Goal: Communication & Community: Answer question/provide support

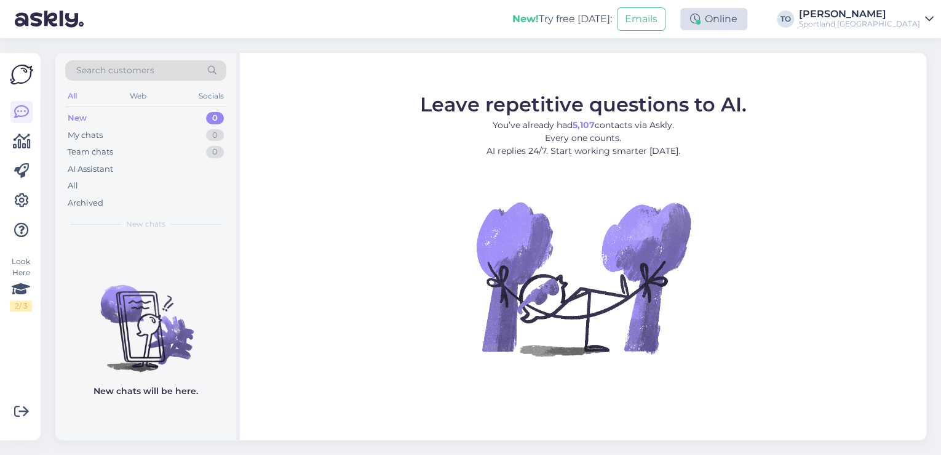
click at [747, 19] on div "Online" at bounding box center [713, 19] width 67 height 22
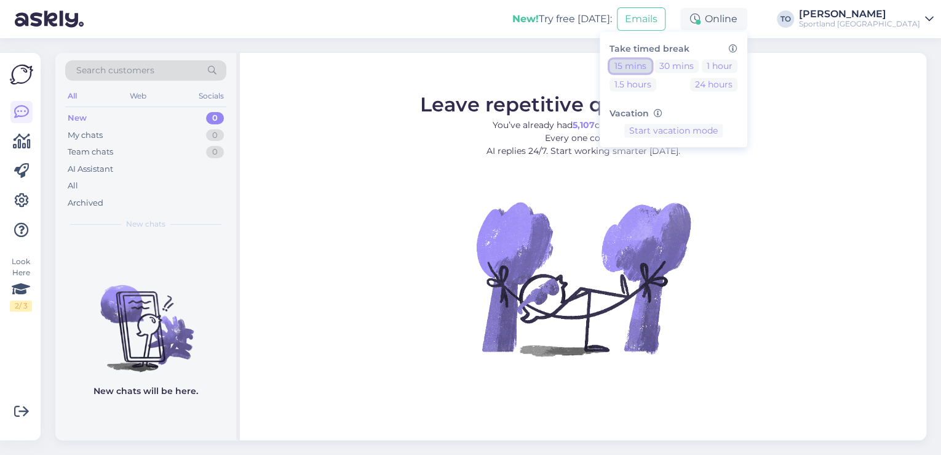
click at [651, 65] on button "15 mins" at bounding box center [631, 66] width 42 height 14
click at [898, 18] on div "[PERSON_NAME]" at bounding box center [859, 14] width 121 height 10
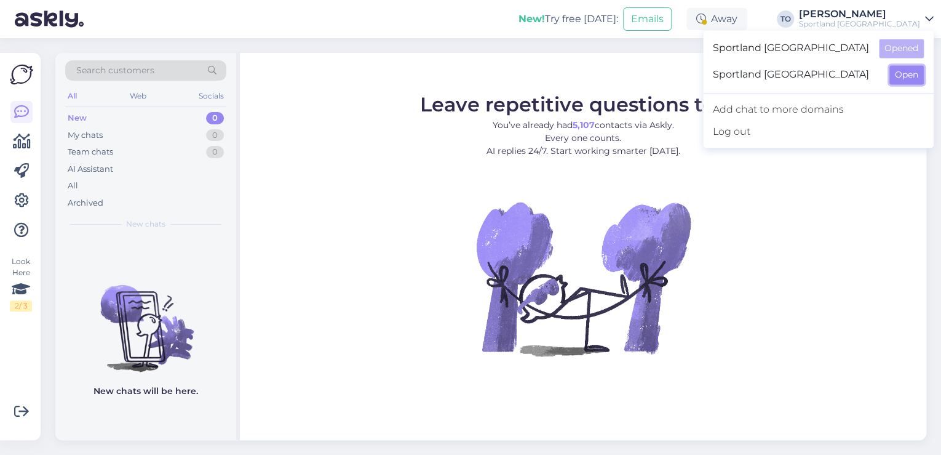
click at [899, 74] on button "Open" at bounding box center [906, 74] width 34 height 19
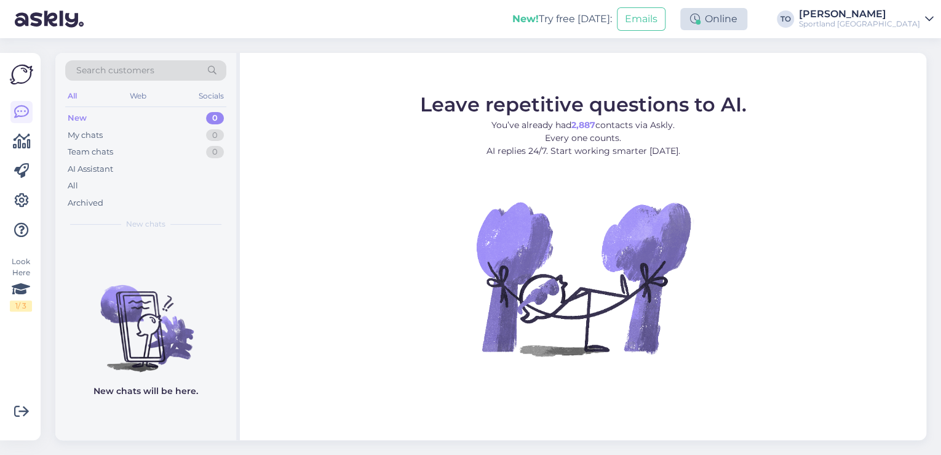
click at [747, 30] on div "Online" at bounding box center [713, 19] width 67 height 22
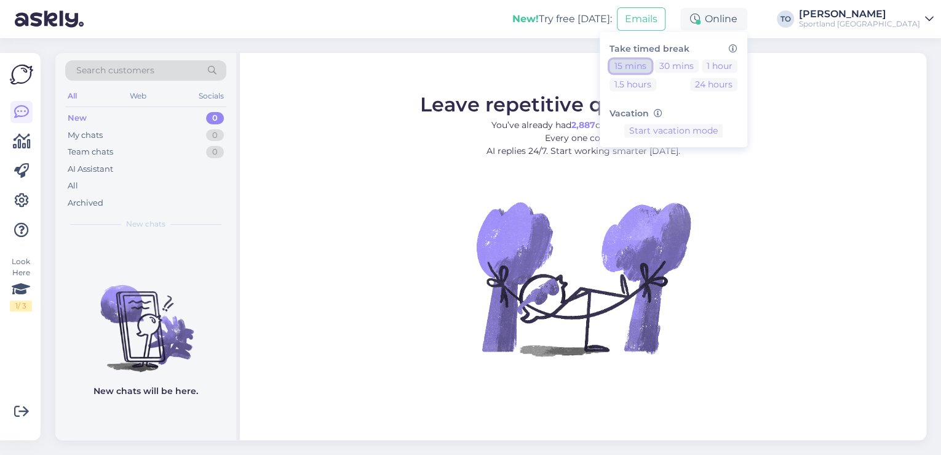
click at [651, 62] on button "15 mins" at bounding box center [631, 66] width 42 height 14
click at [700, 169] on button "End break" at bounding box center [673, 169] width 53 height 14
click at [915, 19] on div "Sportland [GEOGRAPHIC_DATA]" at bounding box center [859, 24] width 121 height 10
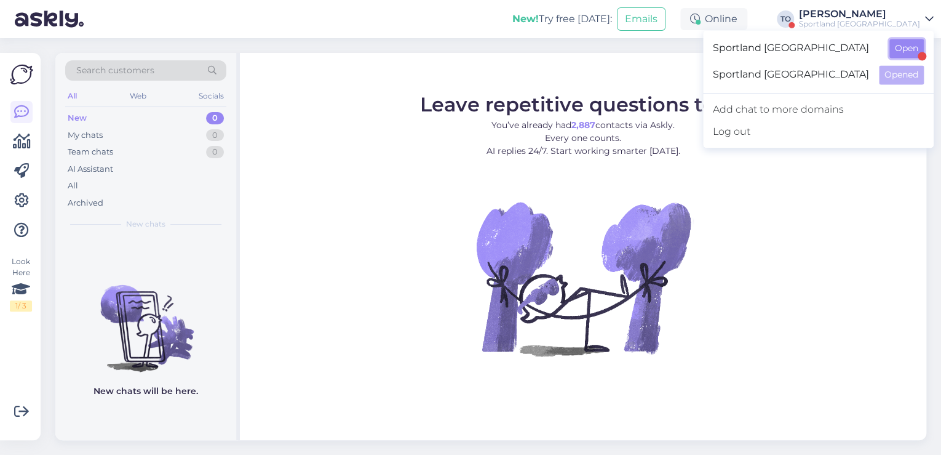
click at [917, 54] on button "Open" at bounding box center [906, 48] width 34 height 19
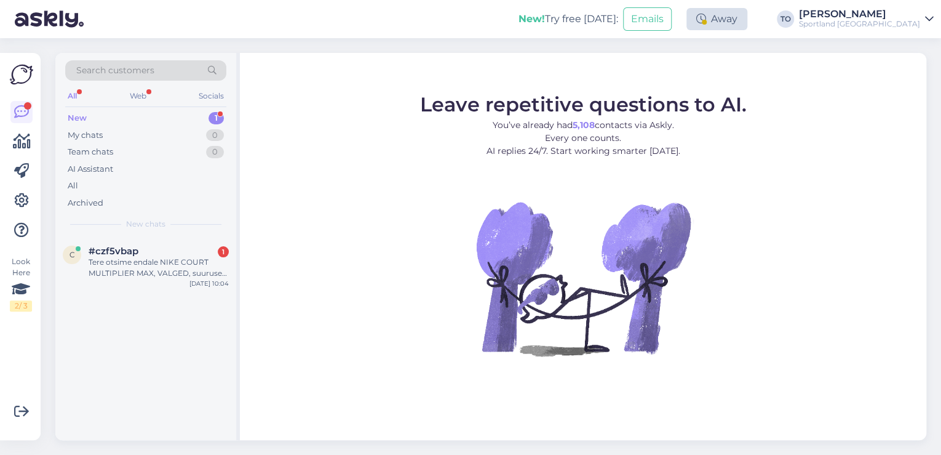
click at [747, 20] on div "Away" at bounding box center [716, 19] width 61 height 22
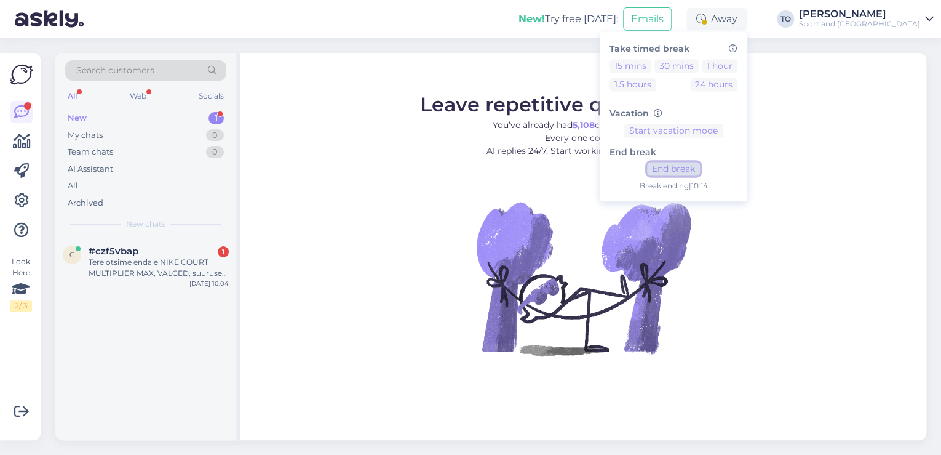
click at [700, 170] on button "End break" at bounding box center [673, 169] width 53 height 14
click at [186, 256] on div "Tere otsime endale NIKE COURT MULTIPLIER MAX, VALGED, suurused EU 38-42 ja EU 4…" at bounding box center [159, 267] width 140 height 22
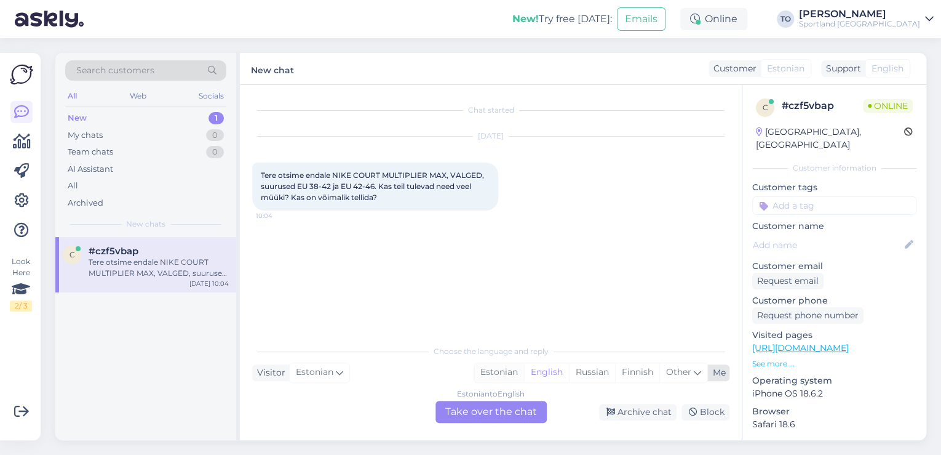
click at [491, 375] on div "Estonian" at bounding box center [499, 372] width 50 height 18
click at [501, 412] on div "Estonian to Estonian Take over the chat" at bounding box center [490, 411] width 111 height 22
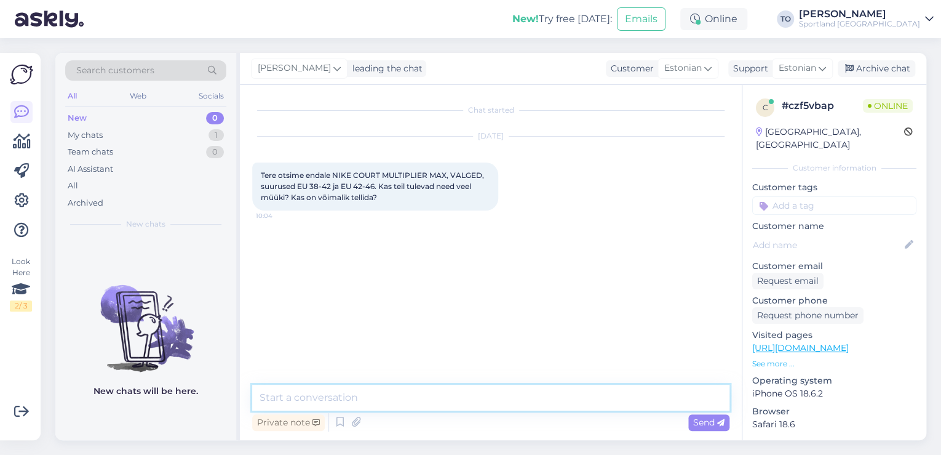
click at [472, 397] on textarea at bounding box center [490, 397] width 477 height 26
type textarea "Tere! [PERSON_NAME] Klienditeenindusest"
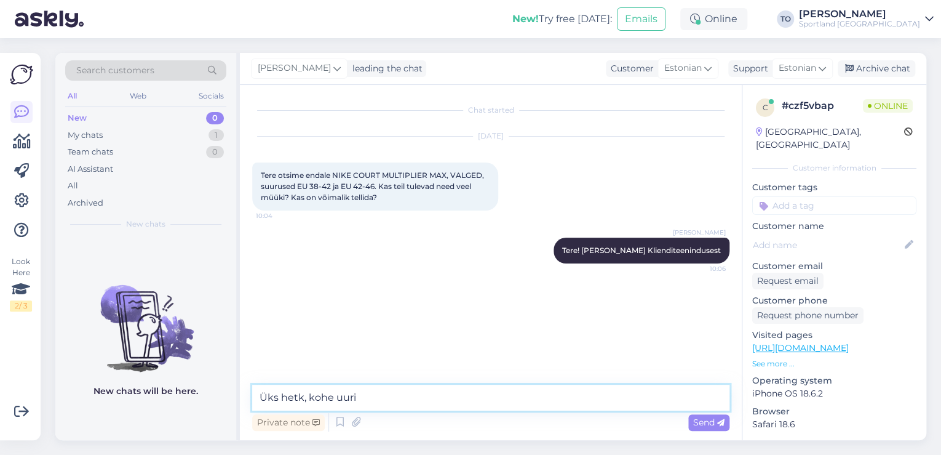
type textarea "Üks hetk, kohe uurin"
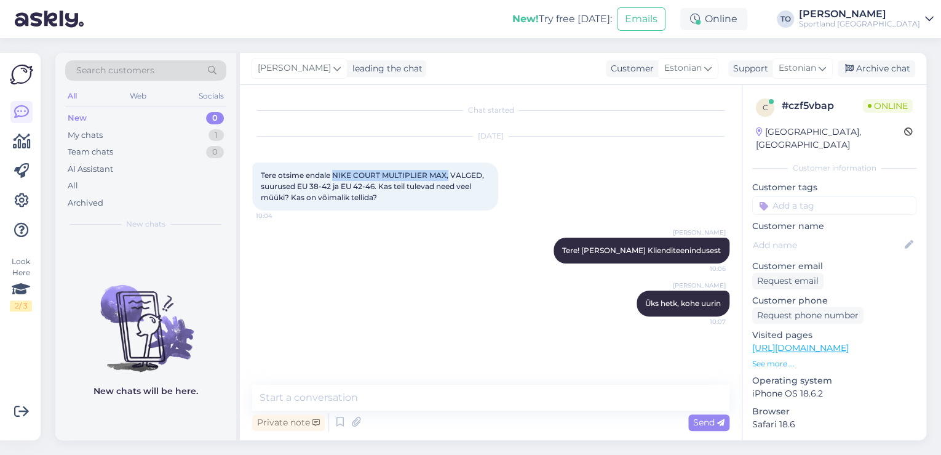
drag, startPoint x: 333, startPoint y: 172, endPoint x: 450, endPoint y: 173, distance: 117.5
click at [450, 173] on span "Tere otsime endale NIKE COURT MULTIPLIER MAX, VALGED, suurused EU 38-42 ja EU 4…" at bounding box center [373, 185] width 225 height 31
copy span "NIKE COURT MULTIPLIER MAX,"
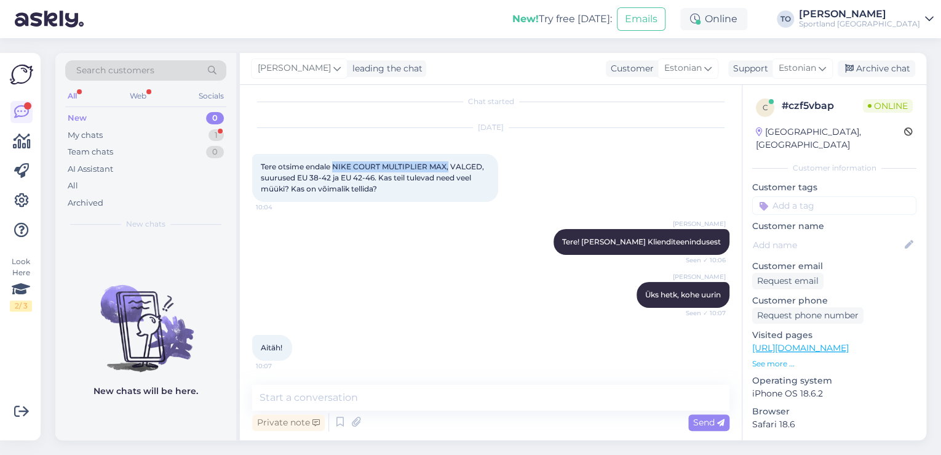
click at [829, 342] on link "[URL][DOMAIN_NAME]" at bounding box center [800, 347] width 97 height 11
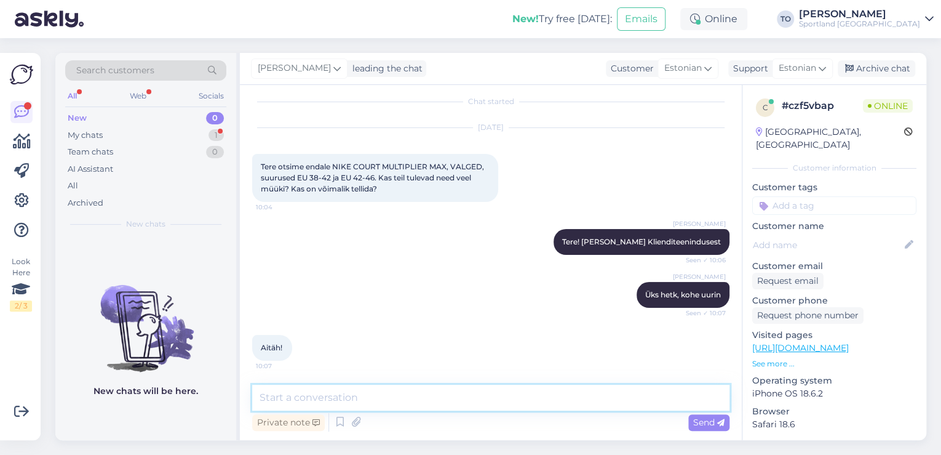
click at [362, 384] on textarea at bounding box center [490, 397] width 477 height 26
type textarea "k"
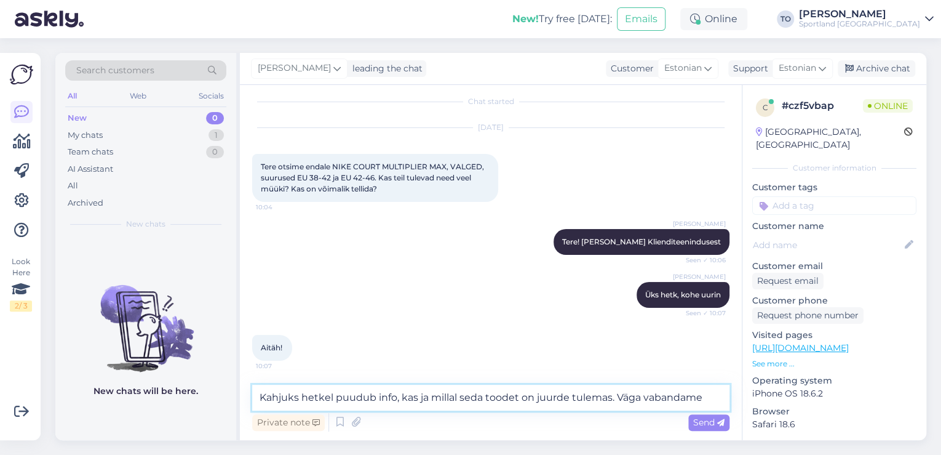
type textarea "Kahjuks hetkel puudub info, kas ja millal seda toodet on juurde tulemas. Väga v…"
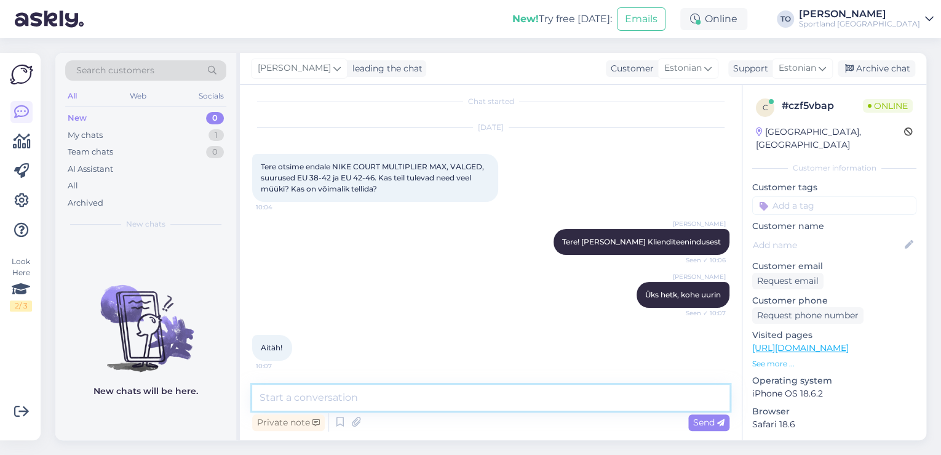
scroll to position [73, 0]
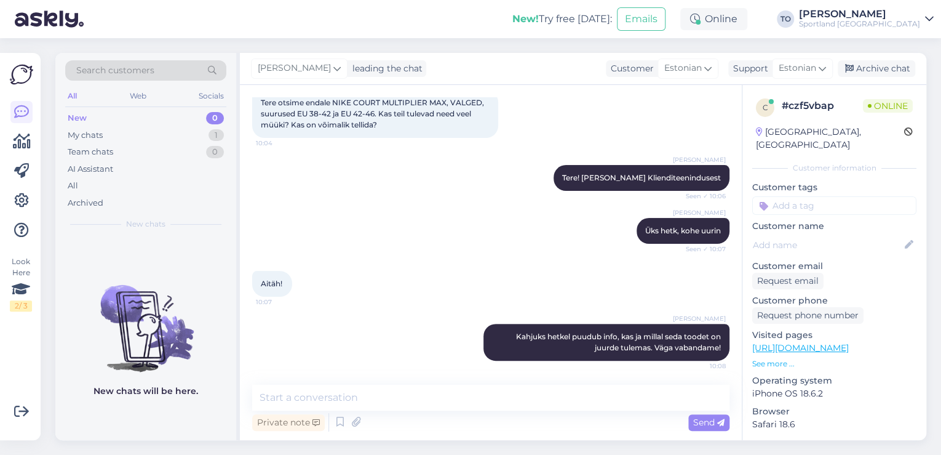
click at [827, 196] on input at bounding box center [834, 205] width 164 height 18
type input "saada"
click at [829, 249] on span "Toote saadavus" at bounding box center [834, 252] width 57 height 7
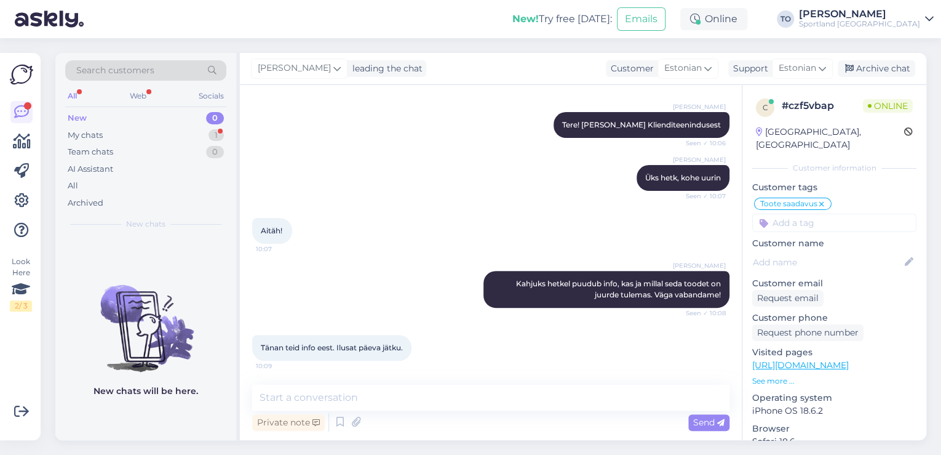
scroll to position [125, 0]
click at [367, 396] on textarea at bounding box center [490, 397] width 477 height 26
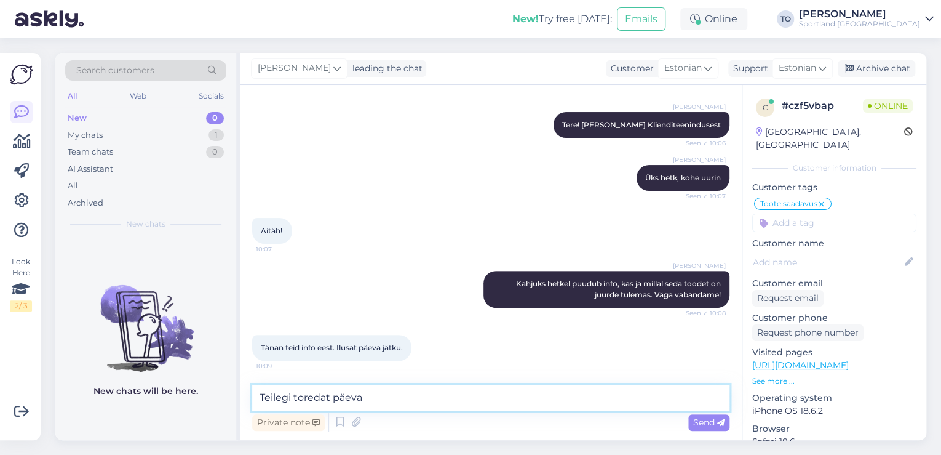
type textarea "Teilegi toredat päeva!"
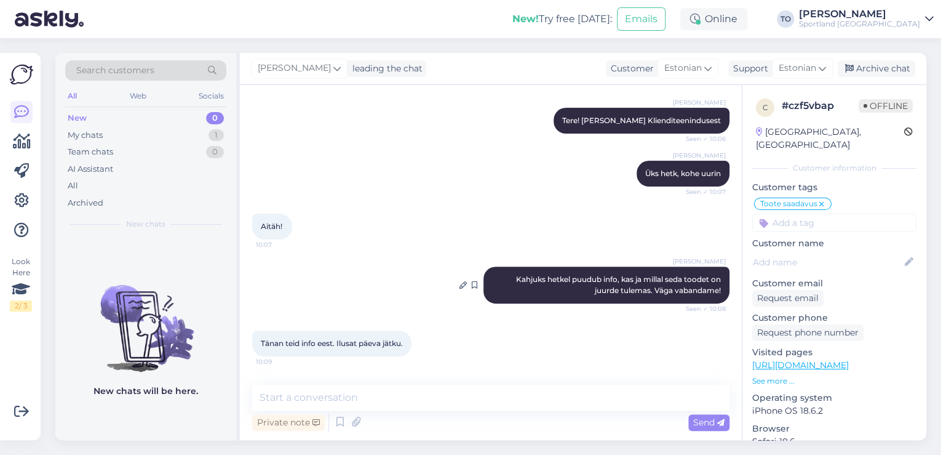
scroll to position [178, 0]
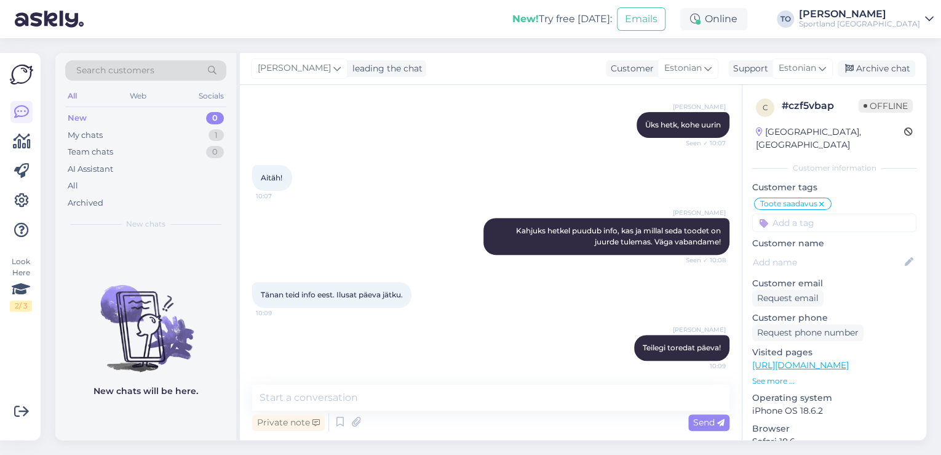
drag, startPoint x: 903, startPoint y: 70, endPoint x: 886, endPoint y: 115, distance: 47.9
click at [903, 70] on div "Archive chat" at bounding box center [877, 68] width 78 height 17
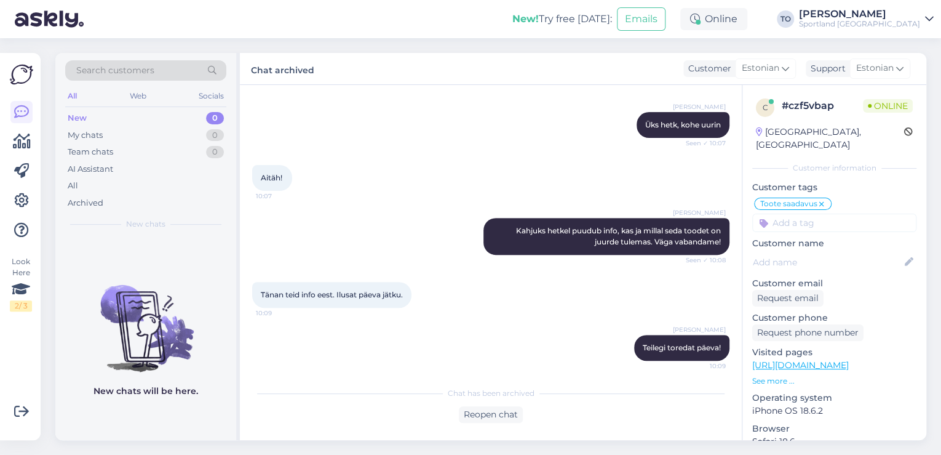
click at [895, 20] on div "Sportland [GEOGRAPHIC_DATA]" at bounding box center [859, 24] width 121 height 10
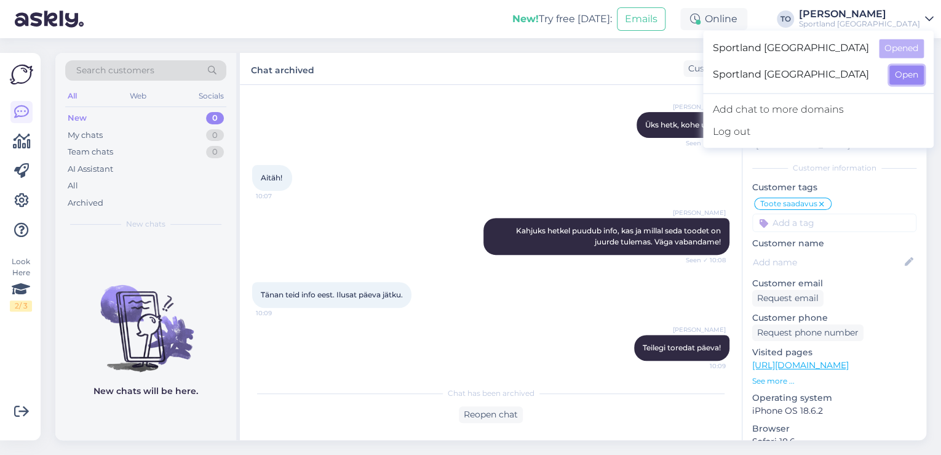
click at [896, 76] on button "Open" at bounding box center [906, 74] width 34 height 19
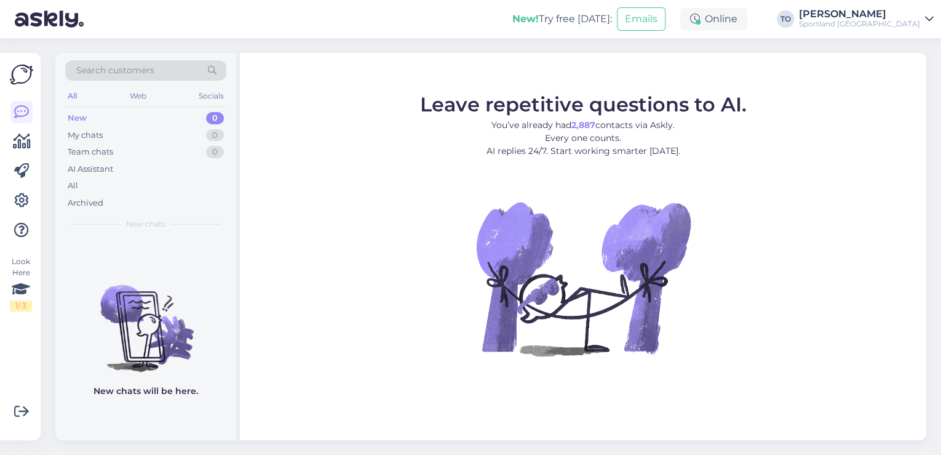
click at [908, 25] on div "Sportland [GEOGRAPHIC_DATA]" at bounding box center [859, 24] width 121 height 10
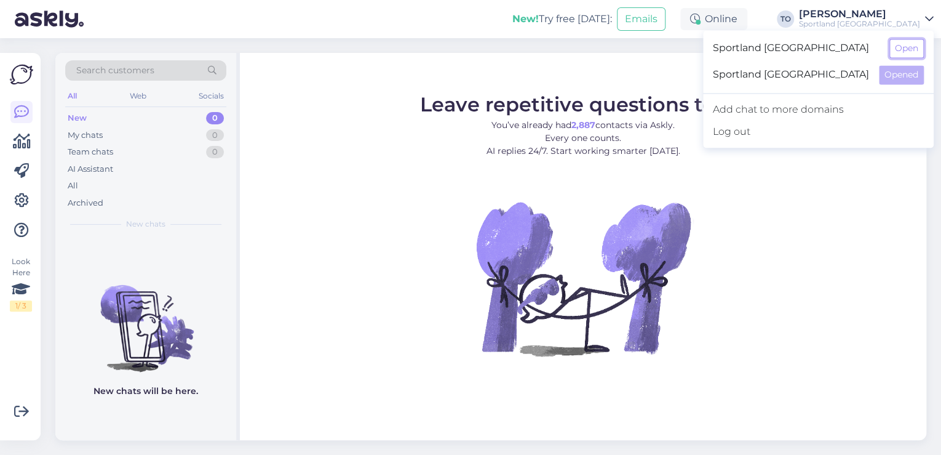
click at [909, 43] on button "Open" at bounding box center [906, 48] width 34 height 19
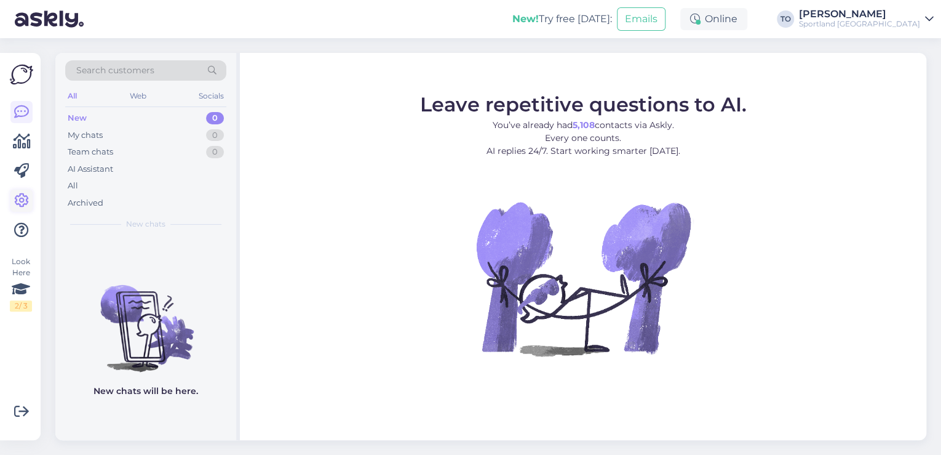
click at [31, 203] on link at bounding box center [21, 200] width 22 height 22
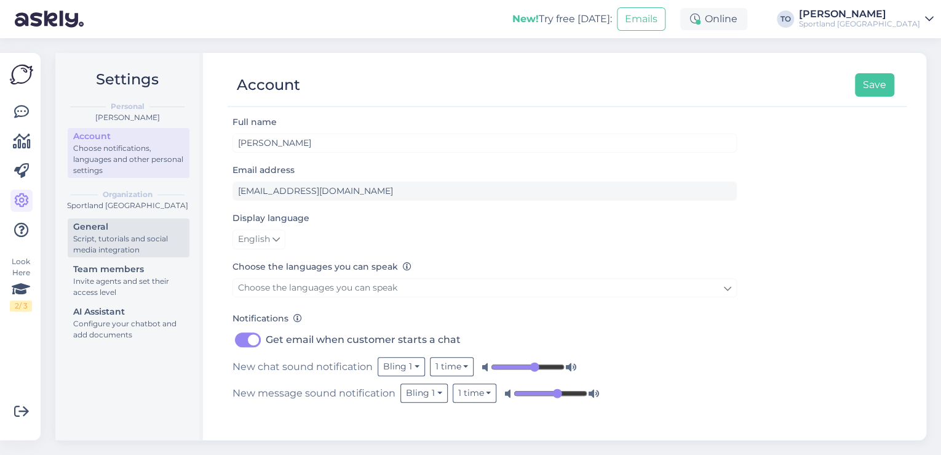
click at [151, 233] on div "Script, tutorials and social media integration" at bounding box center [128, 244] width 111 height 22
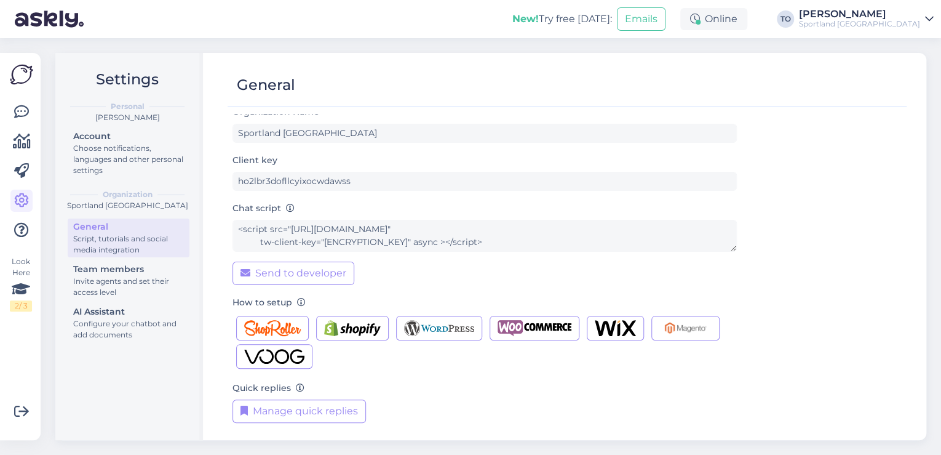
scroll to position [12, 0]
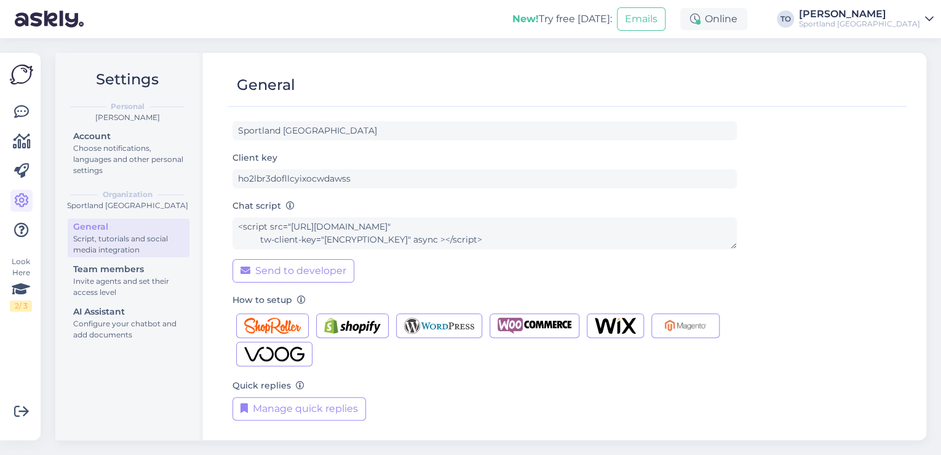
click at [317, 421] on form "Organization Name Sportland [GEOGRAPHIC_DATA] Client key ho2lbr3dofllcyixocwdaw…" at bounding box center [485, 266] width 504 height 328
click at [322, 409] on button "Manage quick replies" at bounding box center [299, 408] width 133 height 23
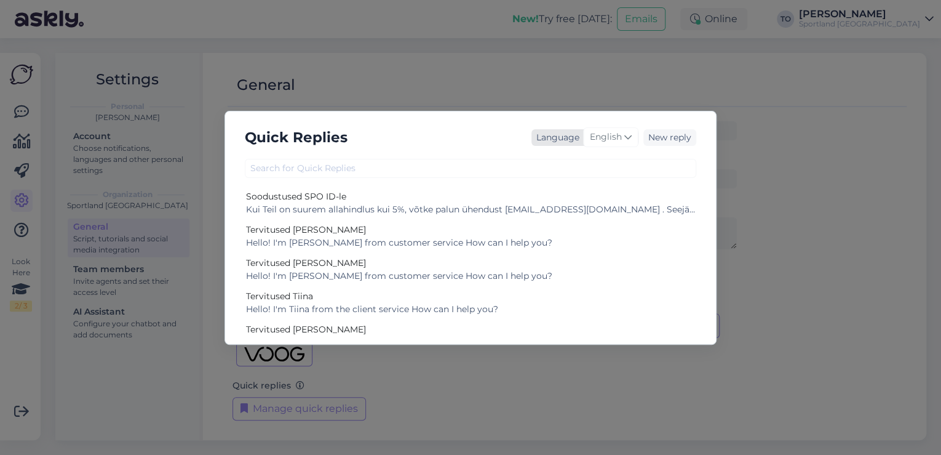
click at [610, 143] on span "English" at bounding box center [606, 137] width 32 height 14
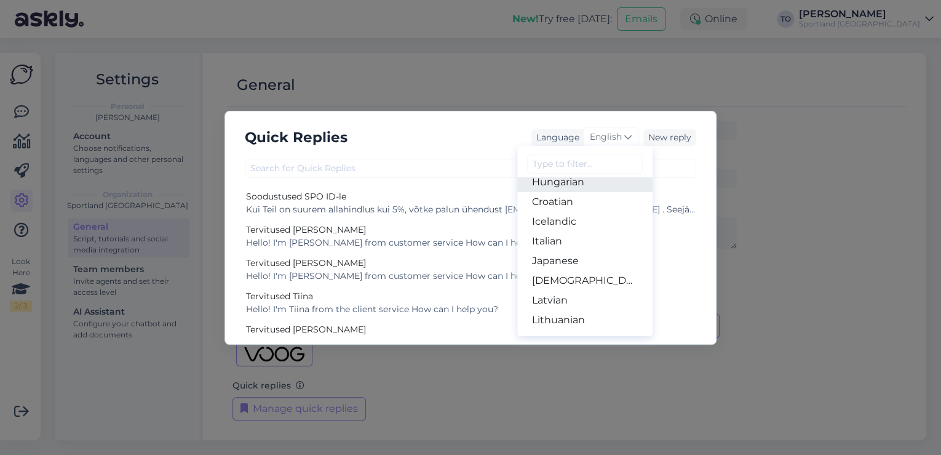
scroll to position [98, 0]
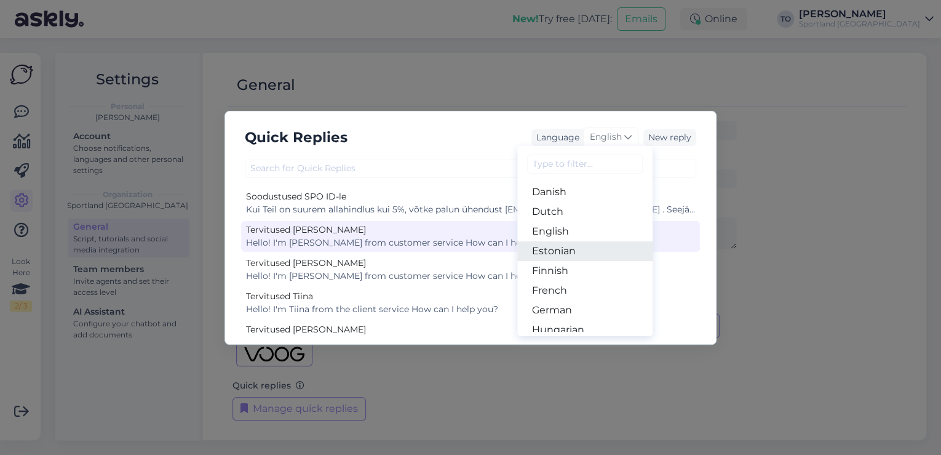
drag, startPoint x: 556, startPoint y: 249, endPoint x: 547, endPoint y: 244, distance: 10.5
click at [556, 249] on link "Estonian" at bounding box center [584, 251] width 135 height 20
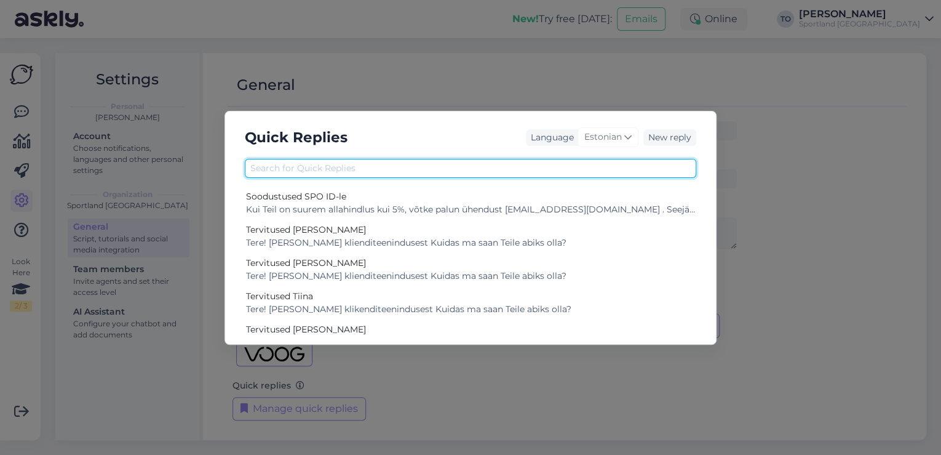
click at [483, 170] on input "text" at bounding box center [470, 168] width 451 height 19
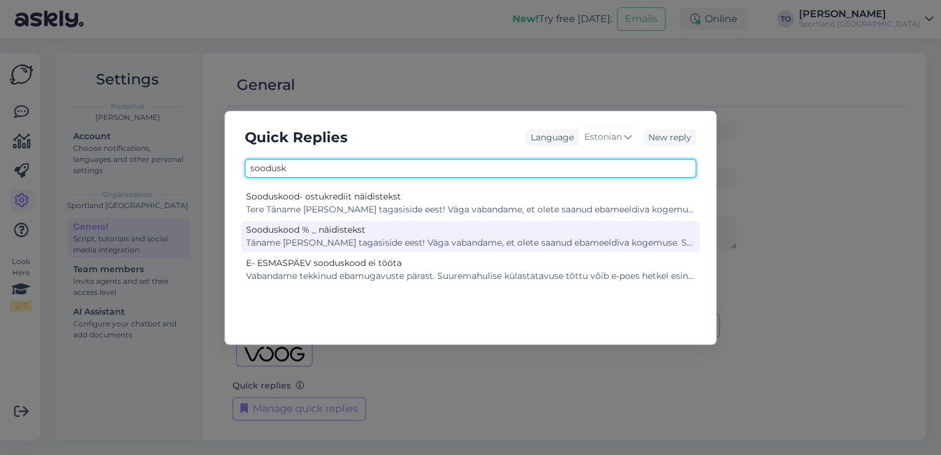
type input "soodusk"
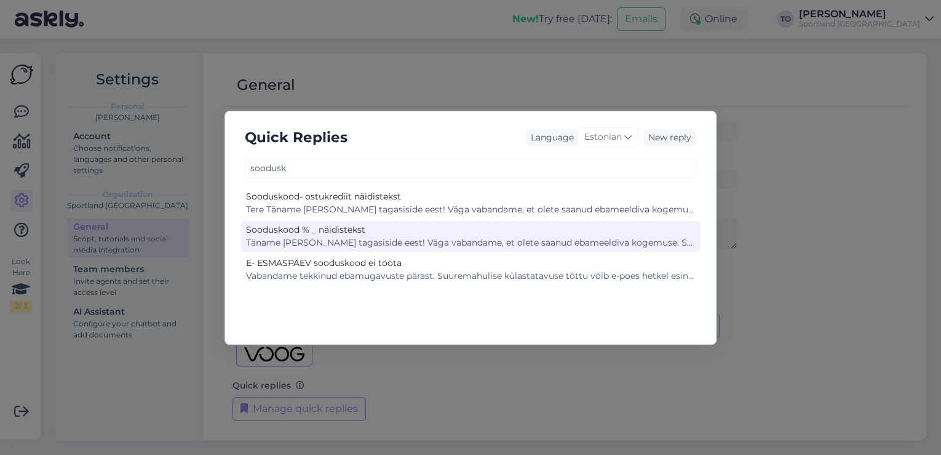
click at [467, 238] on div "Täname [PERSON_NAME] tagasiside eest! Väga vabandame, et olete saanud ebameeldi…" at bounding box center [470, 242] width 449 height 13
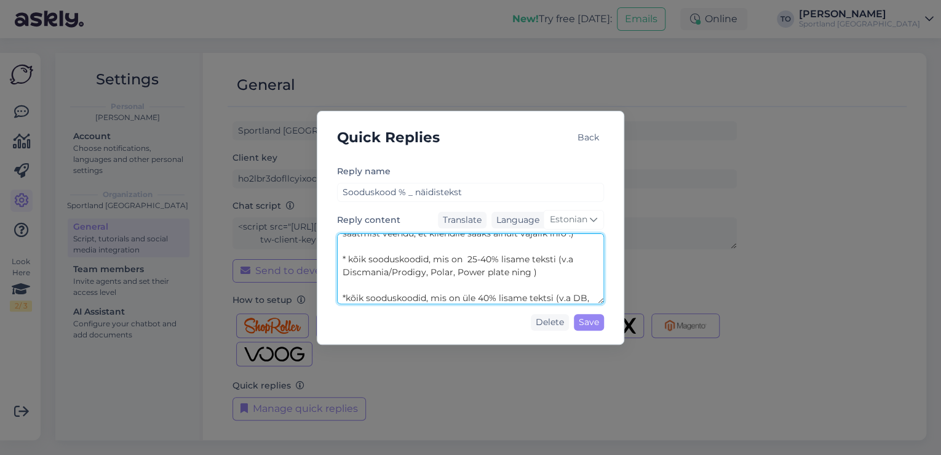
scroll to position [323, 0]
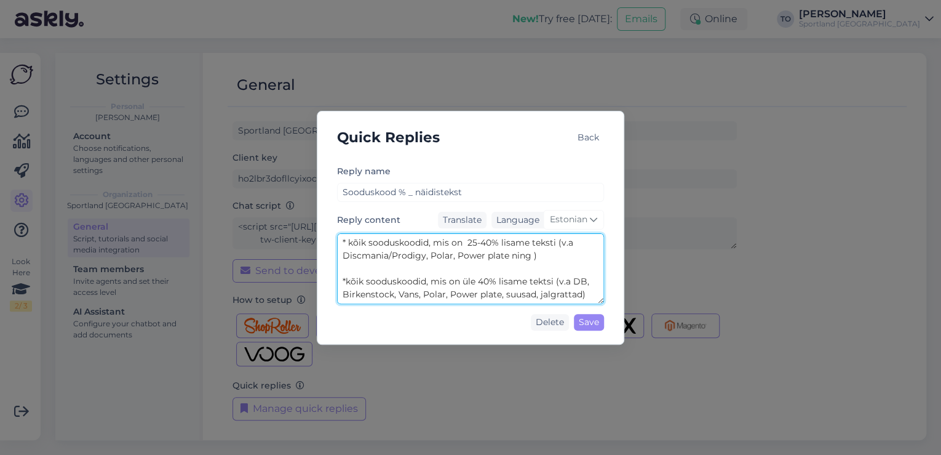
drag, startPoint x: 342, startPoint y: 268, endPoint x: 591, endPoint y: 299, distance: 250.4
click at [591, 299] on textarea "Täname [PERSON_NAME] tagasiside eest! Väga vabandame, et olete saanud ebameeldi…" at bounding box center [470, 268] width 267 height 71
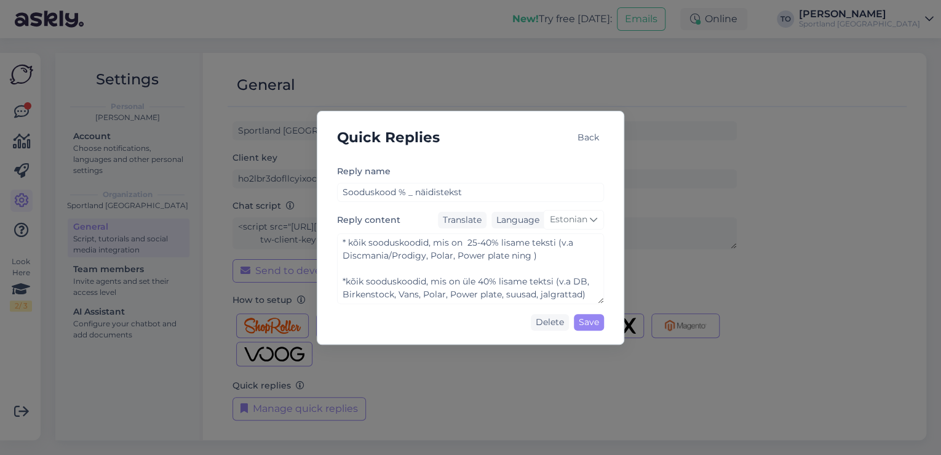
click at [581, 135] on div "Back" at bounding box center [588, 137] width 31 height 17
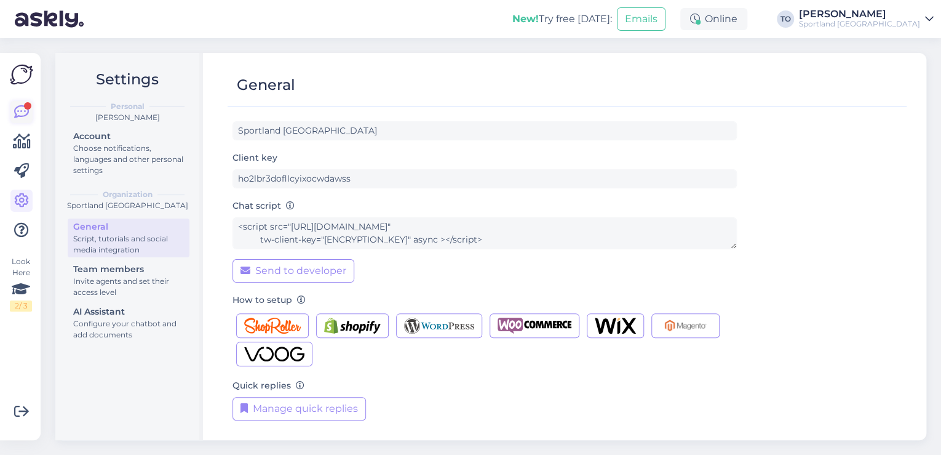
click at [26, 111] on icon at bounding box center [21, 112] width 15 height 15
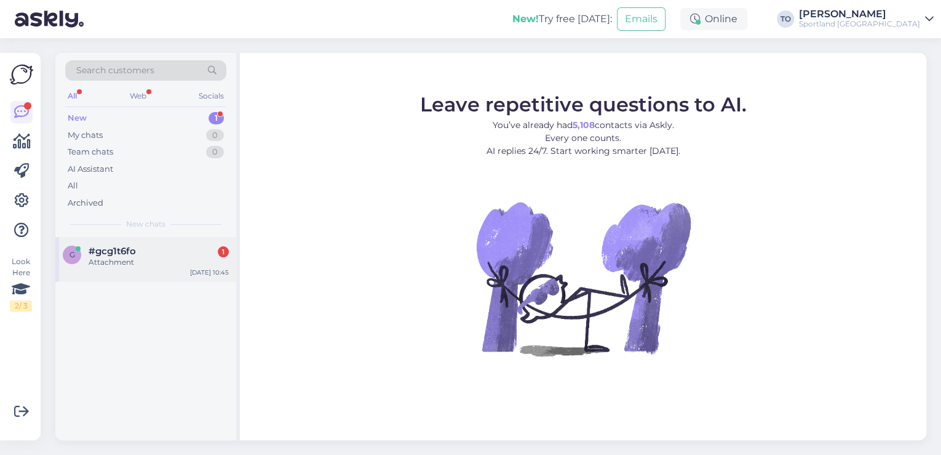
click at [175, 258] on div "Attachment" at bounding box center [159, 261] width 140 height 11
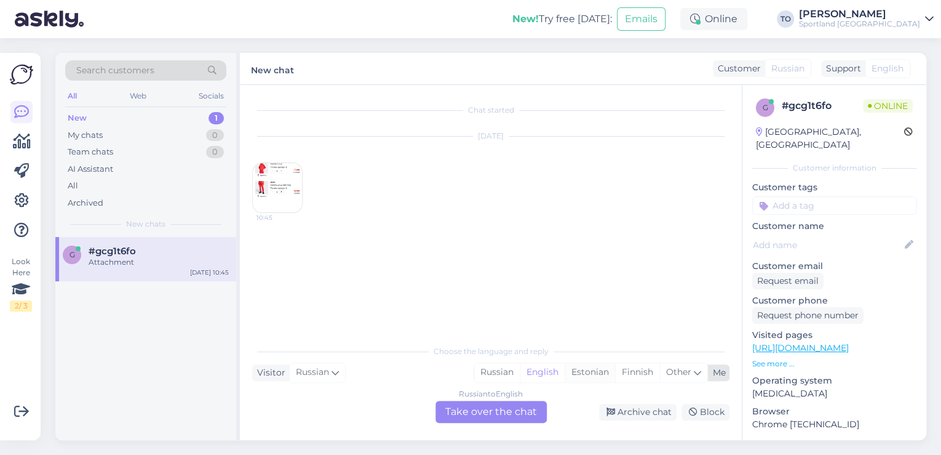
click at [593, 376] on div "Estonian" at bounding box center [590, 372] width 50 height 18
click at [501, 412] on div "Russian to Estonian Take over the chat" at bounding box center [490, 411] width 111 height 22
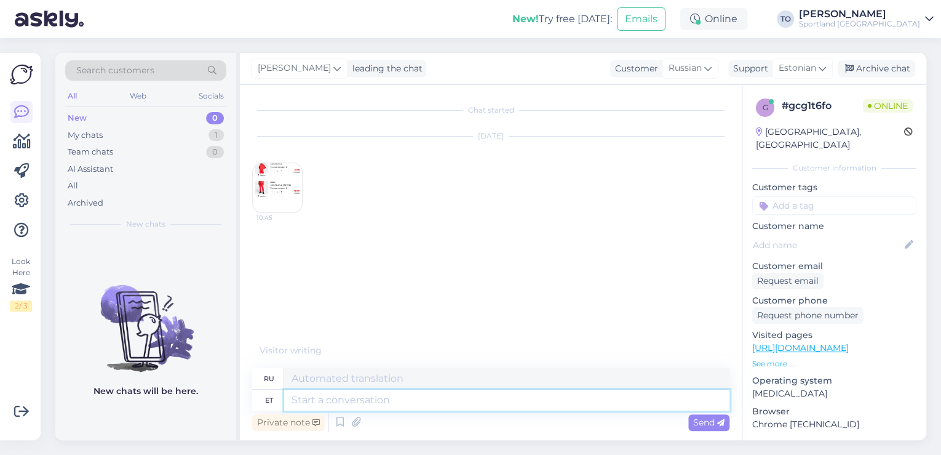
click at [468, 406] on textarea at bounding box center [506, 399] width 445 height 21
type textarea "Tere!"
type textarea "Привет!"
type textarea "Tere! [GEOGRAPHIC_DATA]"
type textarea "Привет! Я"
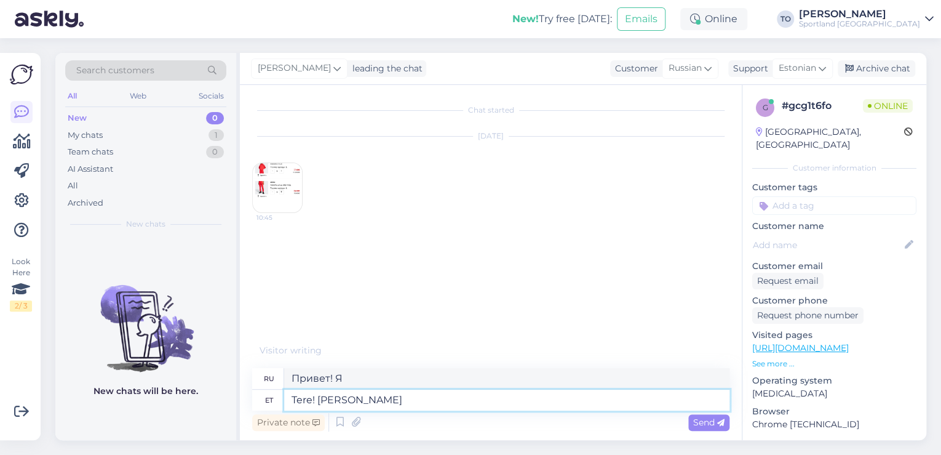
type textarea "Tere! [PERSON_NAME]"
type textarea "Привет! Меня зовут [PERSON_NAME]."
type textarea "Tere! [PERSON_NAME] Klienditeenindusest"
type textarea "Здравствуйте! Меня зовут [PERSON_NAME], я из службы поддержки клиентов."
type textarea "Tere! [PERSON_NAME] Klienditeenindusest"
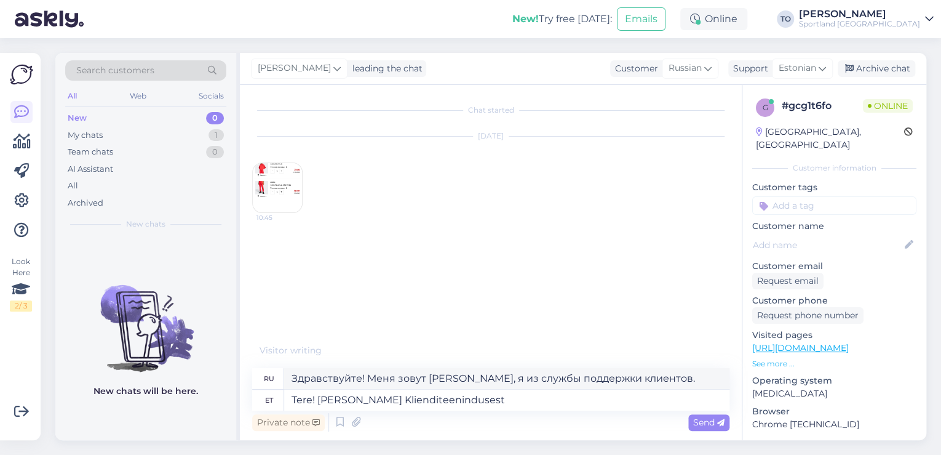
click at [696, 421] on span "Send" at bounding box center [708, 421] width 31 height 11
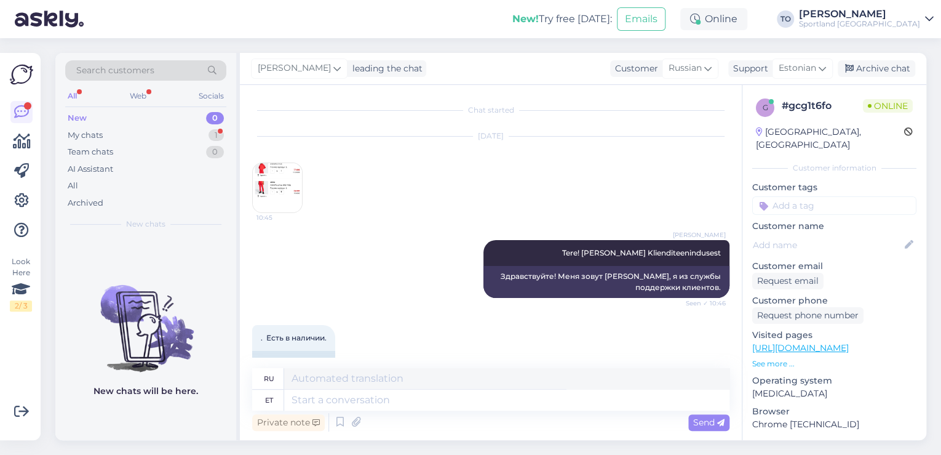
click at [280, 175] on img at bounding box center [277, 187] width 49 height 49
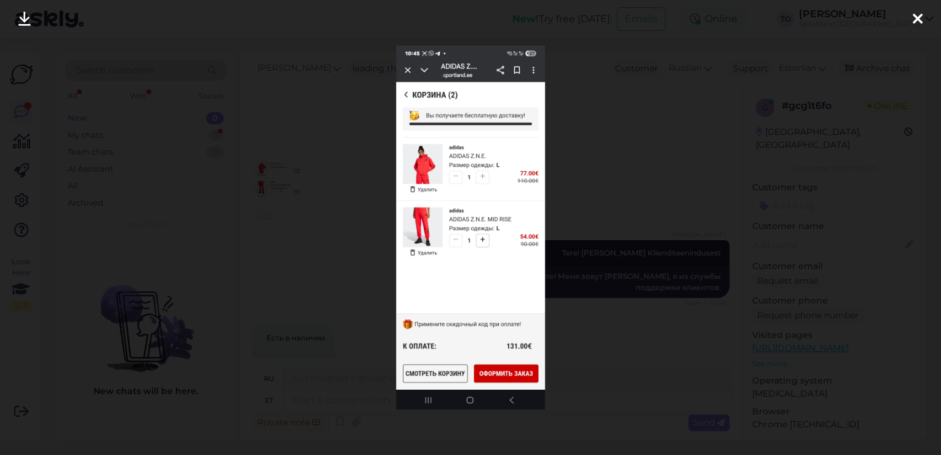
drag, startPoint x: 918, startPoint y: 15, endPoint x: 706, endPoint y: 125, distance: 238.5
click at [917, 15] on icon at bounding box center [918, 20] width 10 height 16
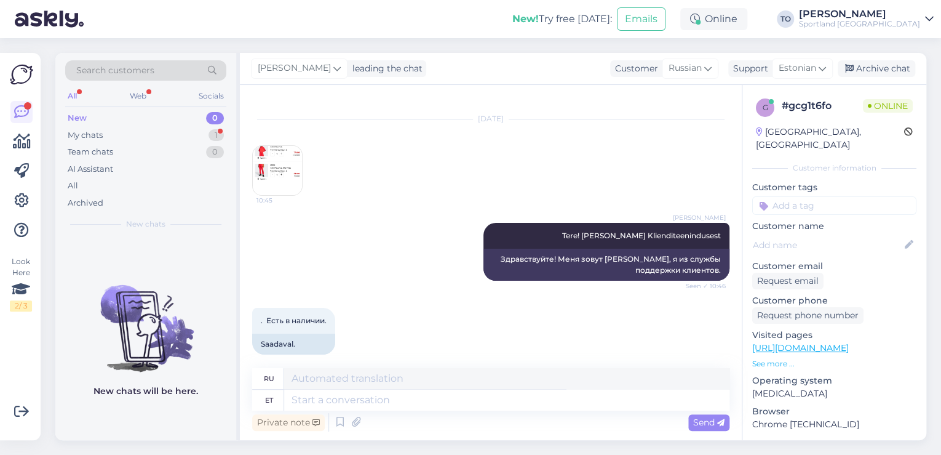
scroll to position [27, 0]
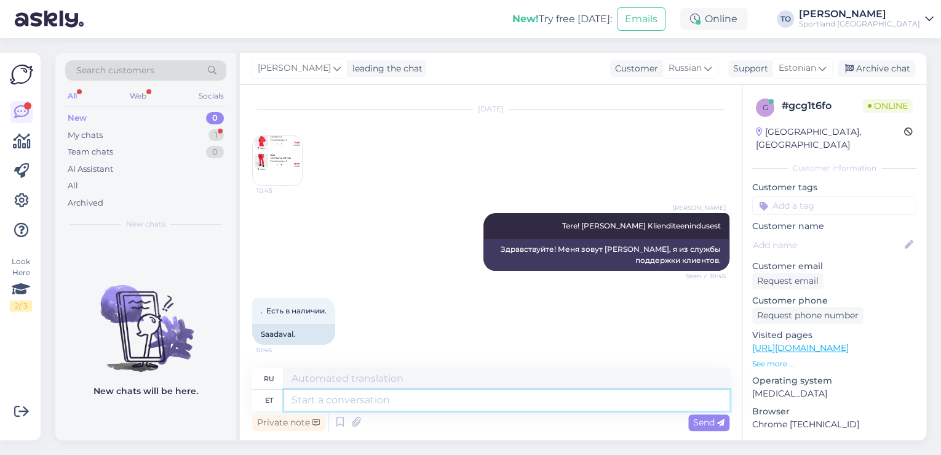
click at [372, 405] on textarea at bounding box center [506, 399] width 445 height 21
type textarea "Üks h"
type textarea "Один"
type textarea "Üks hetk,"
type textarea "Одну минуту,"
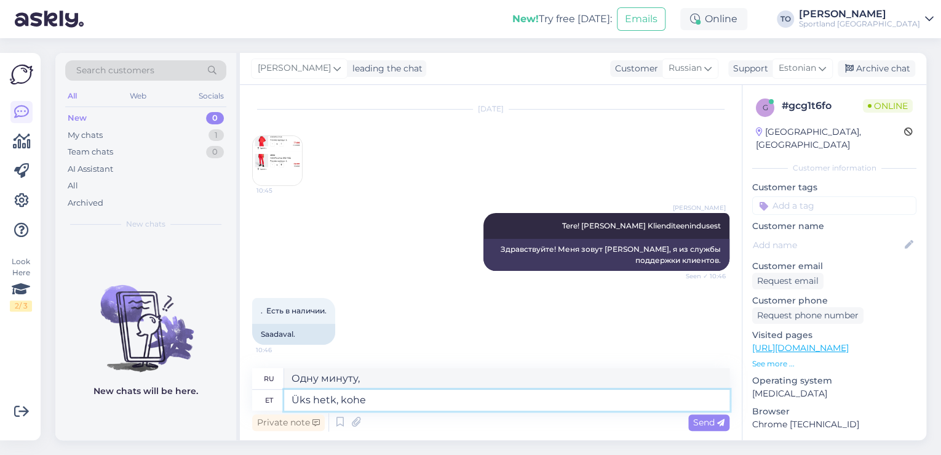
type textarea "Üks hetk, kohe"
type textarea "Одну минуту, прямо сейчас"
type textarea "Üks hetk, kohe uurin"
type textarea "Одну минуту, я сейчас проверю."
type textarea "Üks hetk, kohe uurin"
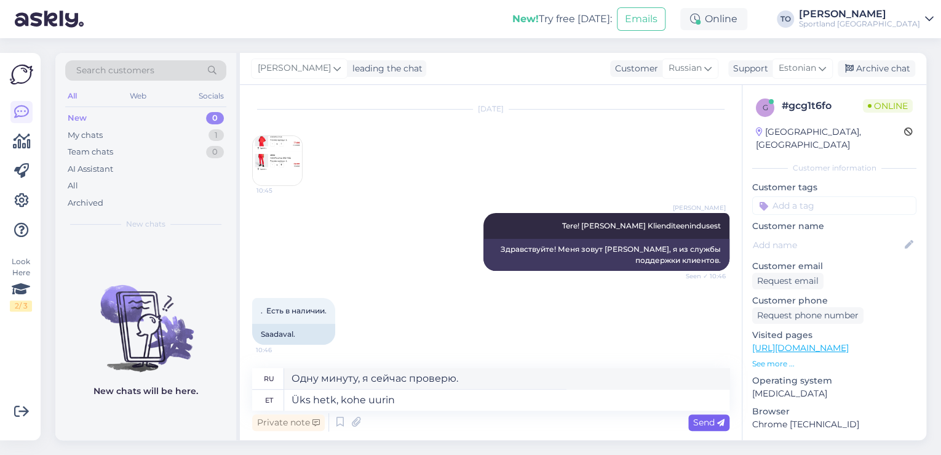
click at [716, 426] on span "Send" at bounding box center [708, 421] width 31 height 11
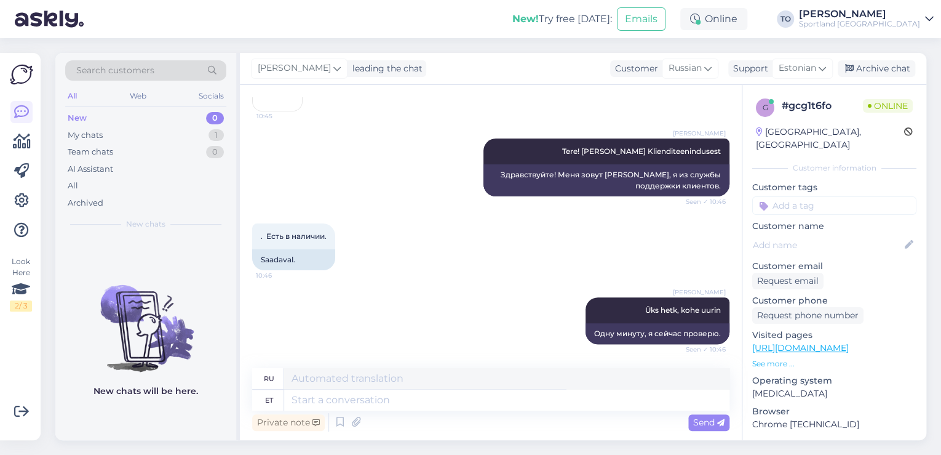
scroll to position [0, 0]
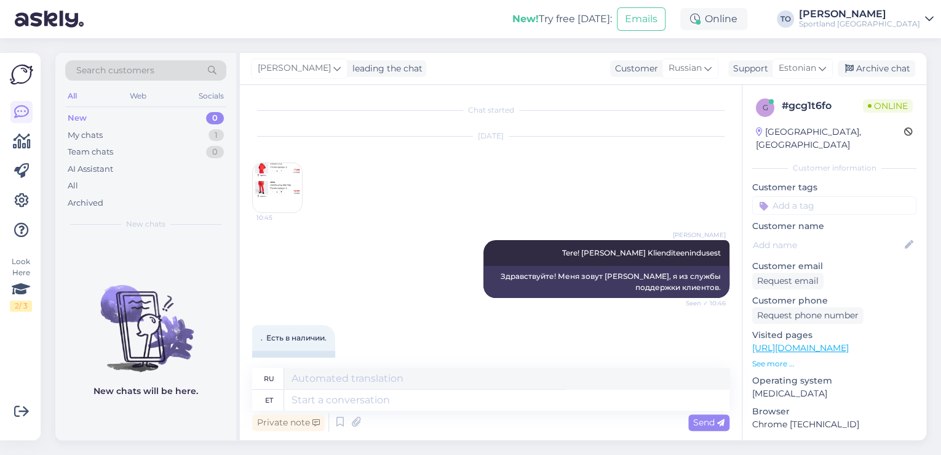
click at [289, 186] on img at bounding box center [277, 187] width 49 height 49
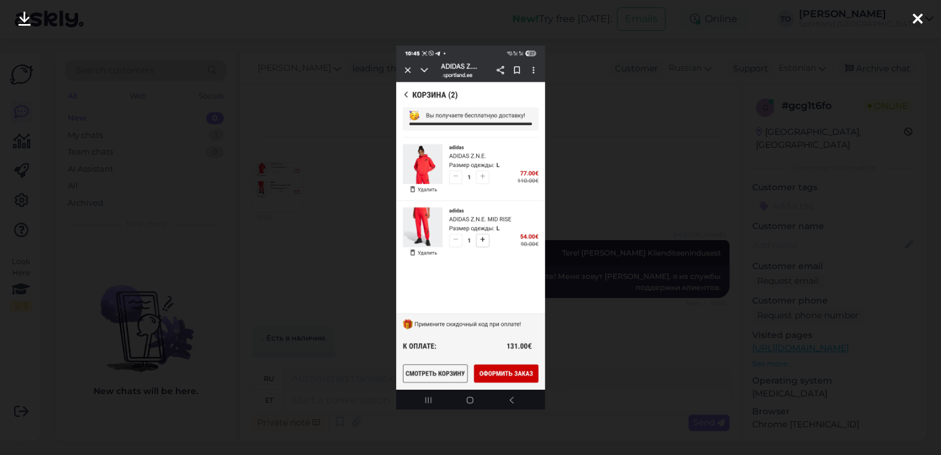
click at [921, 17] on icon at bounding box center [918, 20] width 10 height 16
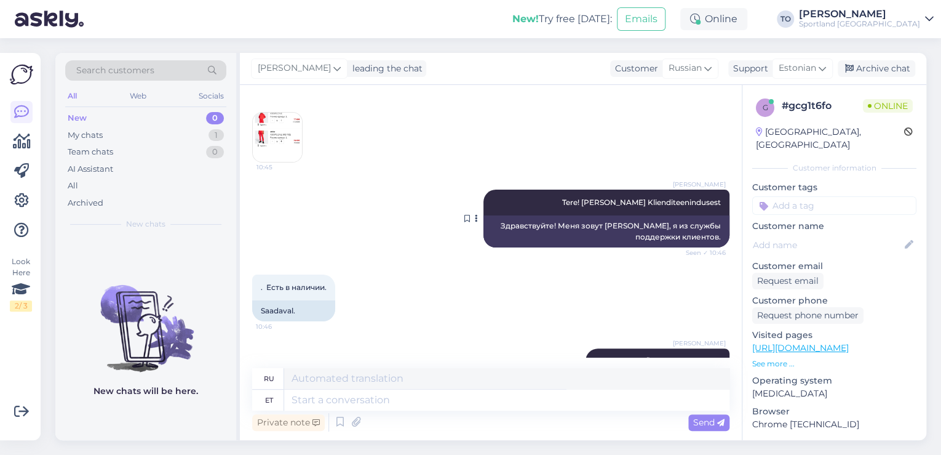
scroll to position [101, 0]
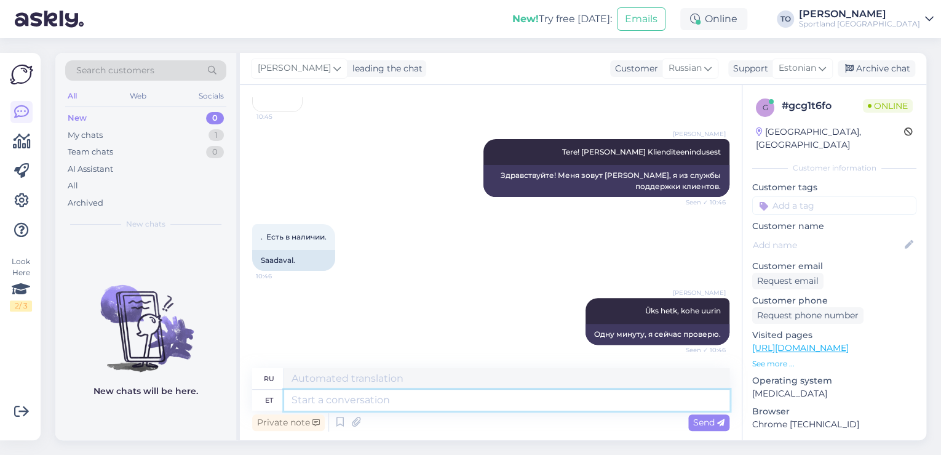
click at [421, 397] on textarea at bounding box center [506, 399] width 445 height 21
type textarea "l"
type textarea "Laoseis"
type textarea "Состояние запасов"
type textarea "Laoseisu järgi"
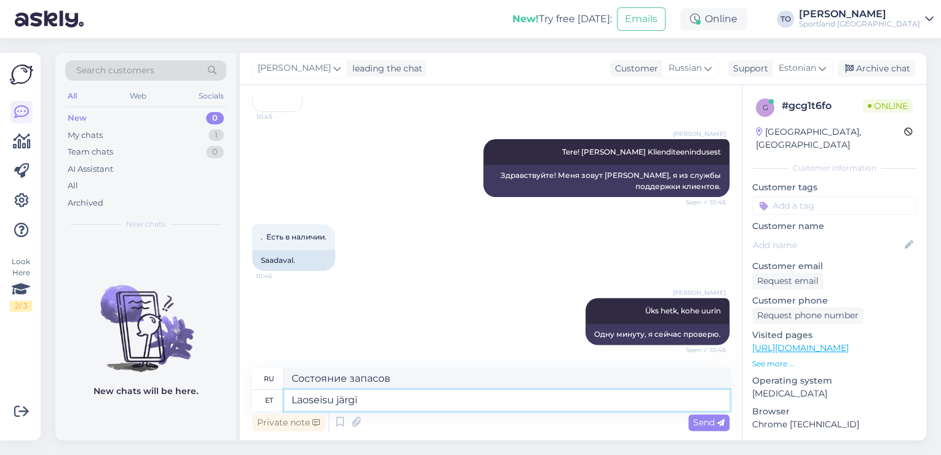
type textarea "По запасам"
type textarea "Laoseisu järgi on m"
type textarea "Согласно данным акции,"
type textarea "Laoseisu järgi on mõlemad"
type textarea "По данным на складе, оба являются"
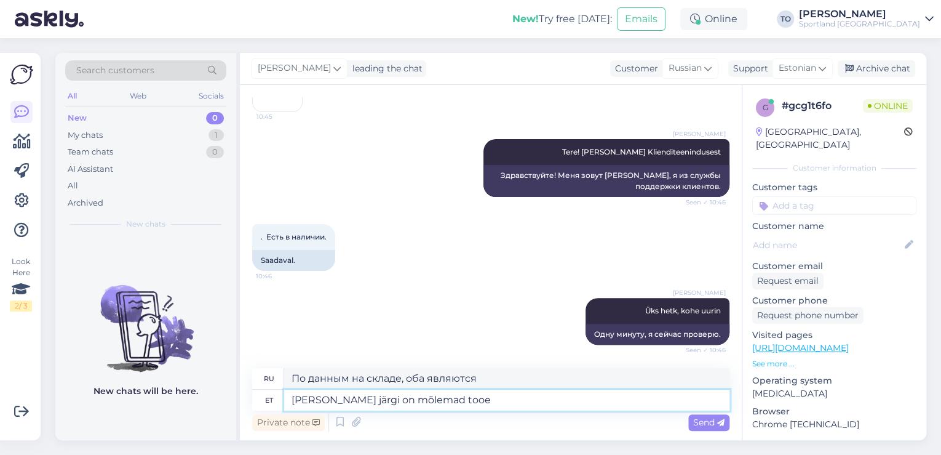
type textarea "[PERSON_NAME] järgi on mõlemad too"
type textarea "По данным на складе, оба варианта имеются в наличии."
type textarea "[PERSON_NAME] järgi on mõlemad tooted"
type textarea "Оба товара есть в наличии."
type textarea "[PERSON_NAME] järgi on mõlemad tooted hetkel s"
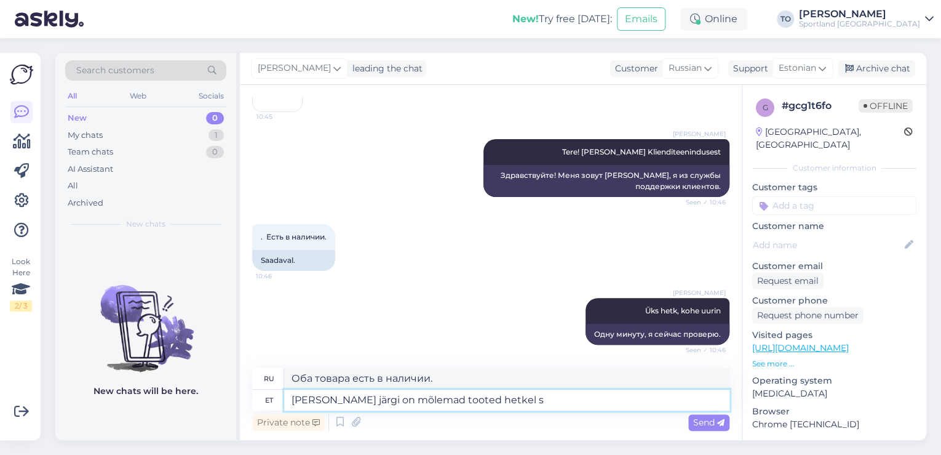
type textarea "По состоянию на складе оба продукта в настоящее время доступны"
type textarea "[PERSON_NAME] järgi on mõlemad tooted hetkel saadaval,"
type textarea "Судя по уровню запасов, оба продукта в настоящее время доступны."
type textarea "[PERSON_NAME] järgi on mõlemad tooted hetkel saadaval."
type textarea "Оба продукта в настоящее время доступны в зависимости от наличия на складе."
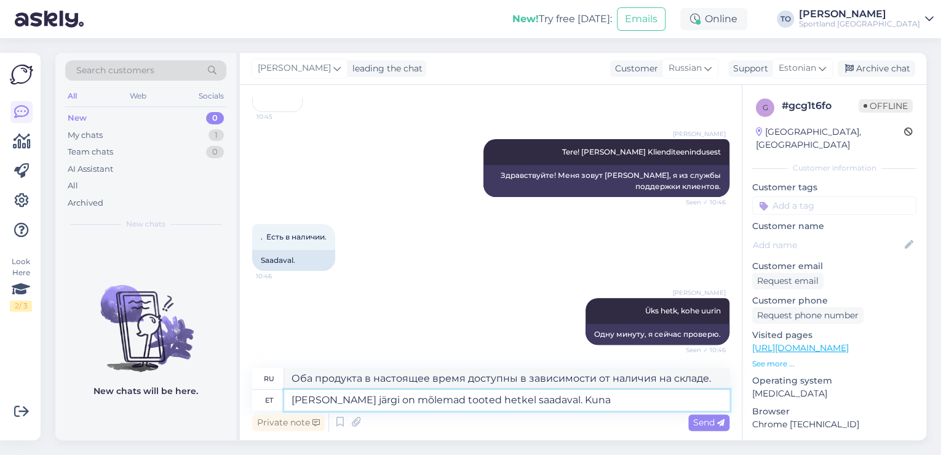
type textarea "[PERSON_NAME] järgi on mõlemad tooted hetkel saadaval. Kuna"
type textarea "Судя по наличию на складе, оба продукта в настоящее время доступны."
type textarea "[PERSON_NAME] järgi on mõlemad tooted hetkel saadaval. Kuna dressipluus"
type textarea "Оба товара в настоящее время доступны в зависимости от наличия на складе. Поско…"
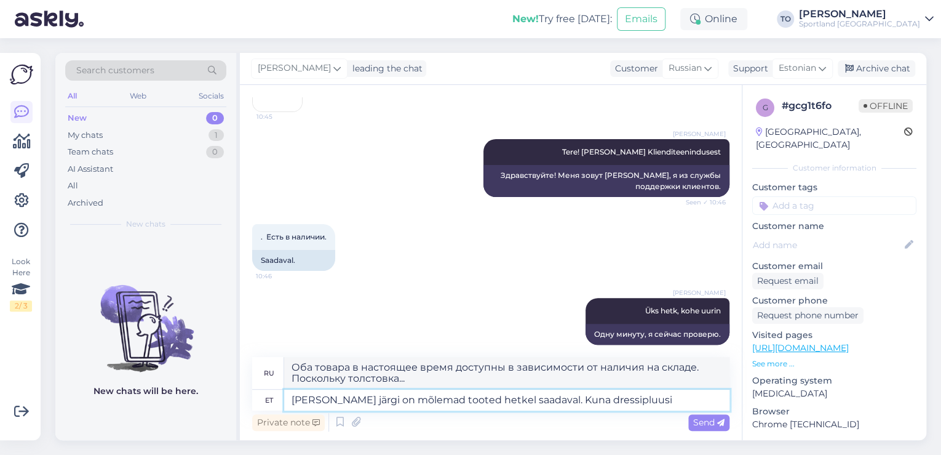
type textarea "[PERSON_NAME] järgi on mõlemad tooted hetkel saadaval. Kuna dressipluusi"
type textarea "Судя по наличию на складе, оба товара в настоящее время доступны. Поскольку тол…"
type textarea "[PERSON_NAME] järgi on mõlemad tooted hetkel saadaval. Kuna dressipluus"
type textarea "Оба товара в настоящее время доступны в зависимости от наличия на складе. Поско…"
type textarea "[PERSON_NAME] järgi on mõlemad tooted hetkel saadaval. Kuna dressipluus on"
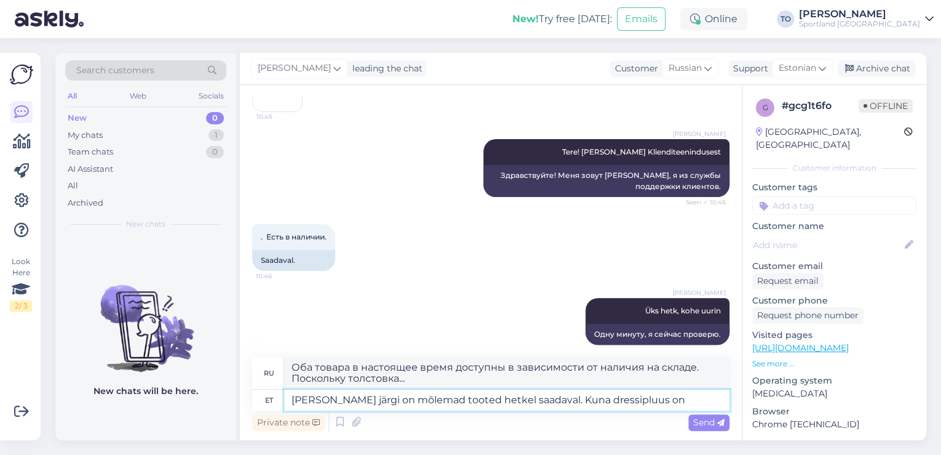
type textarea "Судя по наличию на складе, оба товара в настоящее время доступны. Поскольку тол…"
type textarea "[PERSON_NAME] järgi on mõlemad tooted hetkel saadaval. Kuna dressipluus on Ainu…"
type textarea "Судя по наличию на складе, оба товара в настоящее время доступны. Поскольку тол…"
type textarea "[PERSON_NAME] järgi on mõlemad tooted hetkel saadaval. Kuna dressipluus on Ainu…"
type textarea "Судя по наличию на складе, оба товара в настоящее время доступны. Поскольку тол…"
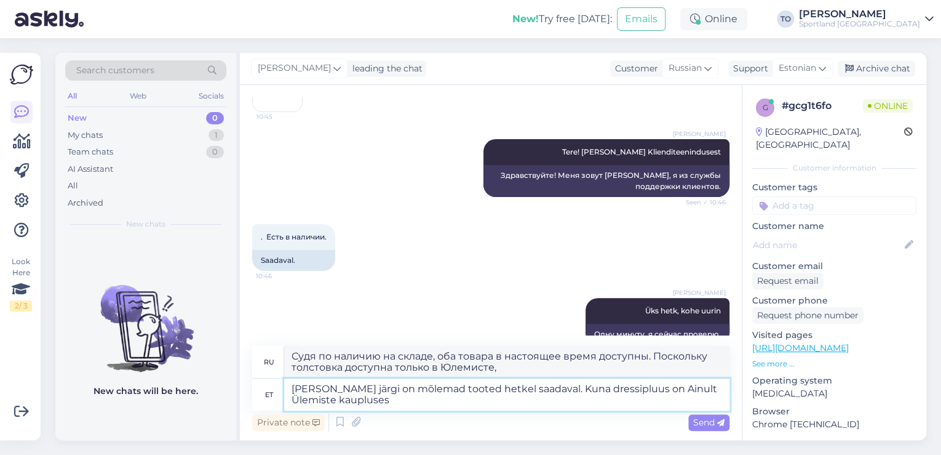
type textarea "[PERSON_NAME] järgi on mõlemad tooted hetkel saadaval. Kuna dressipluus on Ainu…"
type textarea "Судя по наличию на складе, оба товара в настоящее время доступны. Толстовка дос…"
type textarea "[PERSON_NAME] järgi on mõlemad tooted hetkel saadaval. Kuna dressipluus on Ainu…"
type textarea "Судя по наличию на складе, оба товара в настоящее время доступны. Поскольку тол…"
type textarea "[PERSON_NAME] järgi on mõlemad tooted hetkel saadaval. Kuna dressipluus on Ainu…"
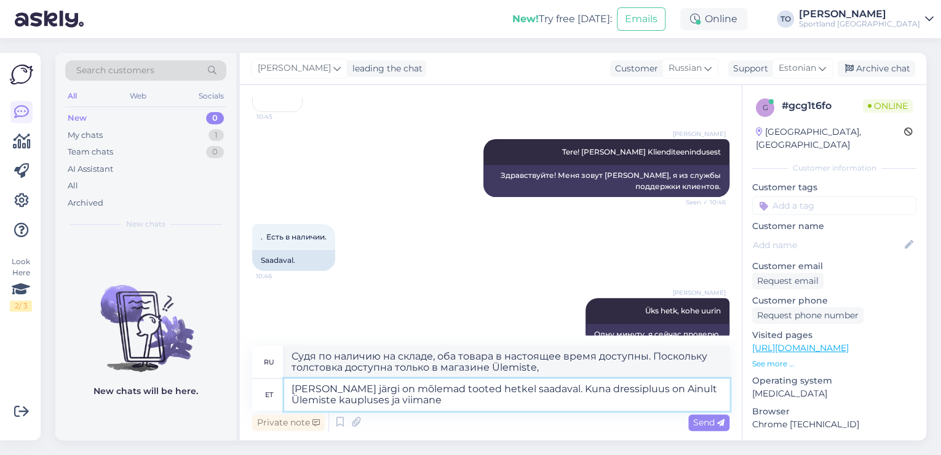
type textarea "Судя по наличию на складе, оба товара в настоящее время доступны. Поскольку тол…"
type textarea "[PERSON_NAME] järgi on mõlemad tooted hetkel saadaval. Kuna dressipluus on Ainu…"
type textarea "Судя по наличию на складе, оба товара в настоящее время доступны. Поскольку тол…"
type textarea "[PERSON_NAME] järgi on mõlemad tooted hetkel saadaval. Kuna dressipluus on Ainu…"
type textarea "Судя по наличию на складе, оба товара в настоящее время доступны. Поскольку тол…"
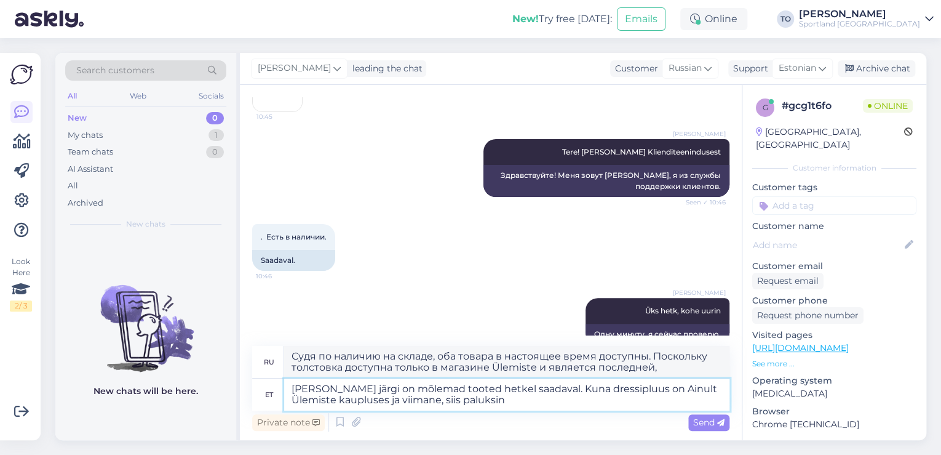
type textarea "[PERSON_NAME] järgi on mõlemad tooted hetkel saadaval. Kuna dressipluus on Ainu…"
type textarea "Судя по наличию на складе, оба товара в настоящее время доступны. Поскольку тол…"
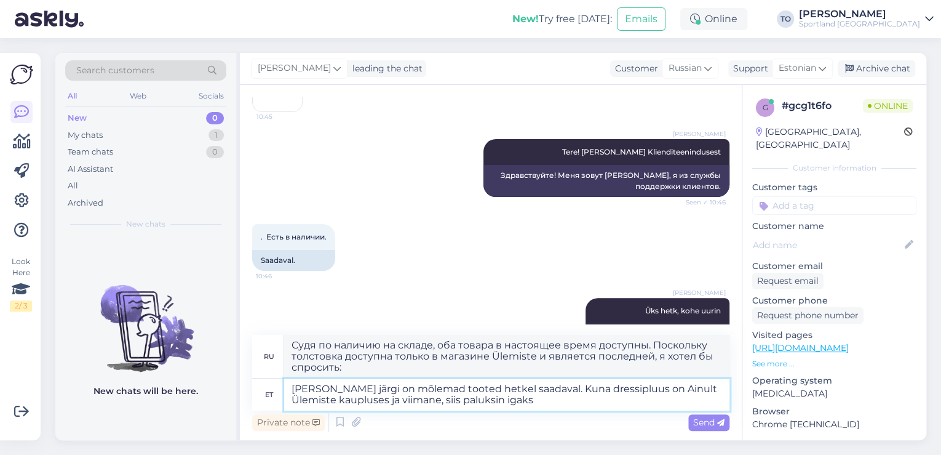
type textarea "[PERSON_NAME] järgi on mõlemad tooted hetkel saadaval. Kuna dressipluus on Ainu…"
type textarea "Судя по наличию на складе, оба товара сейчас в наличии. Поскольку толстовка дос…"
type textarea "[PERSON_NAME] järgi on mõlemad tooted hetkel saadaval. Kuna dressipluus on Ainu…"
type textarea "Судя по наличию, оба товара сейчас в наличии. Поскольку толстовка есть только в…"
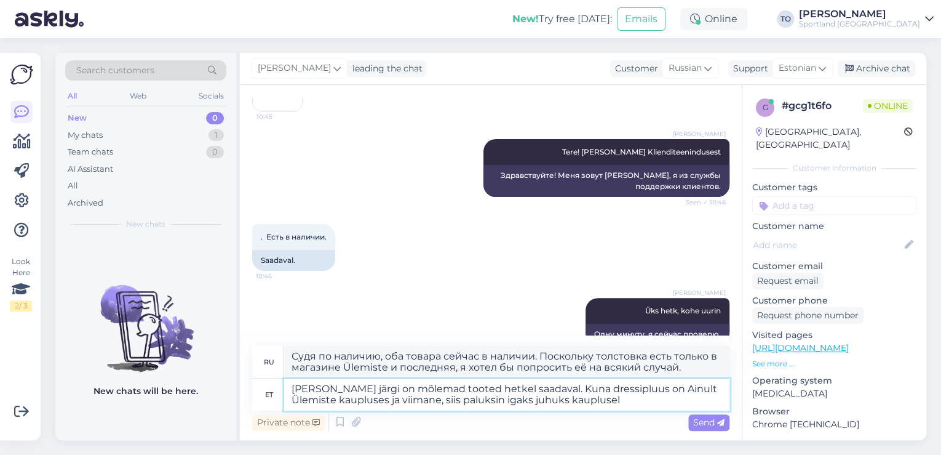
type textarea "[PERSON_NAME] järgi on mõlemad tooted hetkel saadaval. Kuna dressipluus on Ainu…"
type textarea "Судя по наличию, оба товара сейчас в наличии. Поскольку толстовка продаётся тол…"
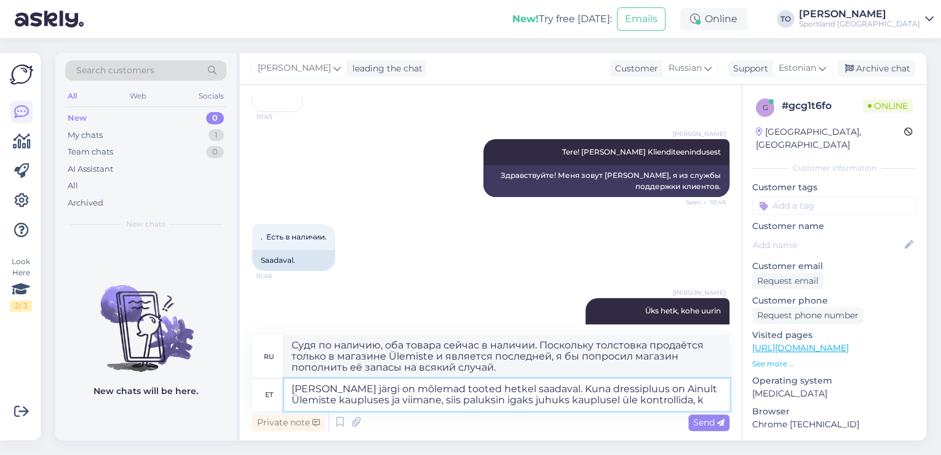
type textarea "[PERSON_NAME] järgi on mõlemad tooted hetkel saadaval. Kuna dressipluus on Ainu…"
type textarea "Судя по наличию, оба товара сейчас в наличии. Поскольку толстовка продаётся тол…"
type textarea "[PERSON_NAME] järgi on mõlemad tooted hetkel saadaval. Kuna dressipluus on Ainu…"
type textarea "Судя по наличию, оба товара сейчас в наличии. Поскольку толстовка продаётся тол…"
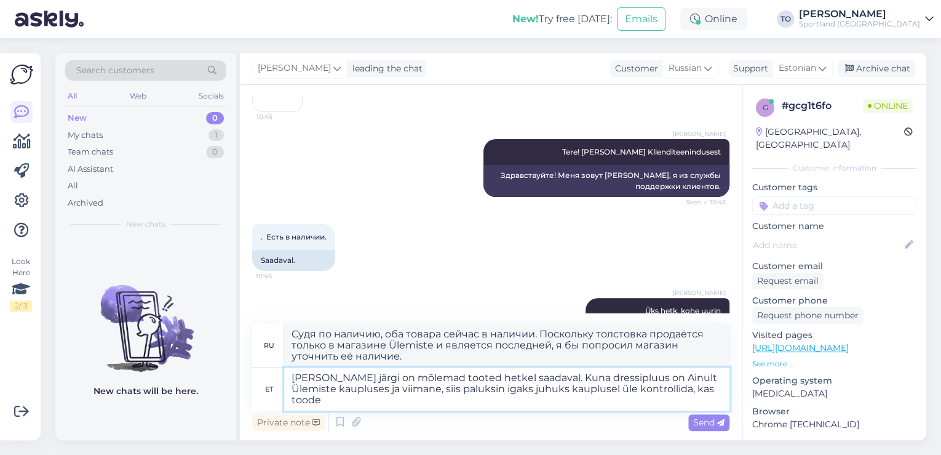
type textarea "[PERSON_NAME] järgi on mõlemad tooted hetkel saadaval. Kuna dressipluus on Ainu…"
type textarea "Судя по наличию на складе, оба товара сейчас в наличии. Поскольку толстовка про…"
type textarea "[PERSON_NAME] järgi on mõlemad tooted hetkel saadaval. Kuna dressipluus on Ainu…"
type textarea "Судя по наличию на складе, оба товара сейчас в наличии. Поскольку толстовка пре…"
type textarea "[PERSON_NAME] järgi on mõlemad tooted hetkel saadaval. Kuna dressipluus on Ainu…"
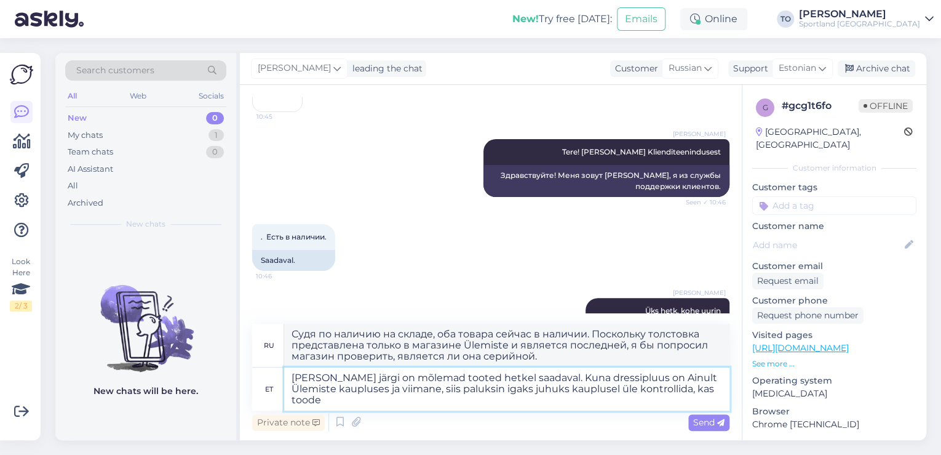
type textarea "Судя по наличию на складе, оба товара сейчас в наличии. Поскольку толстовка про…"
type textarea "[PERSON_NAME] järgi on mõlemad tooted hetkel saadaval. Kuna dressipluus on Ainu…"
type textarea "Судя по наличию на складе, оба товара сейчас в наличии. Поскольку толстовка про…"
type textarea "[PERSON_NAME] järgi on mõlemad tooted hetkel saadaval. Kuna dressipluus on Ainu…"
type textarea "Судя по остаткам на складе, оба товара сейчас в наличии. Поскольку толстовка пр…"
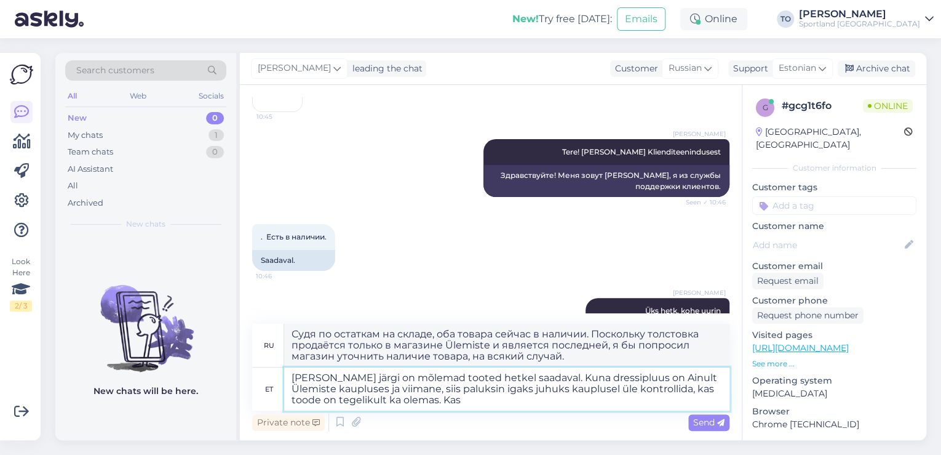
type textarea "[PERSON_NAME] järgi on mõlemad tooted hetkel saadaval. Kuna dressipluus on Ainu…"
type textarea "Судя по наличию на складе, оба товара сейчас в наличии. Поскольку толстовка про…"
type textarea "[PERSON_NAME] järgi on mõlemad tooted hetkel saadaval. Kuna dressipluus on Ainu…"
type textarea "Судя по наличию на складе, оба товара сейчас в наличии. Поскольку толстовка дос…"
type textarea "[PERSON_NAME] järgi on mõlemad tooted hetkel saadaval. Kuna dressipluus on Ainu…"
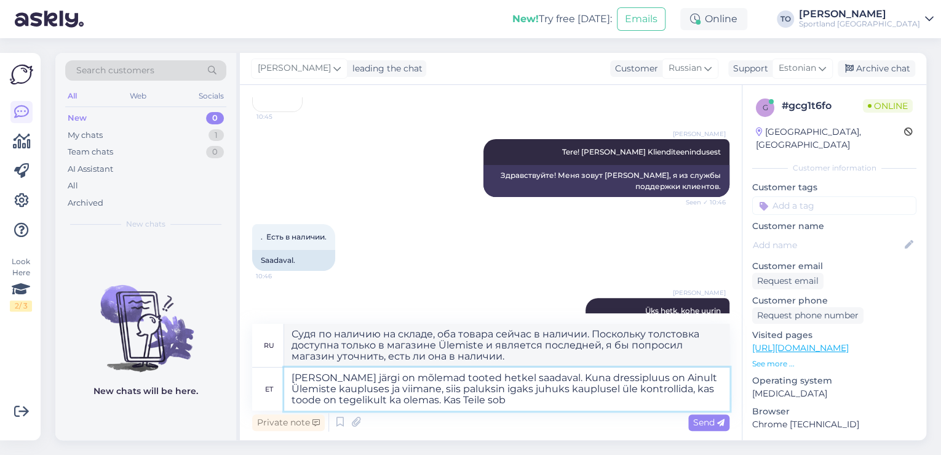
type textarea "Судя по наличию на складе, оба товара сейчас в наличии. Поскольку толстовка пре…"
type textarea "[PERSON_NAME] järgi on mõlemad tooted hetkel saadaval. Kuna dressipluus on Ainu…"
type textarea "Судя по наличию на складе, оба товара сейчас в наличии. Поскольку толстовка пре…"
type textarea "[PERSON_NAME] järgi on mõlemad tooted hetkel saadaval. Kuna dressipluus on Ainu…"
type textarea "Судя по наличию на складе, оба товара сейчас в наличии. Поскольку толстовка дос…"
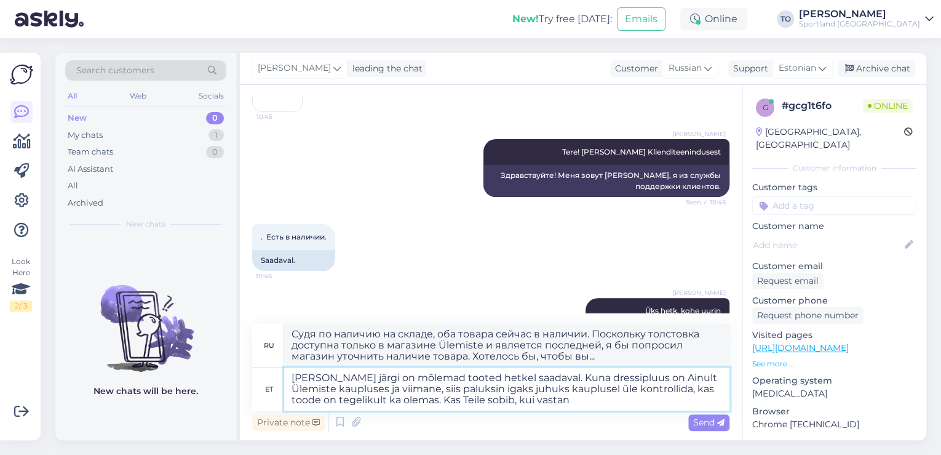
type textarea "[PERSON_NAME] järgi on mõlemad tooted hetkel saadaval. Kuna dressipluus on Ainu…"
type textarea "Судя по наличию на складе, оба товара сейчас в наличии. Поскольку толстовка пре…"
type textarea "[PERSON_NAME] järgi on mõlemad tooted hetkel saadaval. Kuna dressipluus on Ainu…"
type textarea "Судя по наличию на складе, оба товара сейчас в наличии. Поскольку толстовка пре…"
type textarea "[PERSON_NAME] järgi on mõlemad tooted hetkel saadaval. Kuna dressipluus on Ainu…"
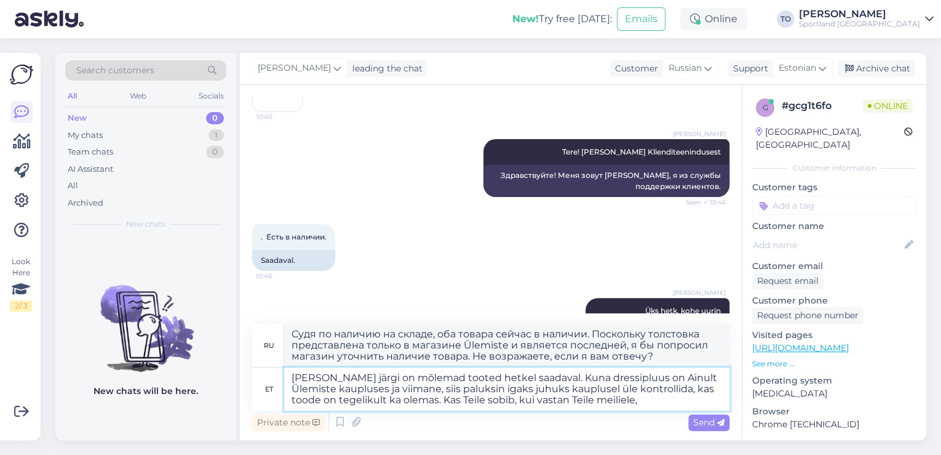
type textarea "Судя по наличию на складе, оба товара сейчас в наличии. Поскольку толстовка дос…"
type textarea "[PERSON_NAME] järgi on mõlemad tooted hetkel saadaval. Kuna dressipluus on Ainu…"
type textarea "Судя по наличию на складе, оба товара сейчас в наличии. Поскольку толстовка дос…"
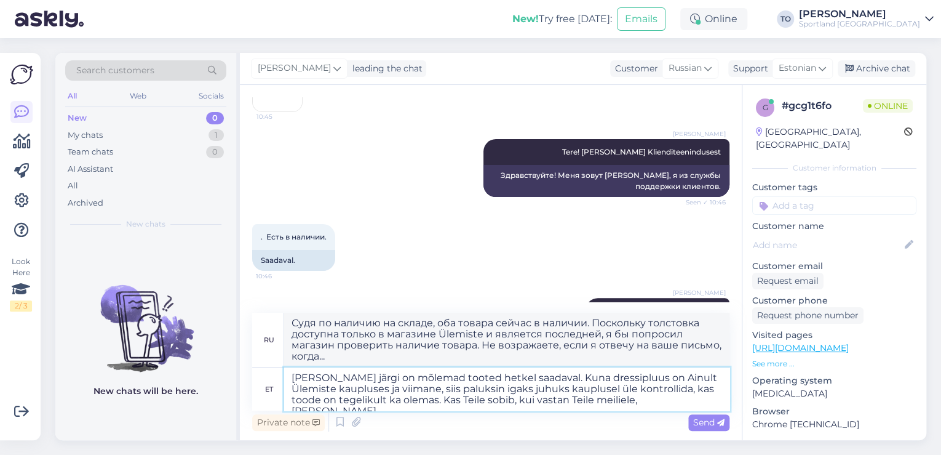
type textarea "[PERSON_NAME] järgi on mõlemad tooted hetkel saadaval. Kuna dressipluus on Ainu…"
type textarea "Судя по наличию на складе, оба товара сейчас в наличии. Поскольку толстовка дос…"
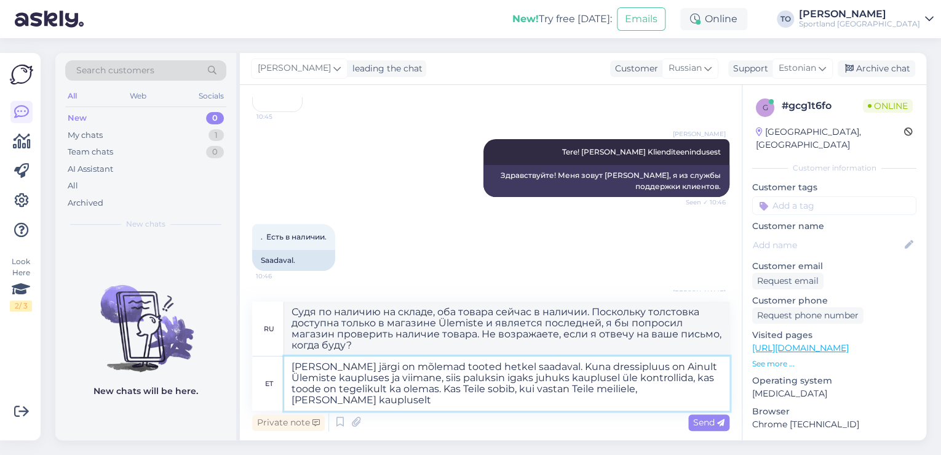
type textarea "[PERSON_NAME] järgi on mõlemad tooted hetkel saadaval. Kuna dressipluus on Ainu…"
type textarea "Судя по наличию на складе, оба товара сейчас в наличии. Поскольку толстовка дос…"
type textarea "[PERSON_NAME] järgi on mõlemad tooted hetkel saadaval. Kuna dressipluus on Ainu…"
type textarea "Судя по наличию на складе, оба товара сейчас в наличии. Поскольку толстовка пре…"
type textarea "[PERSON_NAME] järgi on mõlemad tooted hetkel saadaval. Kuna dressipluus on Ainu…"
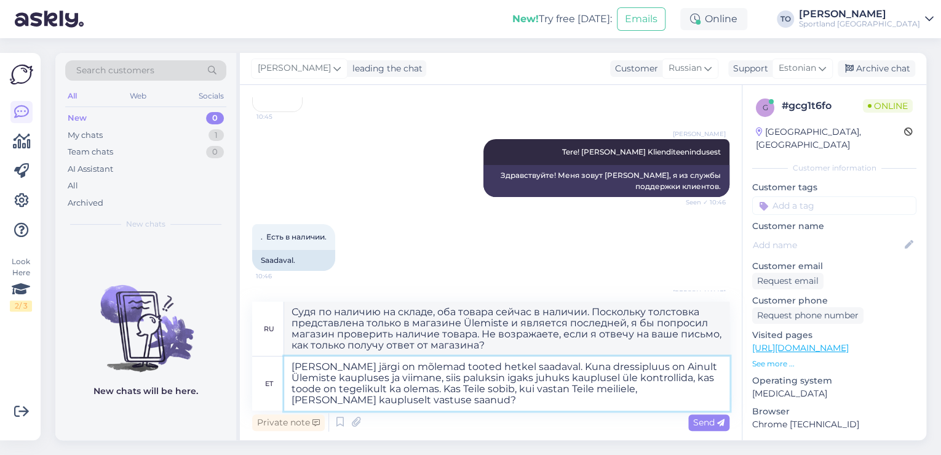
type textarea "Судя по наличию на складе, оба товара сейчас в наличии. Поскольку толстовка дос…"
click at [650, 368] on textarea "[PERSON_NAME] järgi on mõlemad tooted hetkel saadaval. Kuna dressipluus on Ainu…" at bounding box center [506, 383] width 445 height 54
type textarea "[PERSON_NAME] järgi on mõlemad tooted hetkel saadaval. Kuna dressipluus on ainu…"
type textarea "Судя по наличию на складе, оба товара сейчас в наличии. Поскольку толстовка пре…"
type textarea "[PERSON_NAME] järgi on mõlemad tooted hetkel saadaval. Kuna dressipluus on ainu…"
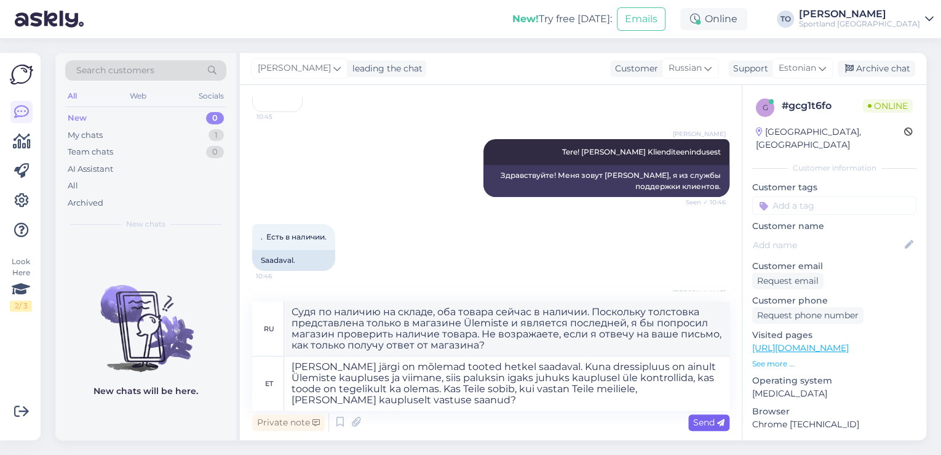
click at [693, 423] on span "Send" at bounding box center [708, 421] width 31 height 11
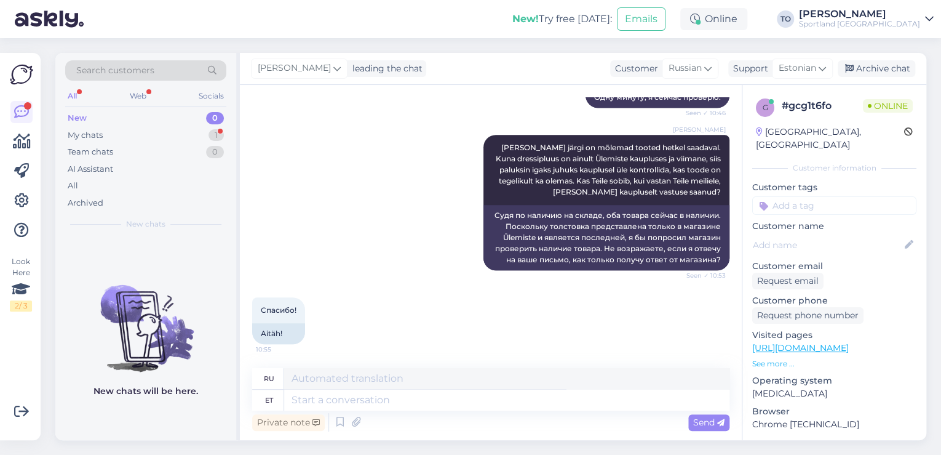
scroll to position [337, 0]
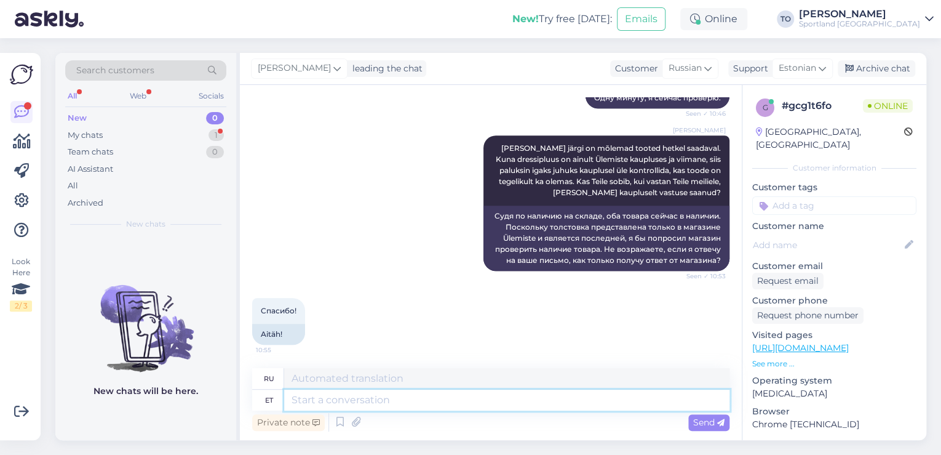
click at [355, 407] on textarea at bounding box center [506, 399] width 445 height 21
type textarea "Tänan,"
type textarea "Спасибо,"
type textarea "Tänan, palun"
type textarea "Спасибо, пожалуйста."
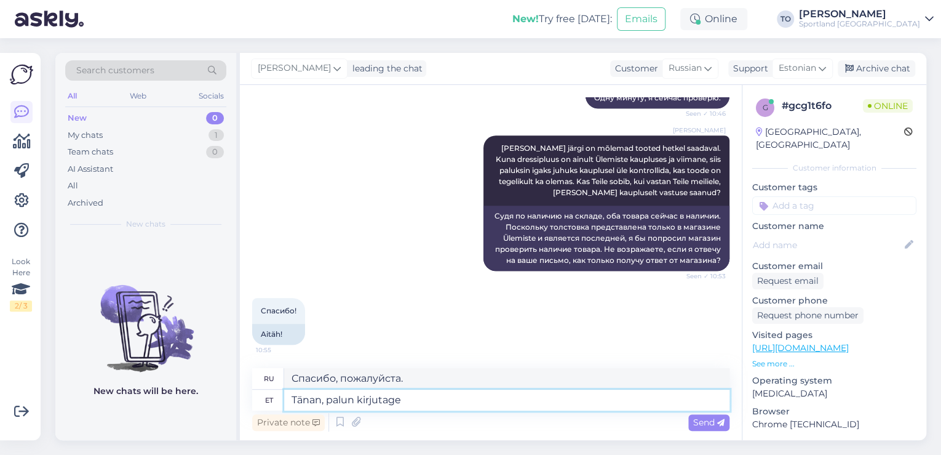
type textarea "Tänan, palun kirjutage"
type textarea "Спасибо, пожалуйста, напишите."
type textarea "Tänan, palun kirjutage,"
type textarea "Спасибо, пожалуйста, напишите,"
type textarea "Tänan, palun kirjutage, kuidas"
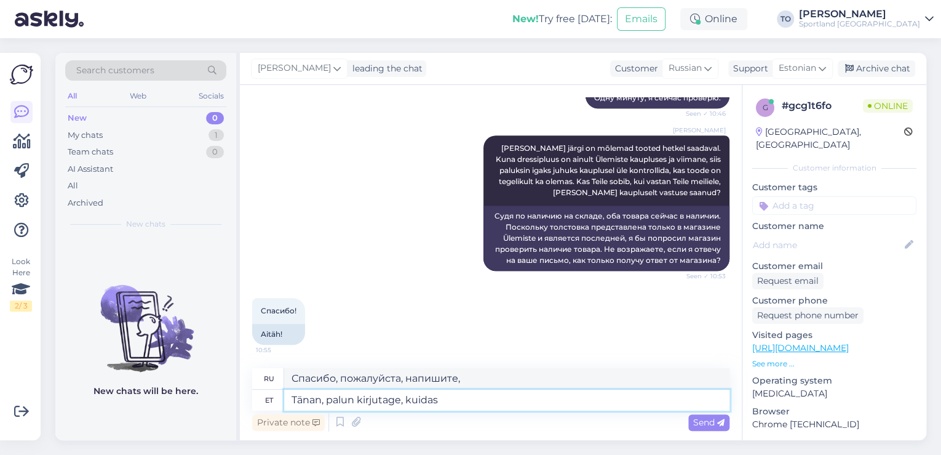
type textarea "Спасибо, пожалуйста, напишите как"
type textarea "Tänan, palun kirjutage, kuidas on"
type textarea "Спасибо, пожалуйста, напишите, как дела."
type textarea "Tänan, palun kirjutage, kuidas on Teie"
type textarea "Спасибо, пожалуйста, напишите, как у вас дела."
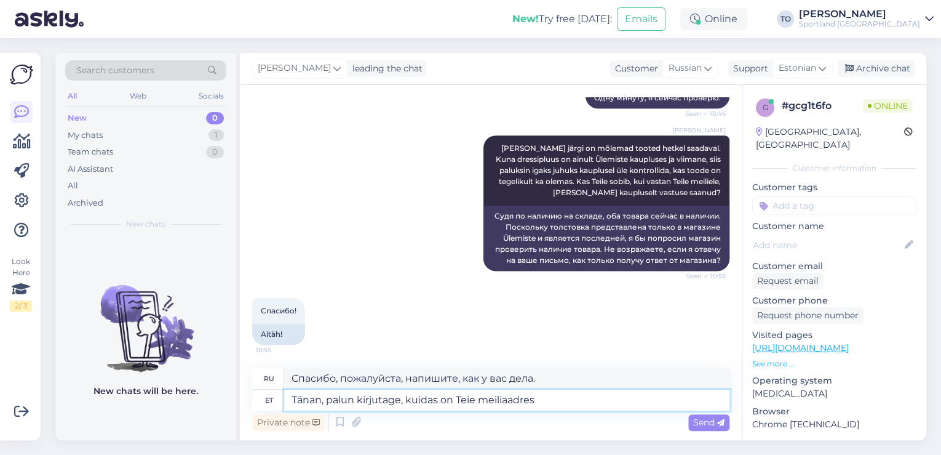
type textarea "Tänan, palun kirjutage, kuidas on Teie meiliaadress"
type textarea "Спасибо, пожалуйста, напишите ваш адрес электронной почты."
type textarea "Tänan, palun kirjutage, kuidas on Teie meiliaadress?"
type textarea "Спасибо, напишите, пожалуйста, какой у вас адрес электронной почты?"
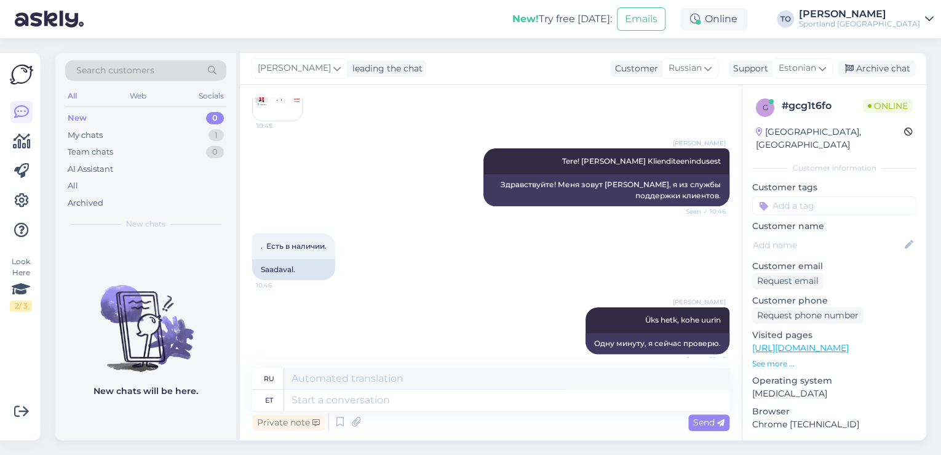
scroll to position [0, 0]
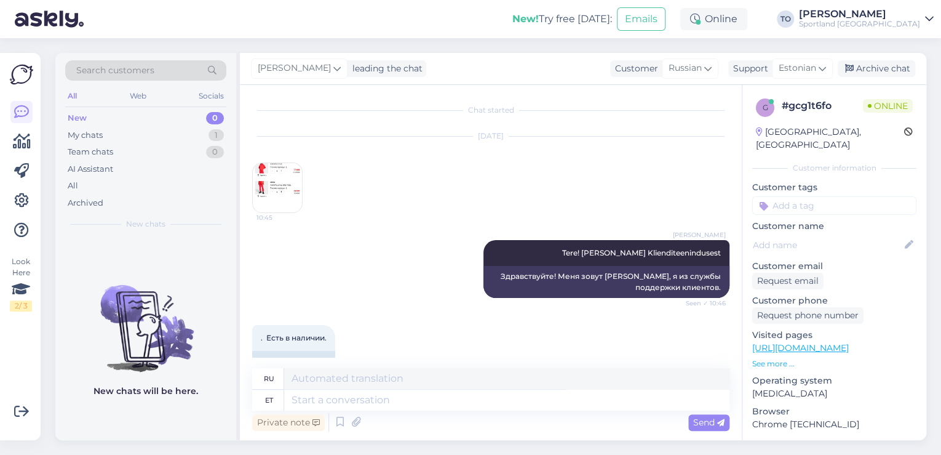
click at [279, 184] on img at bounding box center [277, 187] width 49 height 49
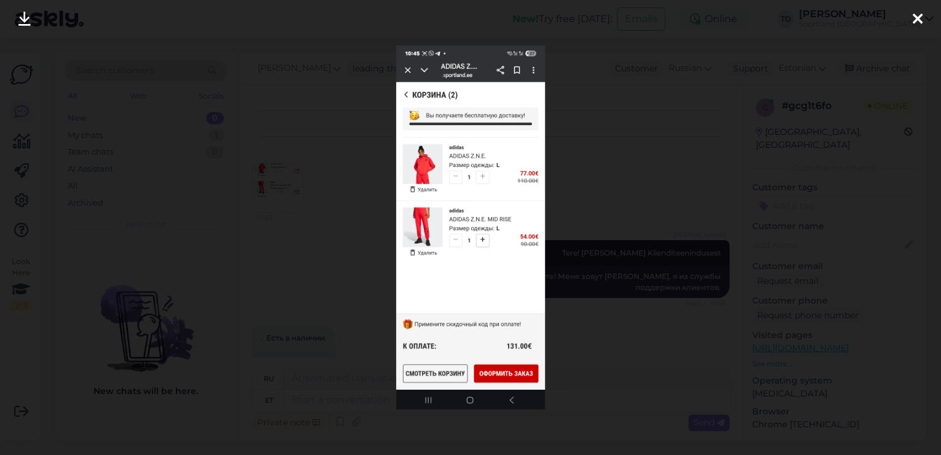
drag, startPoint x: 918, startPoint y: 17, endPoint x: 937, endPoint y: 20, distance: 19.9
click at [918, 17] on icon at bounding box center [918, 20] width 10 height 16
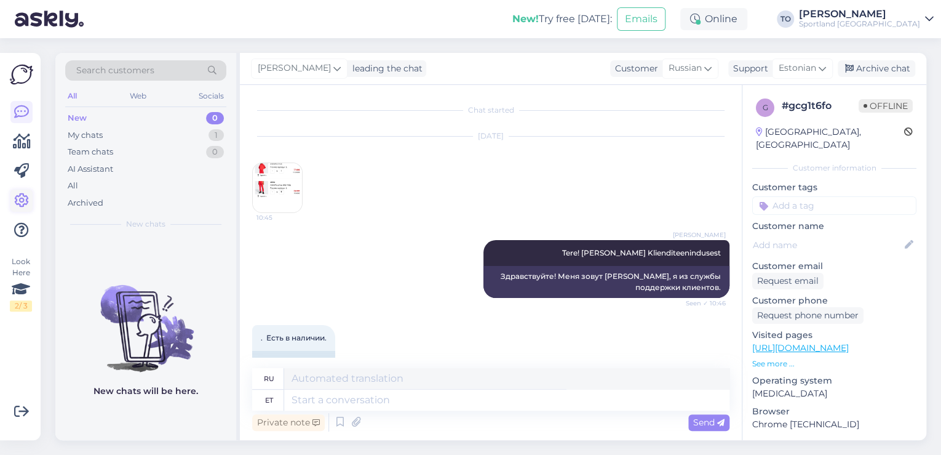
click at [22, 201] on icon at bounding box center [21, 200] width 15 height 15
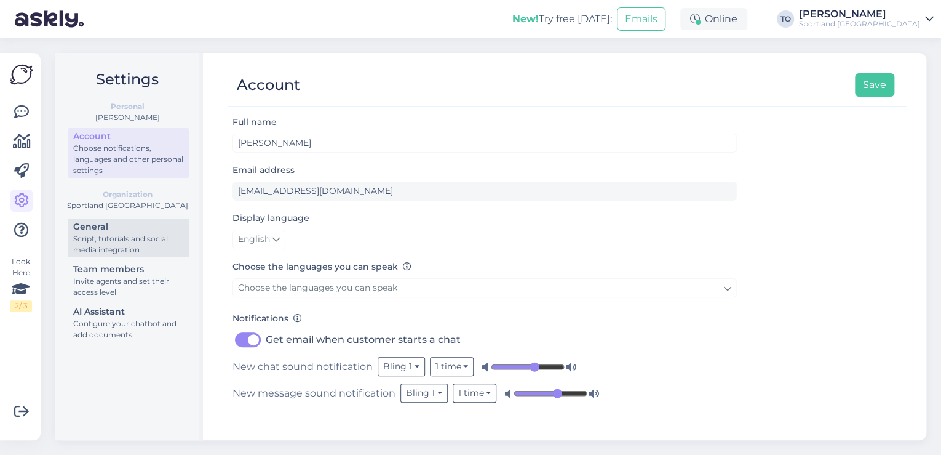
click at [130, 249] on div "Script, tutorials and social media integration" at bounding box center [128, 244] width 111 height 22
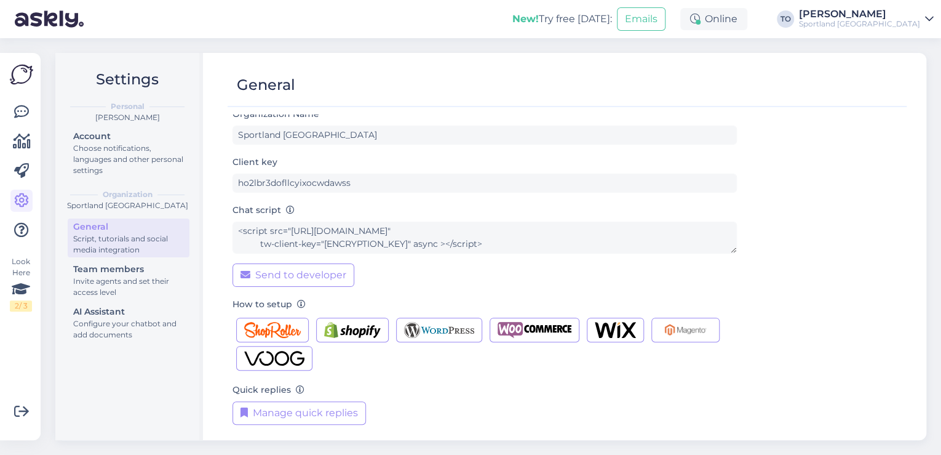
scroll to position [12, 0]
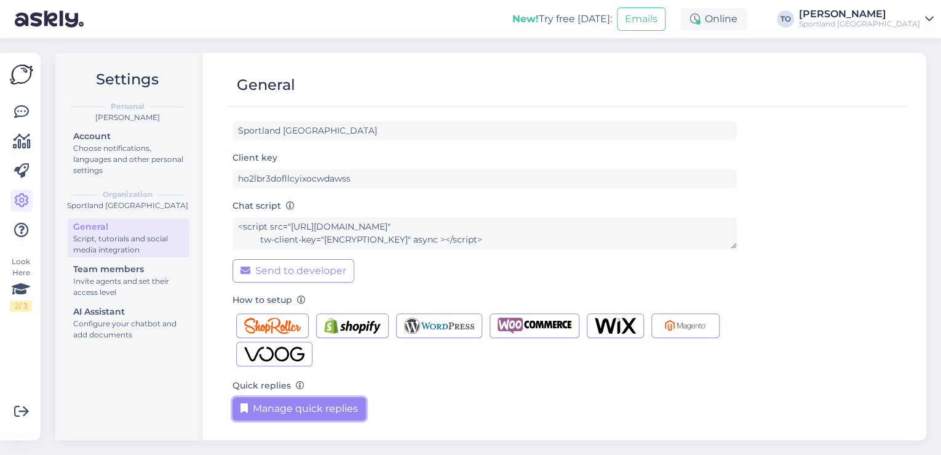
click at [325, 412] on button "Manage quick replies" at bounding box center [299, 408] width 133 height 23
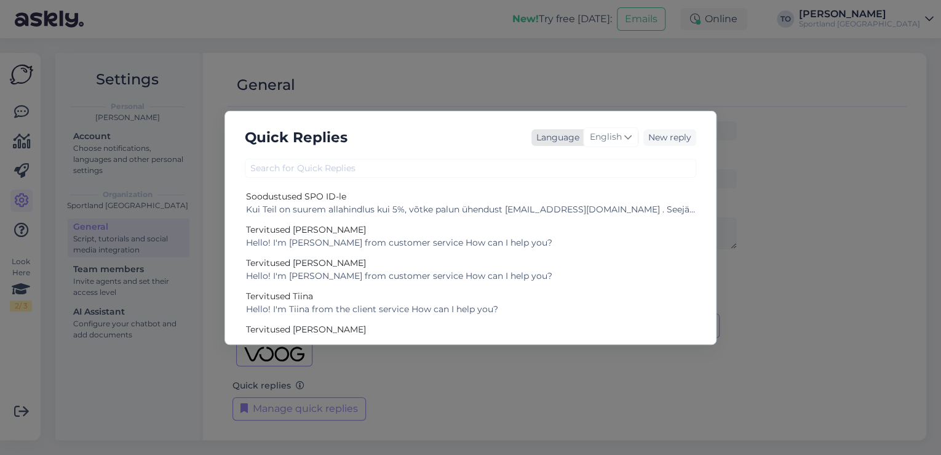
click at [615, 140] on span "English" at bounding box center [606, 137] width 32 height 14
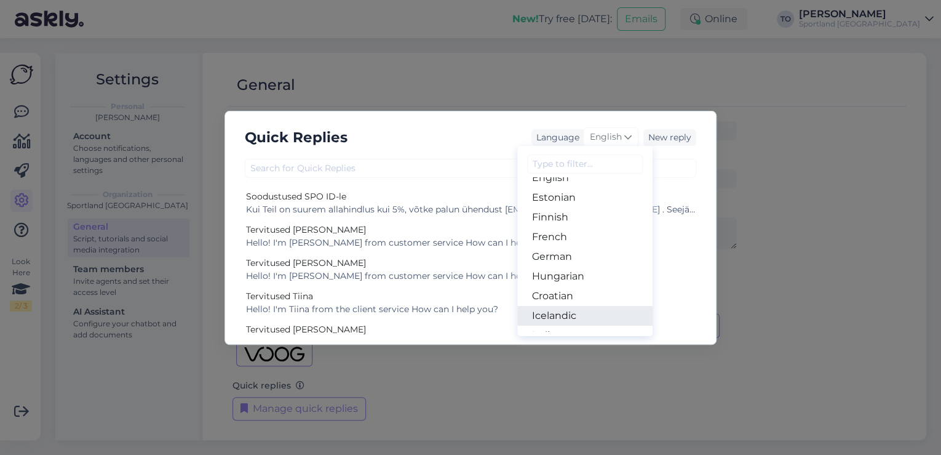
scroll to position [98, 0]
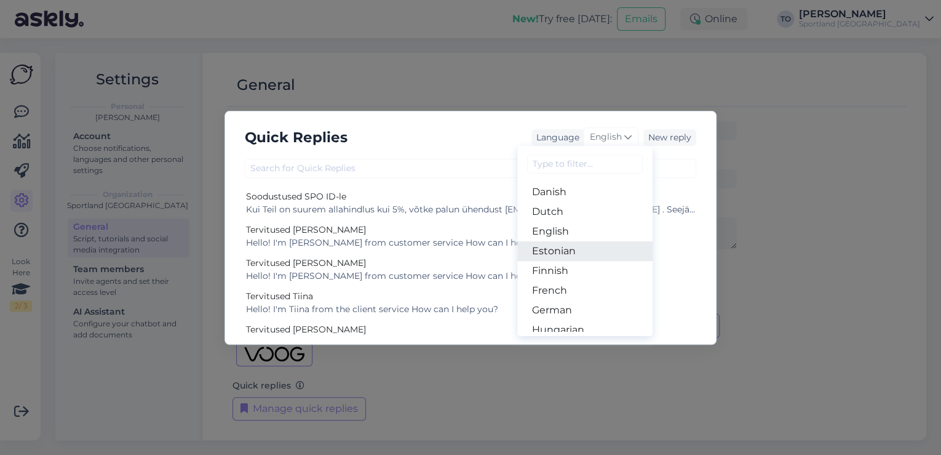
click at [578, 256] on link "Estonian" at bounding box center [584, 251] width 135 height 20
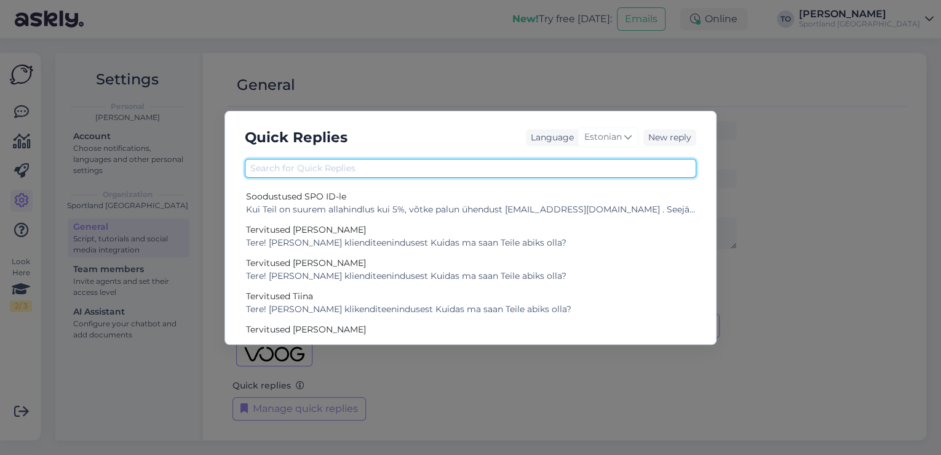
click at [378, 170] on input "text" at bounding box center [470, 168] width 451 height 19
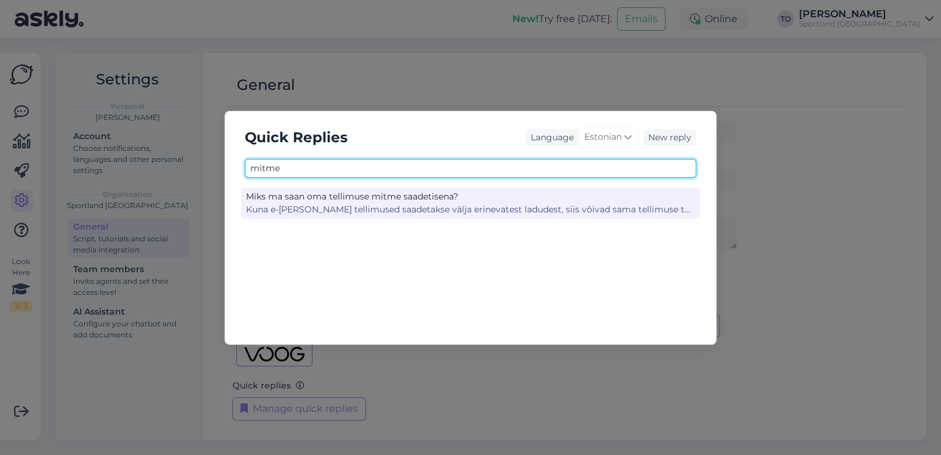
type input "mitme"
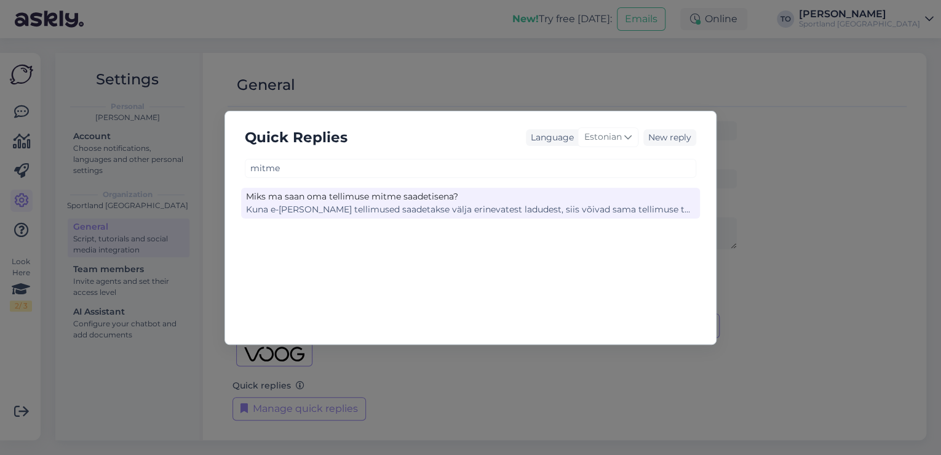
click at [396, 201] on div "Miks ma saan oma tellimuse mitme saadetisena?" at bounding box center [470, 196] width 449 height 13
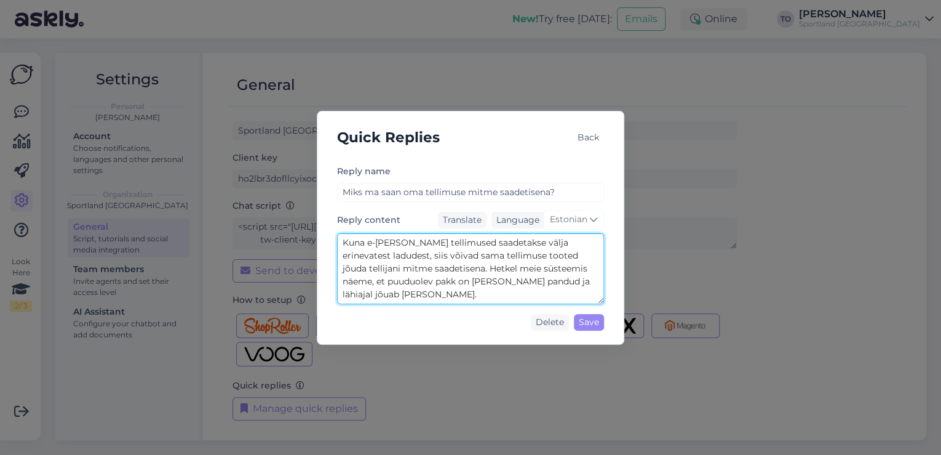
drag, startPoint x: 343, startPoint y: 239, endPoint x: 495, endPoint y: 295, distance: 161.3
click at [495, 295] on textarea "Kuna e-[PERSON_NAME] tellimused saadetakse välja erinevatest ladudest, siis või…" at bounding box center [470, 268] width 267 height 71
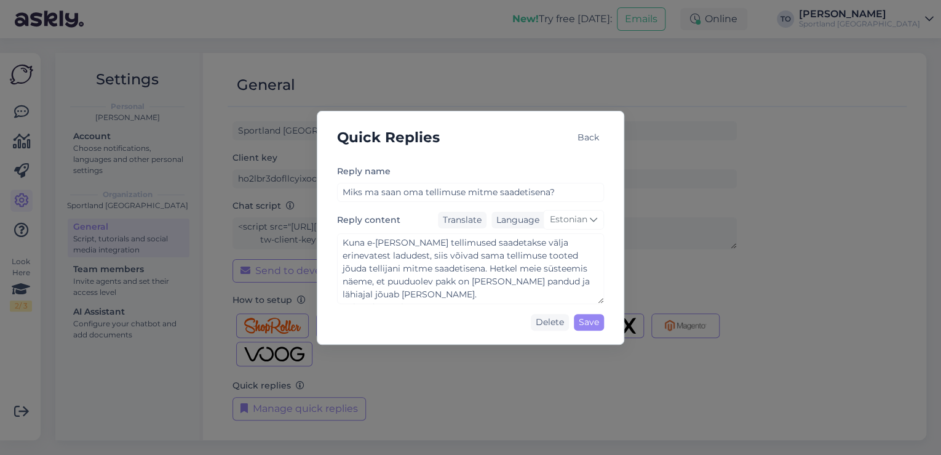
click at [472, 145] on div "Quick Replies Back" at bounding box center [470, 137] width 287 height 33
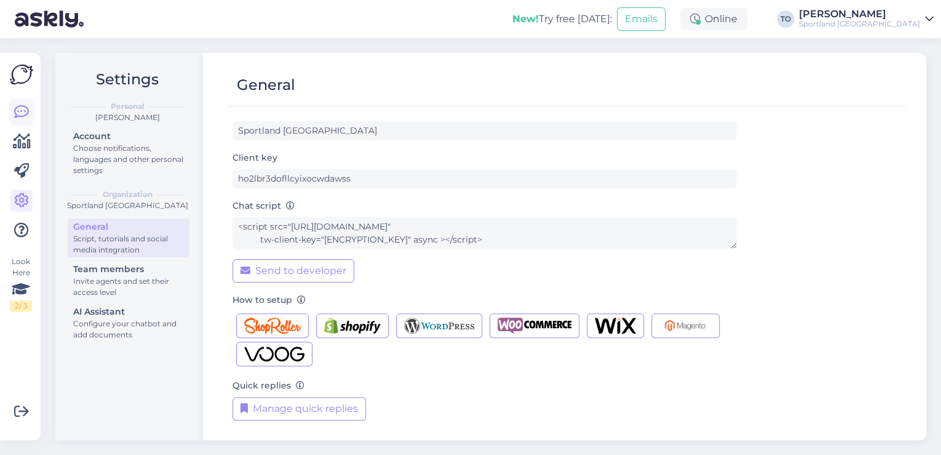
click at [22, 115] on icon at bounding box center [21, 112] width 15 height 15
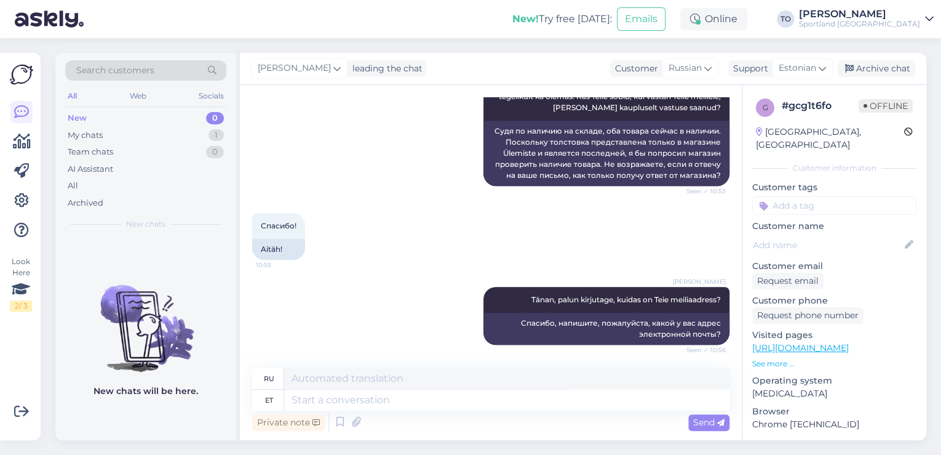
scroll to position [423, 0]
click at [775, 196] on input at bounding box center [834, 205] width 164 height 18
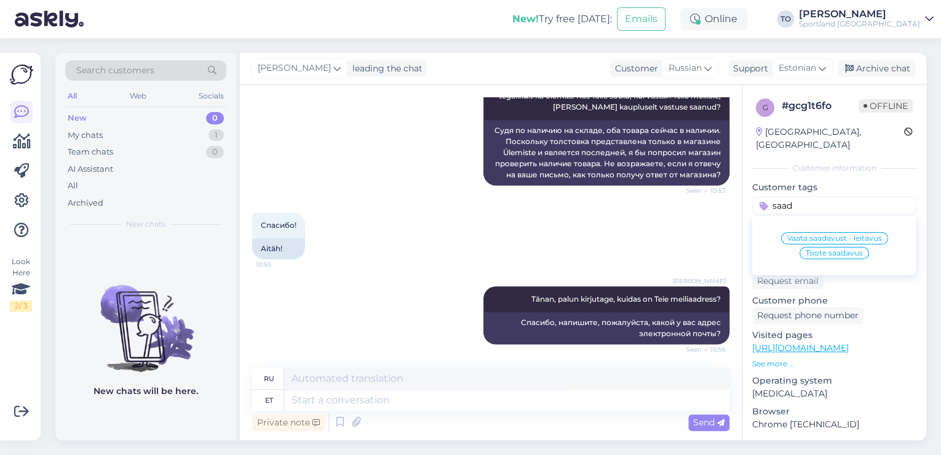
type input "saad"
click at [822, 249] on span "Toote saadavus" at bounding box center [834, 252] width 57 height 7
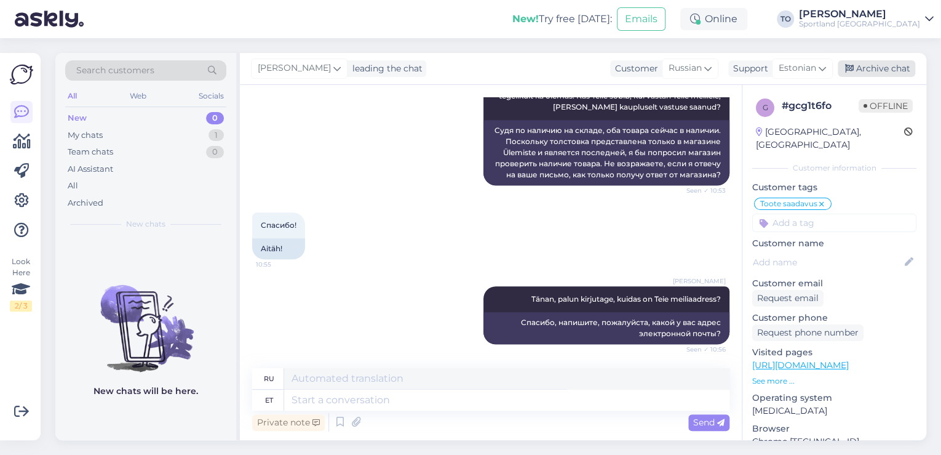
click at [884, 62] on div "Archive chat" at bounding box center [877, 68] width 78 height 17
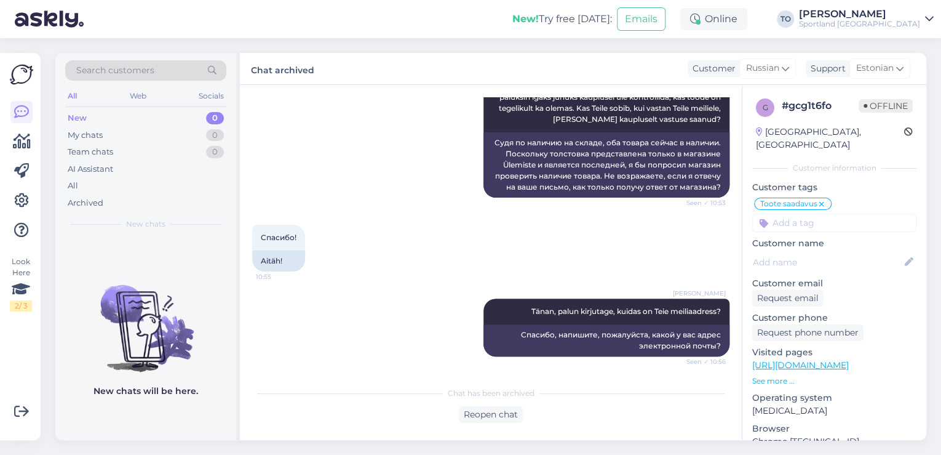
click at [904, 20] on div "Sportland [GEOGRAPHIC_DATA]" at bounding box center [859, 24] width 121 height 10
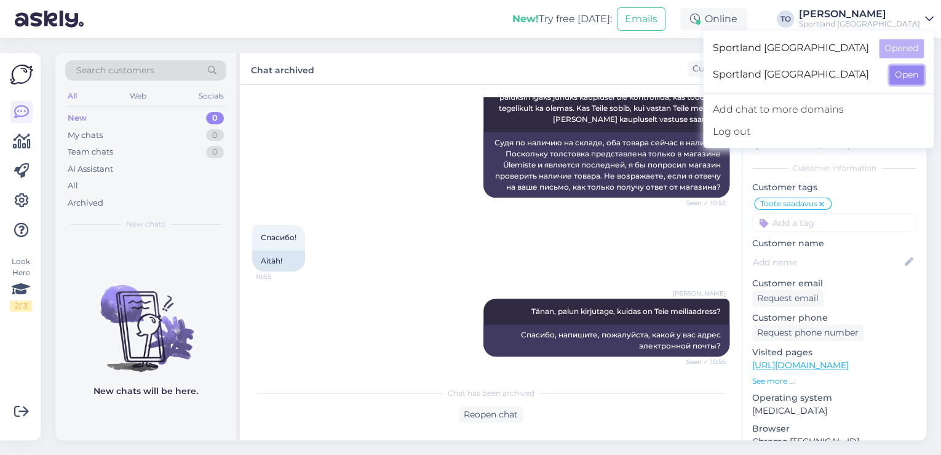
click at [918, 76] on button "Open" at bounding box center [906, 74] width 34 height 19
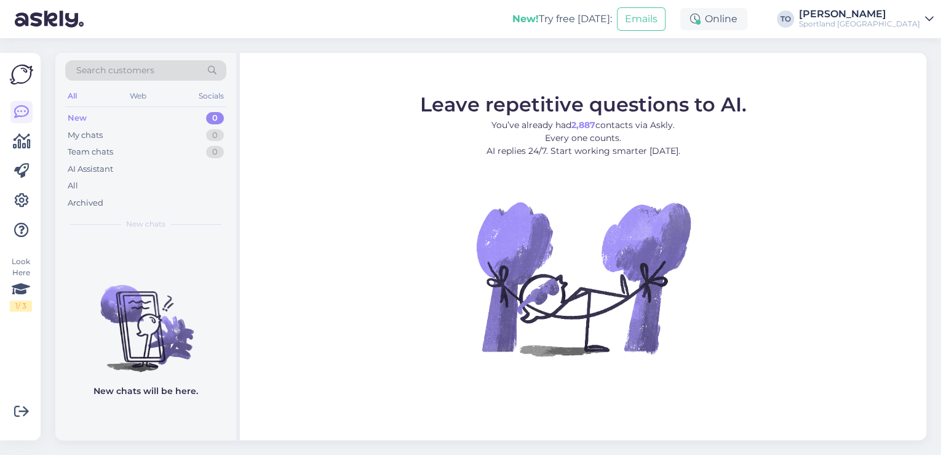
click at [914, 31] on div "New! Try free [DATE]: Emails Online TO [PERSON_NAME] Sportland [GEOGRAPHIC_DATA]" at bounding box center [470, 19] width 941 height 38
click at [917, 22] on div "Sportland [GEOGRAPHIC_DATA]" at bounding box center [859, 24] width 121 height 10
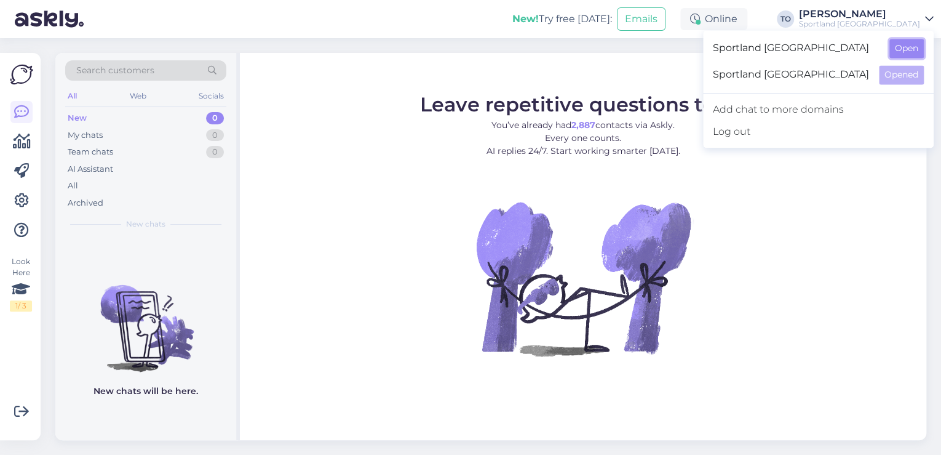
click at [917, 41] on button "Open" at bounding box center [906, 48] width 34 height 19
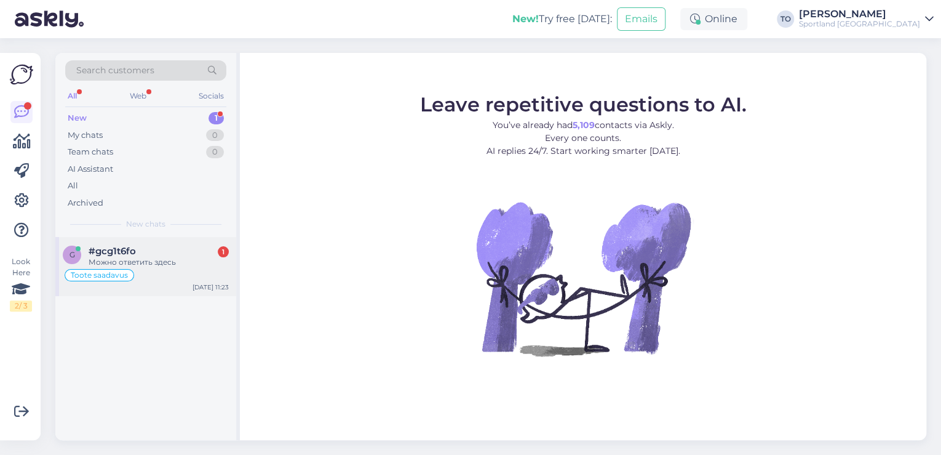
click at [196, 266] on div "Можно ответить здесь" at bounding box center [159, 261] width 140 height 11
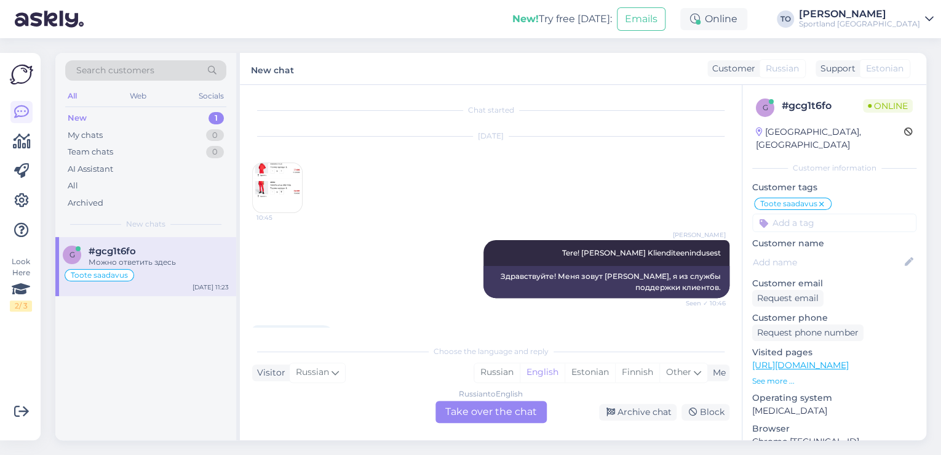
scroll to position [526, 0]
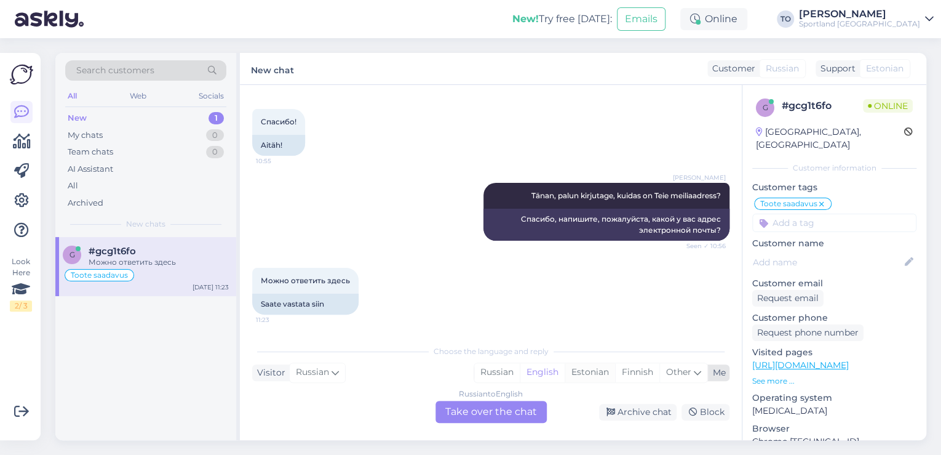
click at [578, 373] on div "Estonian" at bounding box center [590, 372] width 50 height 18
click at [523, 412] on div "Russian to Estonian Take over the chat" at bounding box center [490, 411] width 111 height 22
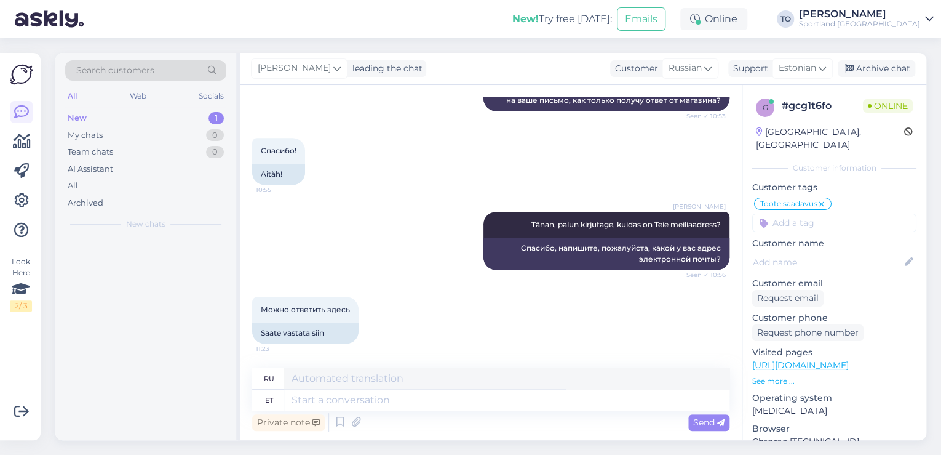
scroll to position [496, 0]
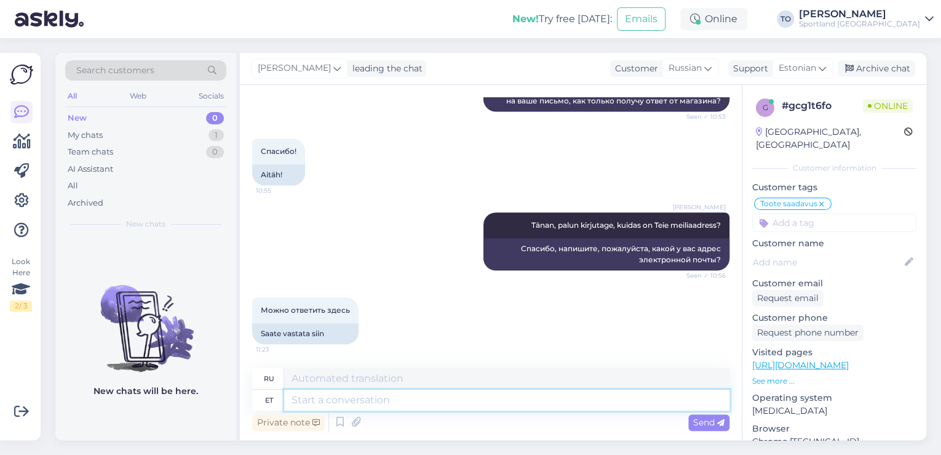
click at [519, 403] on textarea at bounding box center [506, 399] width 445 height 21
type textarea "Hästi, ko"
type textarea "Хорошо,"
type textarea "Hästi, kohe"
type textarea "Хорошо, сейчас."
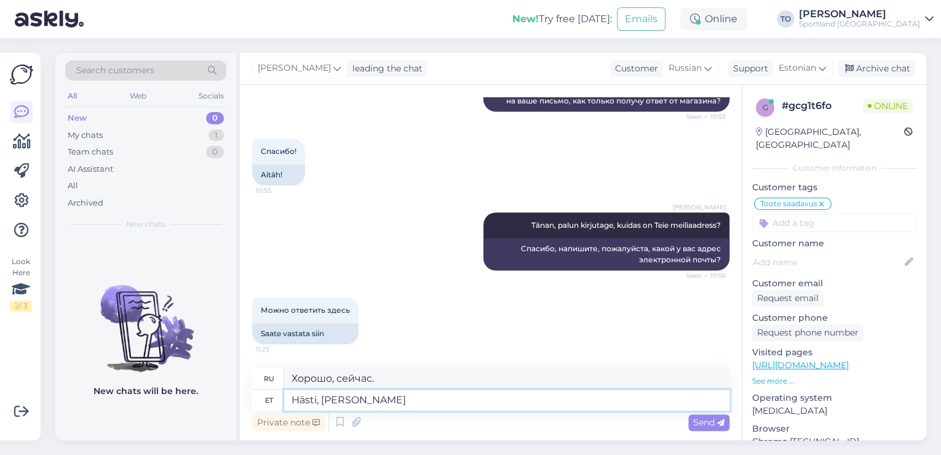
type textarea "Hästi, [PERSON_NAME]"
type textarea "Хорошо, как только"
type textarea "Hästi, kohe kui kauplus"
type textarea "Хорошо, как только магазин"
type textarea "Hästi, kohe kui kauplus on p"
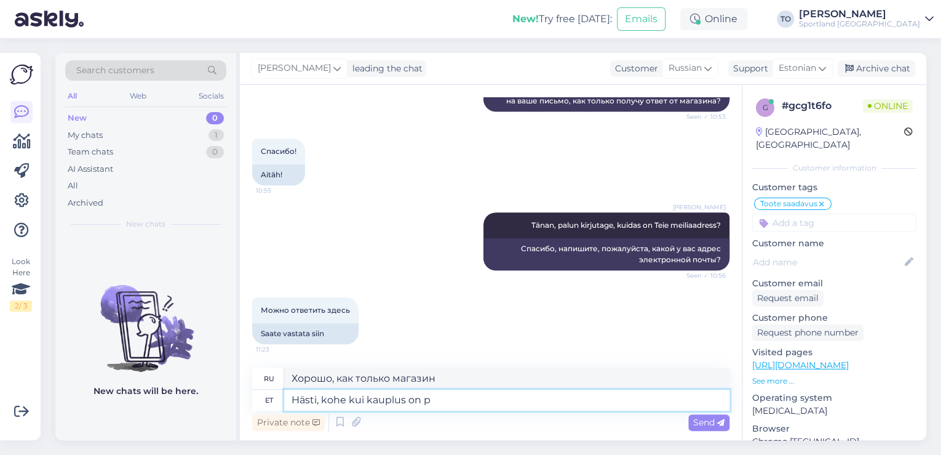
type textarea "Хорошо, как только магазин откроется."
type textarea "Hästi, kohe kui kauplus on päringile"
type textarea "Хорошо, как только магазин будет доступен для запросов"
type textarea "Hästi, kohe kui kauplus on päringile vas"
type textarea "Хорошо, как только магазин будет готов к запросу"
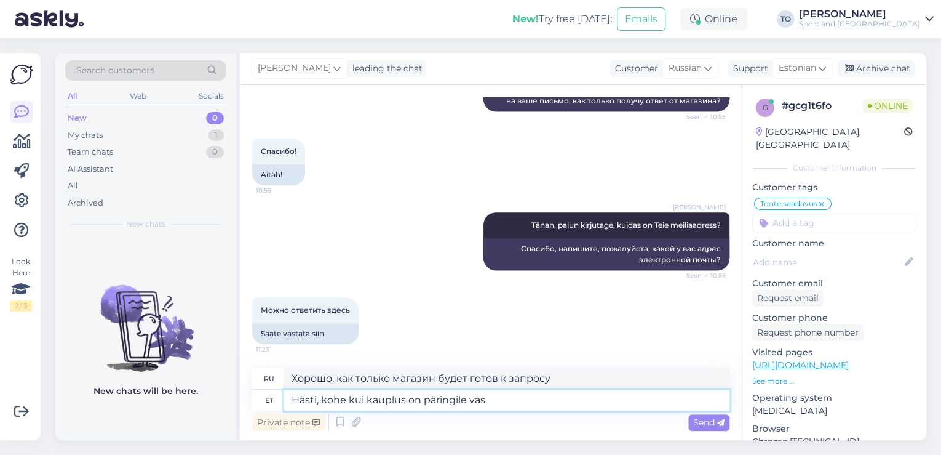
type textarea "Hästi, kohe kui kauplus on päringile vast"
type textarea "Хорошо, как только магазин ответит на запрос"
type textarea "Hästi, kohe kui kauplus on päringile vastanud, a"
type textarea "Хорошо, как только магазин ответит на запрос,"
type textarea "Hästi, kohe kui kauplus on päringile vastanud, [PERSON_NAME]"
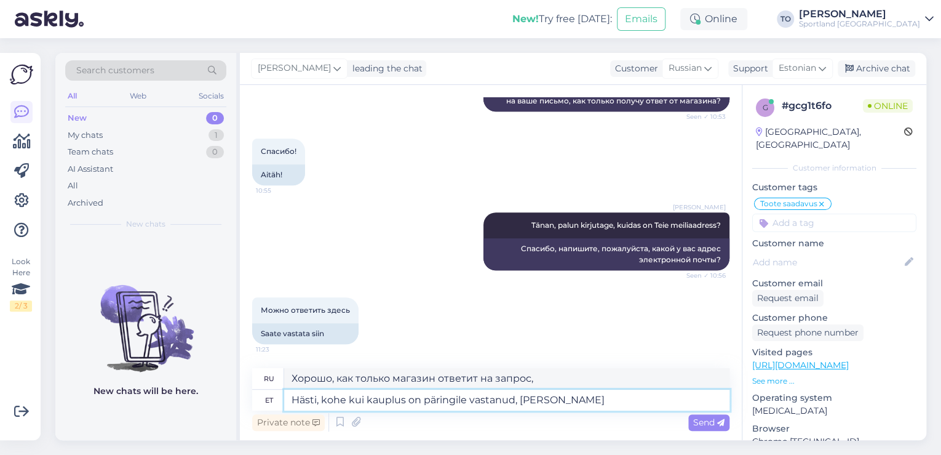
type textarea "Хорошо, как только магазин ответит на запрос, я дам"
type textarea "Hästi, kohe kui kauplus on päringile vastanud, [PERSON_NAME] Teile"
type textarea "Хорошо, как только магазин ответит на запрос, я вам дам"
type textarea "Hästi, kohe kui kauplus on päringile vastanud, [PERSON_NAME] Teile teada."
type textarea "Хорошо, как только магазин ответит на запрос, я дам вам знать."
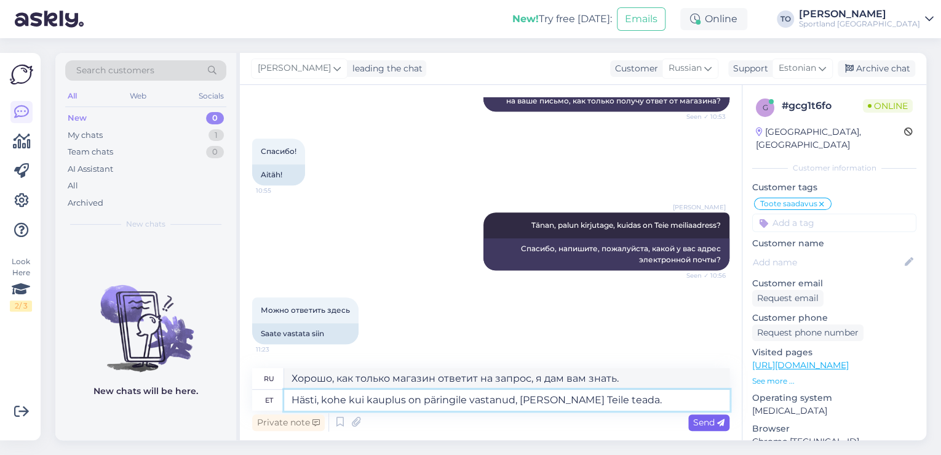
type textarea "Hästi, kohe kui kauplus on päringile vastanud, [PERSON_NAME] Teile teada."
click at [705, 415] on div "Send" at bounding box center [708, 422] width 41 height 17
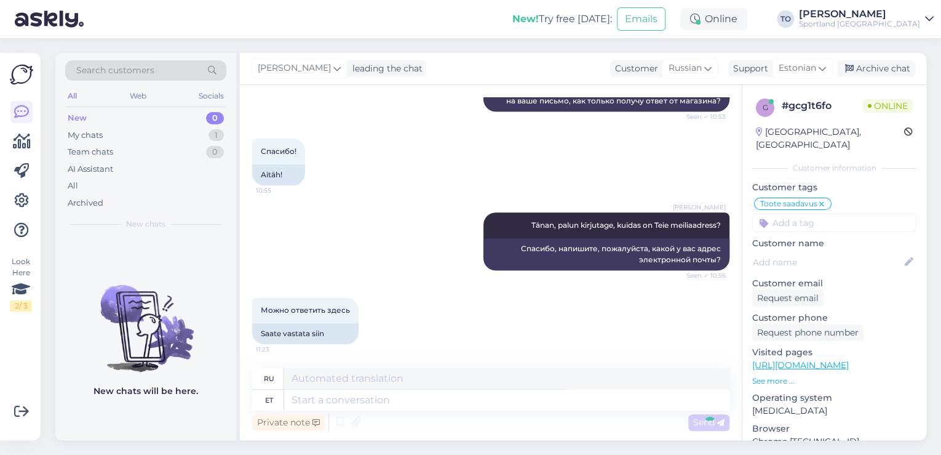
scroll to position [592, 0]
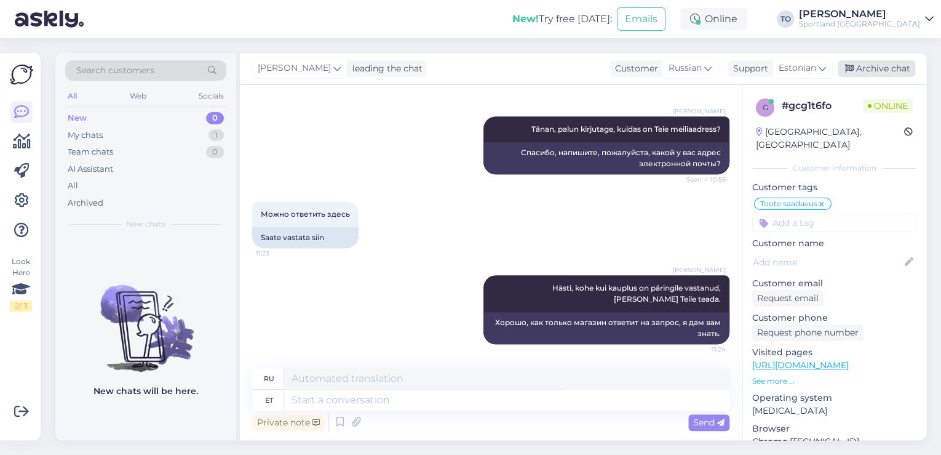
click at [886, 70] on div "Archive chat" at bounding box center [877, 68] width 78 height 17
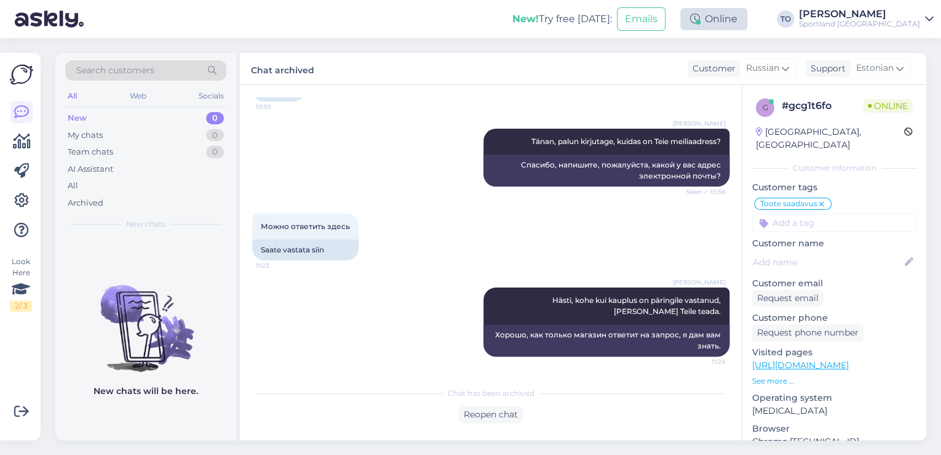
click at [747, 20] on div "Online" at bounding box center [713, 19] width 67 height 22
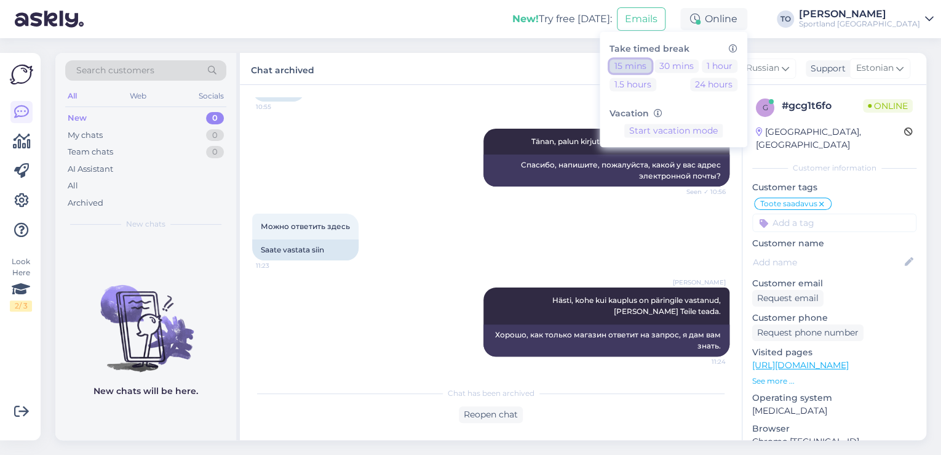
click at [651, 65] on button "15 mins" at bounding box center [631, 66] width 42 height 14
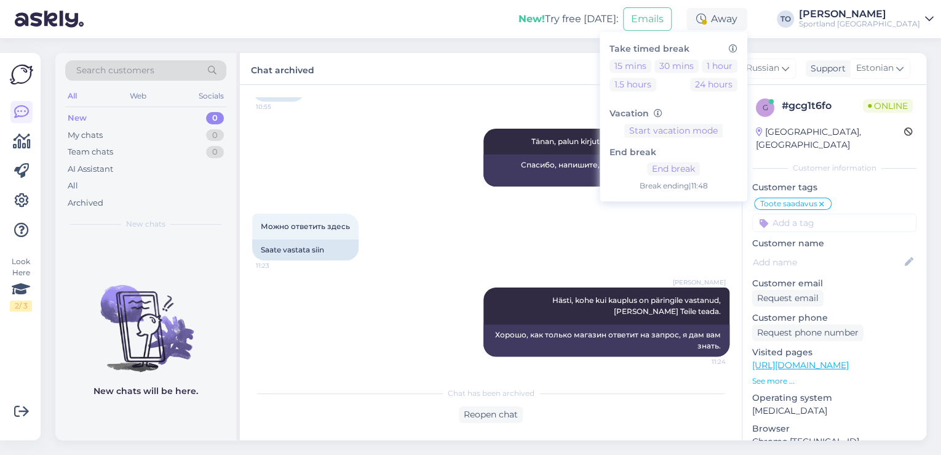
click at [910, 17] on div "[PERSON_NAME]" at bounding box center [859, 14] width 121 height 10
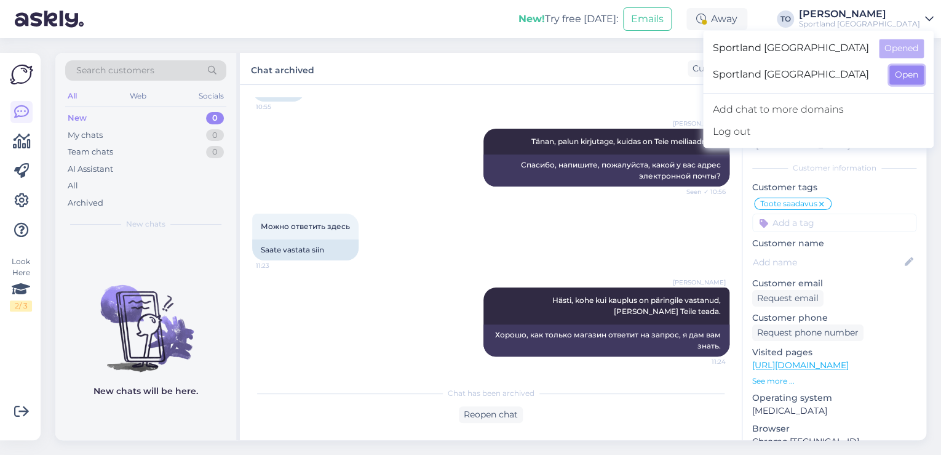
click at [901, 74] on button "Open" at bounding box center [906, 74] width 34 height 19
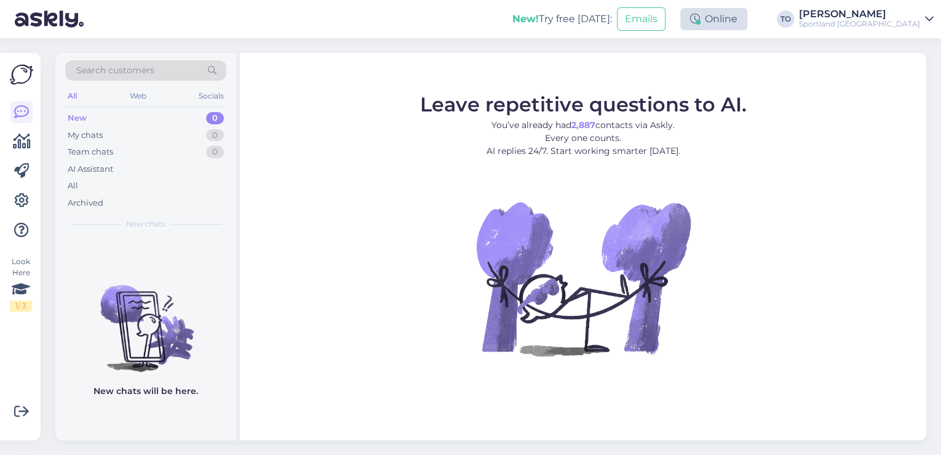
click at [747, 25] on div "Online" at bounding box center [713, 19] width 67 height 22
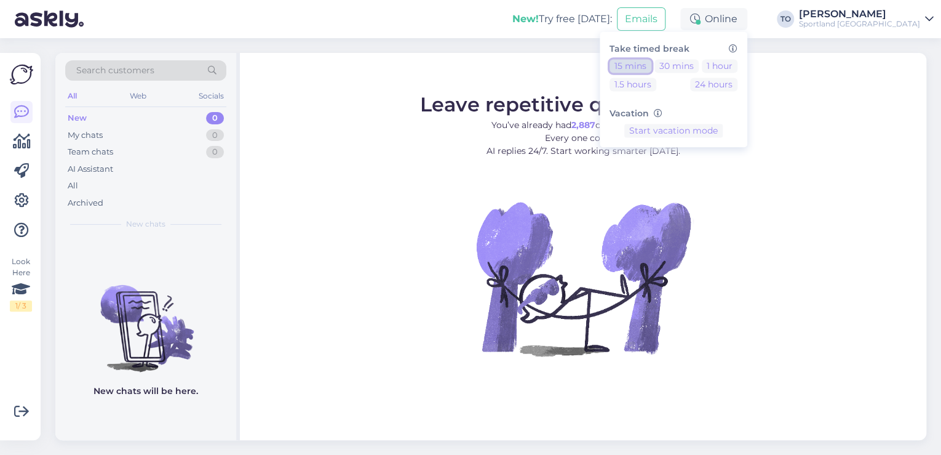
click at [651, 63] on button "15 mins" at bounding box center [631, 66] width 42 height 14
click at [378, 23] on div "New! Try free [DATE]: Emails Away Take timed break 15 mins 30 mins 1 hour 1.5 h…" at bounding box center [470, 19] width 941 height 38
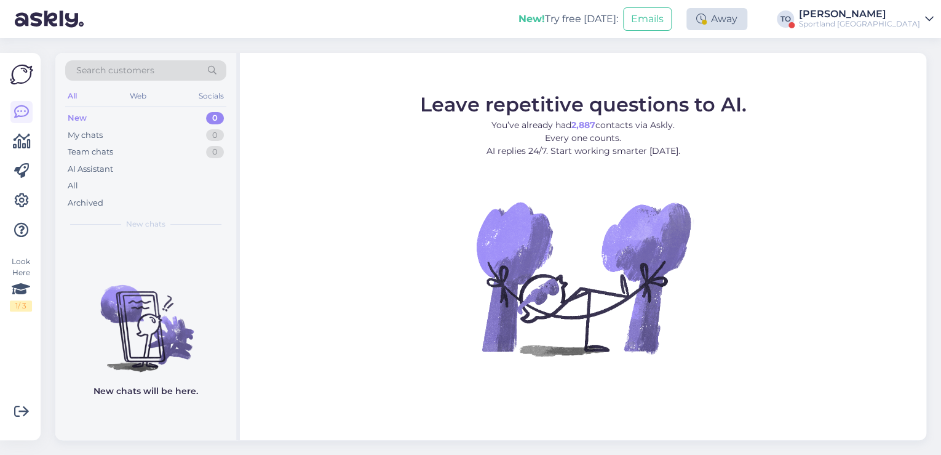
click at [747, 26] on div "Away" at bounding box center [716, 19] width 61 height 22
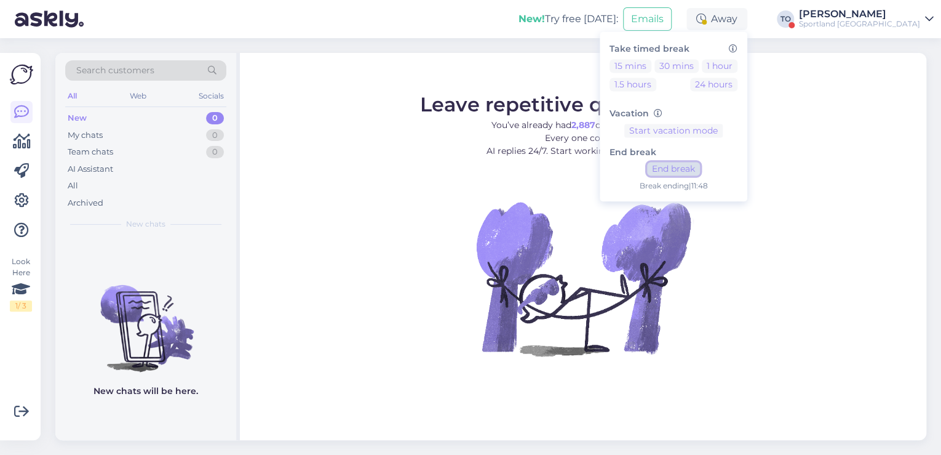
click at [700, 170] on button "End break" at bounding box center [673, 169] width 53 height 14
click at [898, 16] on div "[PERSON_NAME]" at bounding box center [859, 14] width 121 height 10
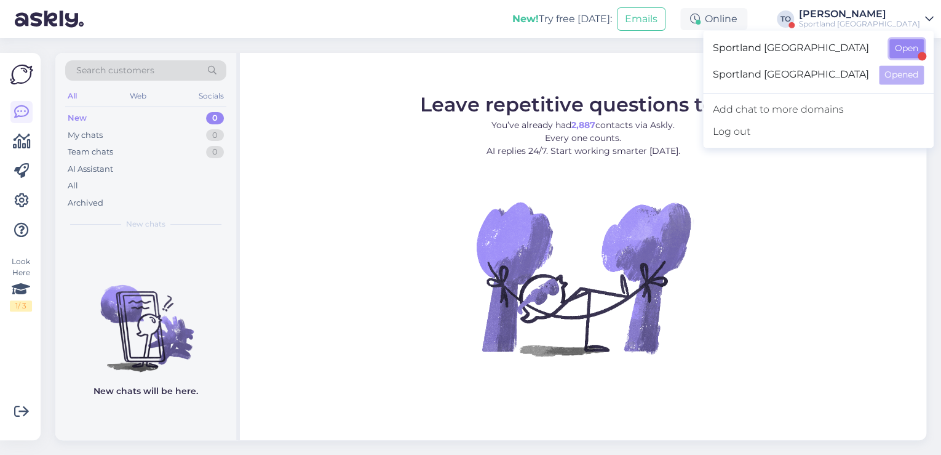
click at [897, 47] on button "Open" at bounding box center [906, 48] width 34 height 19
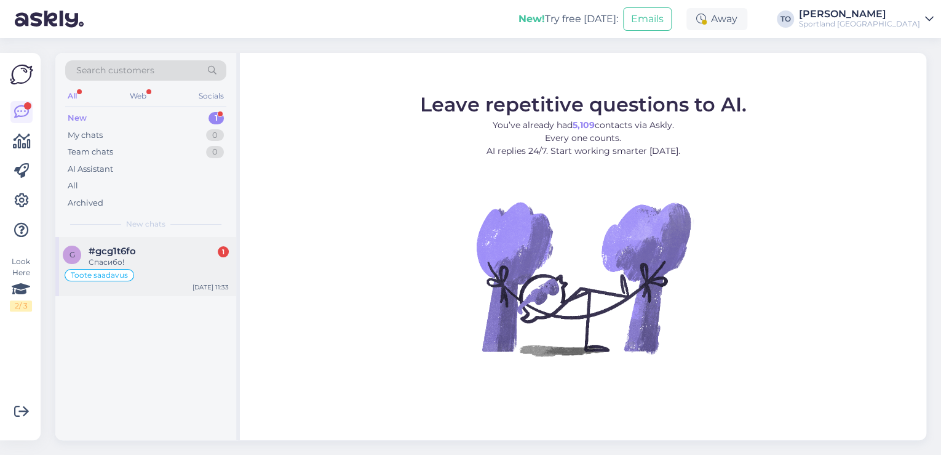
click at [136, 246] on div "#gcg1t6fo 1" at bounding box center [159, 250] width 140 height 11
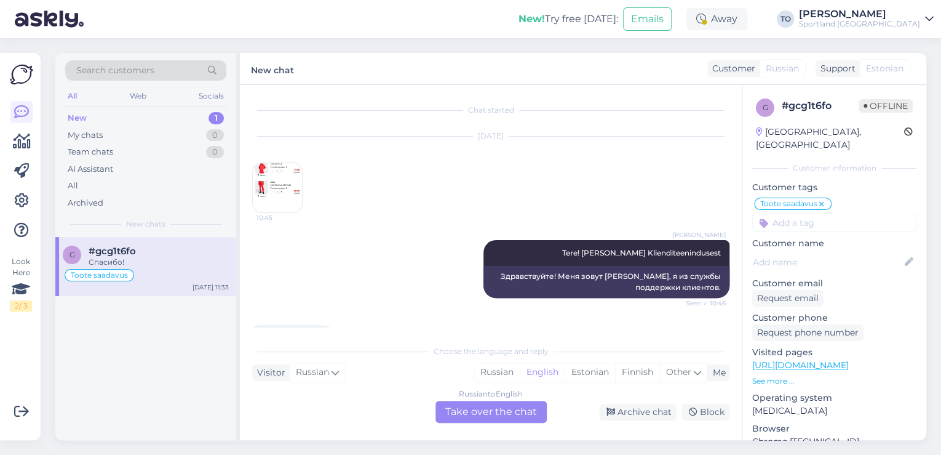
scroll to position [696, 0]
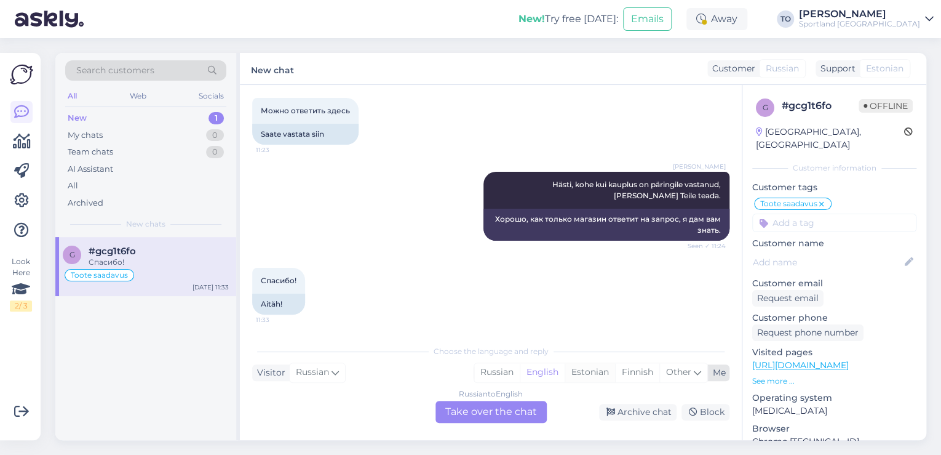
click at [597, 372] on div "Estonian" at bounding box center [590, 372] width 50 height 18
click at [517, 408] on div "Russian to Estonian Take over the chat" at bounding box center [490, 411] width 111 height 22
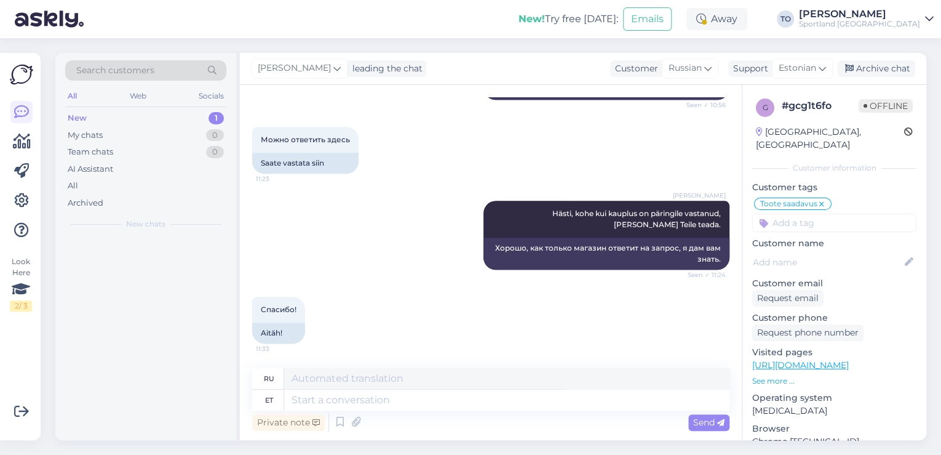
scroll to position [666, 0]
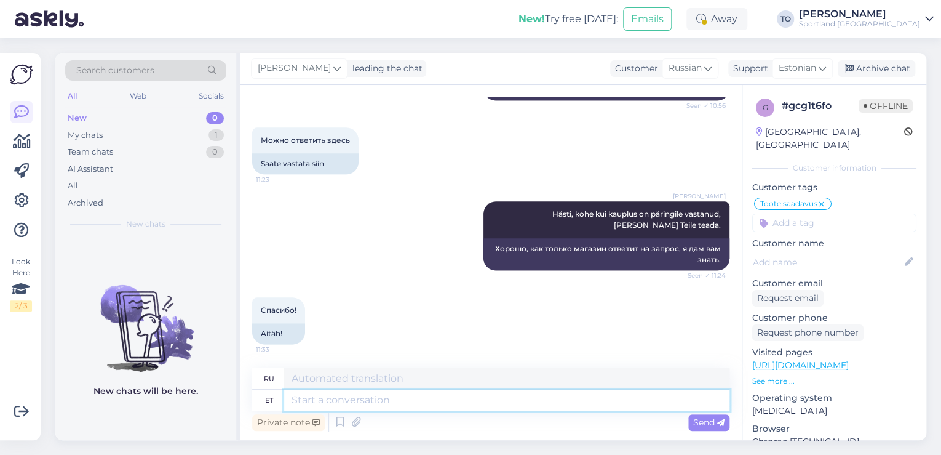
click at [464, 402] on textarea at bounding box center [506, 399] width 445 height 21
type textarea "Pal"
type textarea "П"
type textarea "Palun"
type textarea "Пожалуйста"
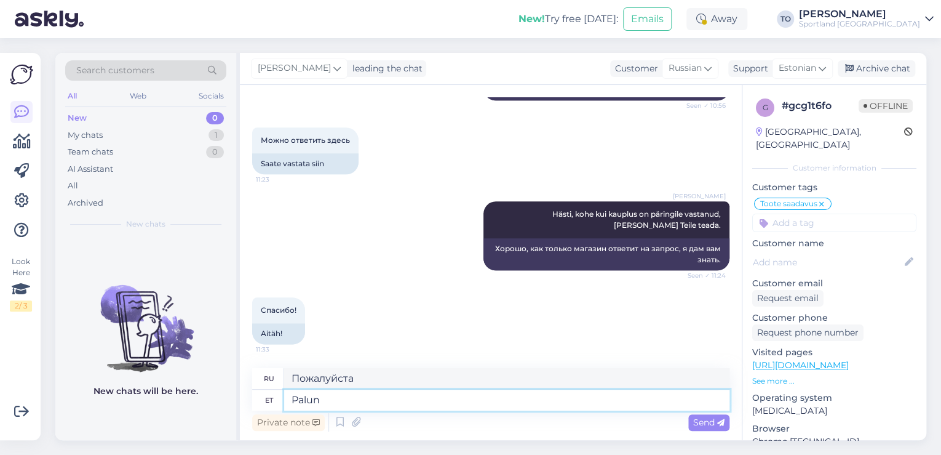
type textarea "Palun!"
type textarea "Пожалуйста!"
type textarea "Palun!"
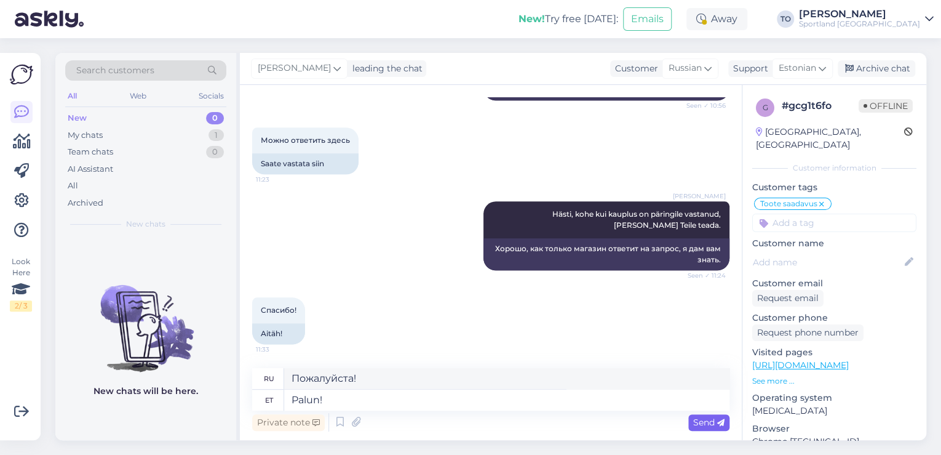
click at [691, 423] on div "Send" at bounding box center [708, 422] width 41 height 17
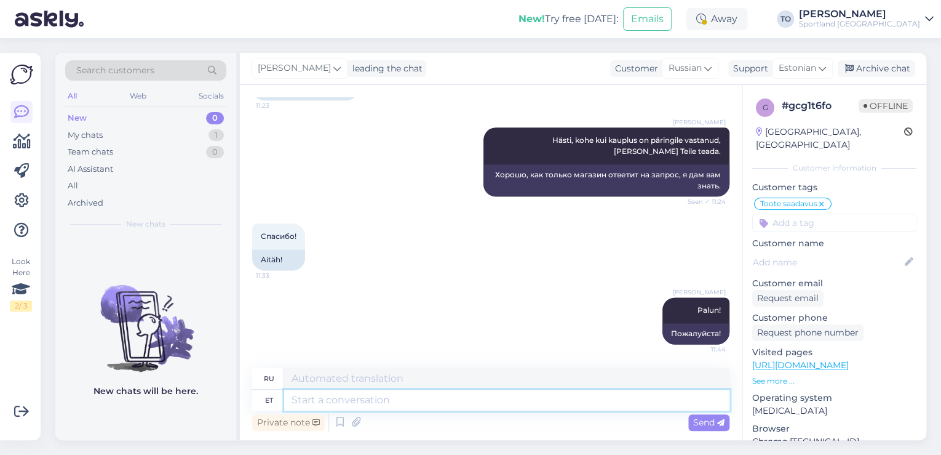
click at [391, 399] on textarea at bounding box center [506, 399] width 445 height 21
type textarea "[PERSON_NAME] j"
type textarea "Я получил"
type textarea "[PERSON_NAME]"
type textarea "Я понял."
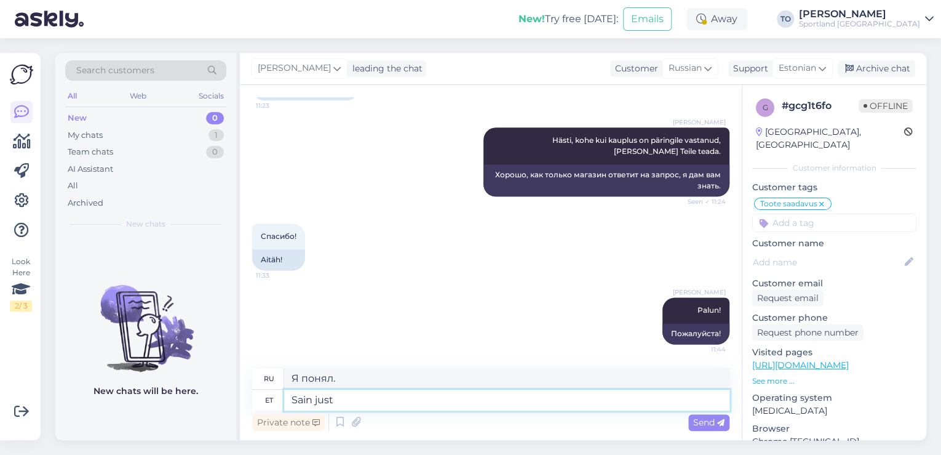
type textarea "[PERSON_NAME] just i"
type textarea "Я только что получил"
type textarea "[PERSON_NAME] just info, et"
type textarea "Я только что получил информацию, что"
type textarea "[PERSON_NAME] just info, et kahjuks"
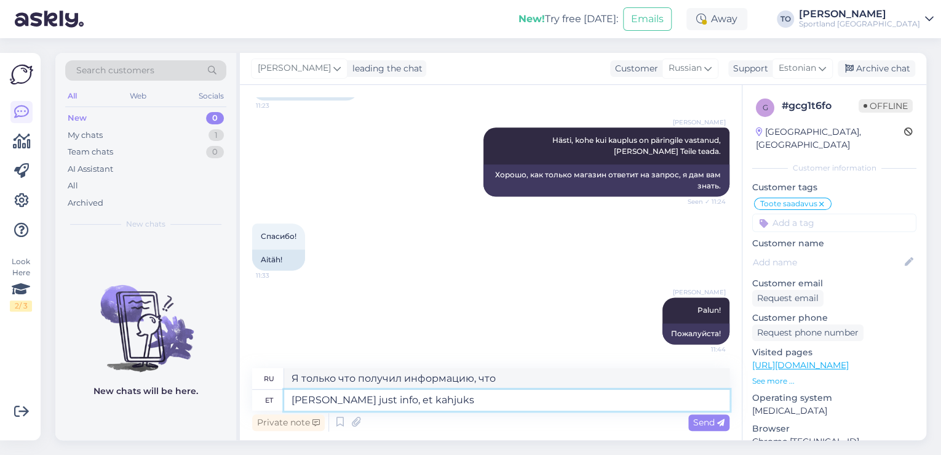
type textarea "Я только что получил информацию, что, к сожалению,"
type textarea "[PERSON_NAME] just info, et kahjuks toodet s"
type textarea "Я только что получил информацию, что, к сожалению, продукт"
type textarea "[PERSON_NAME] just info, et kahjuks toodet siisk"
type textarea "Я только что получил информацию, что, к сожалению, товар здесь недоступен."
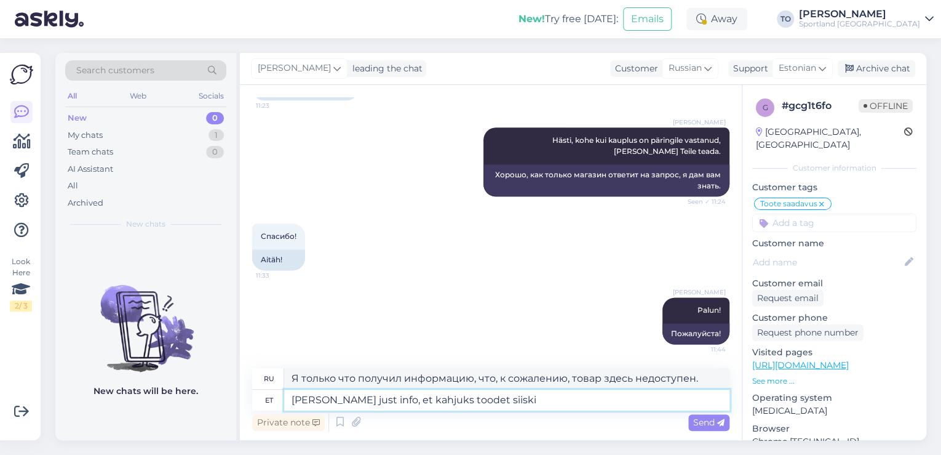
type textarea "[PERSON_NAME] just info, et kahjuks toodet siiski"
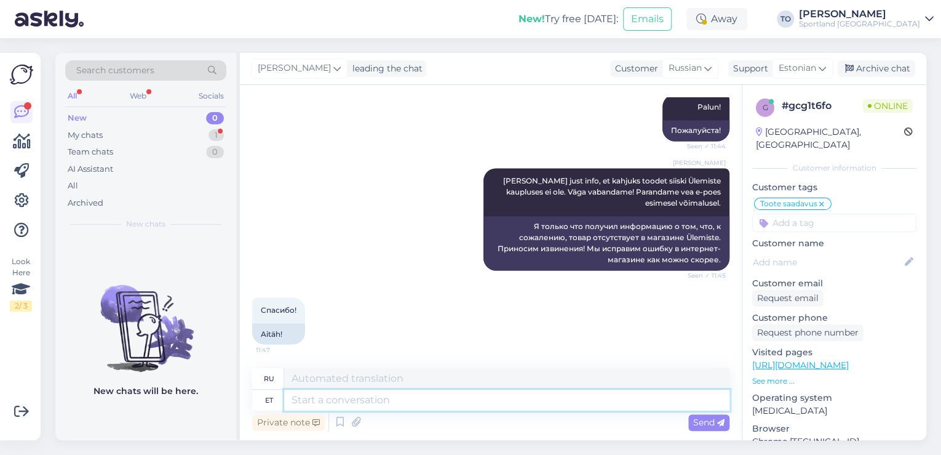
scroll to position [942, 0]
click at [359, 402] on textarea at bounding box center [506, 399] width 445 height 21
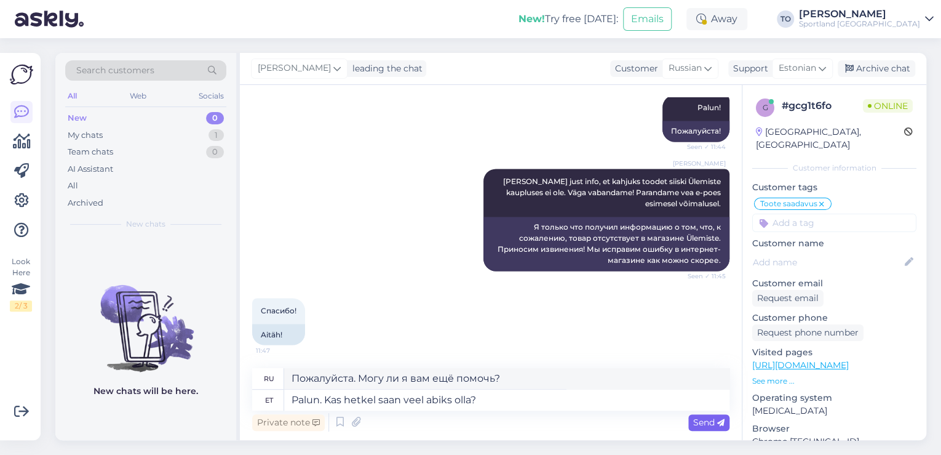
click at [710, 419] on span "Send" at bounding box center [708, 421] width 31 height 11
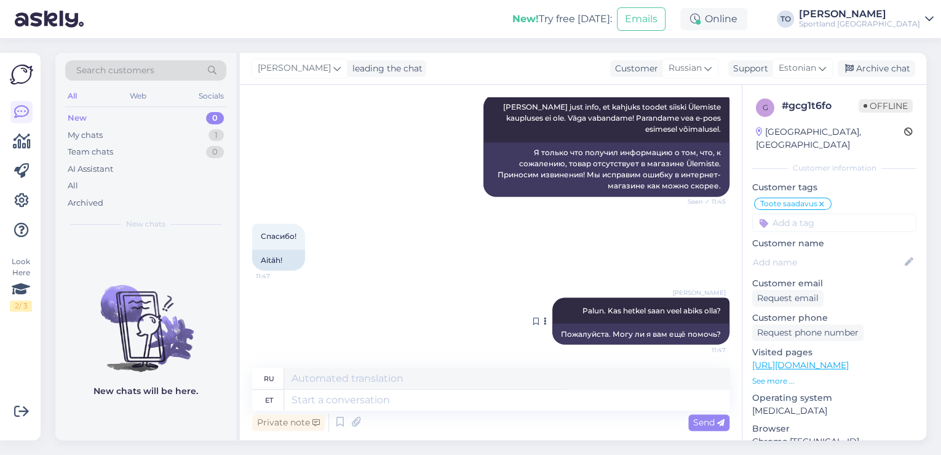
scroll to position [1016, 0]
click at [883, 65] on div "Archive chat" at bounding box center [877, 68] width 78 height 17
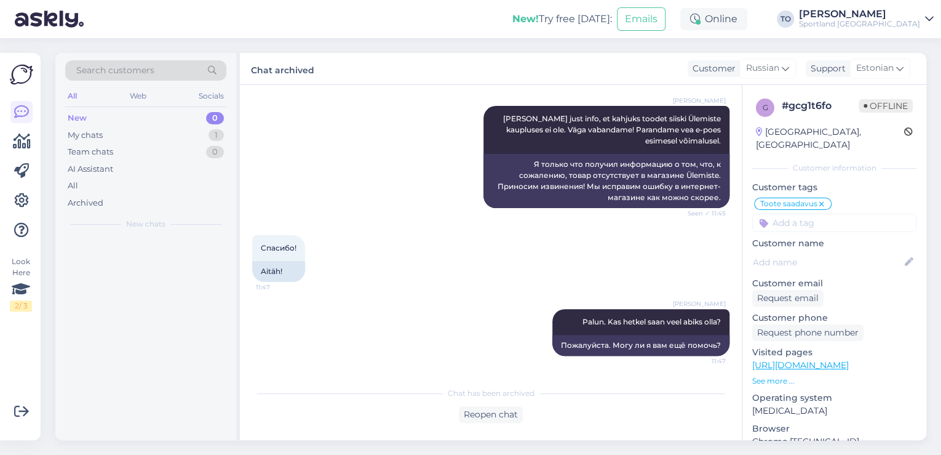
scroll to position [1004, 0]
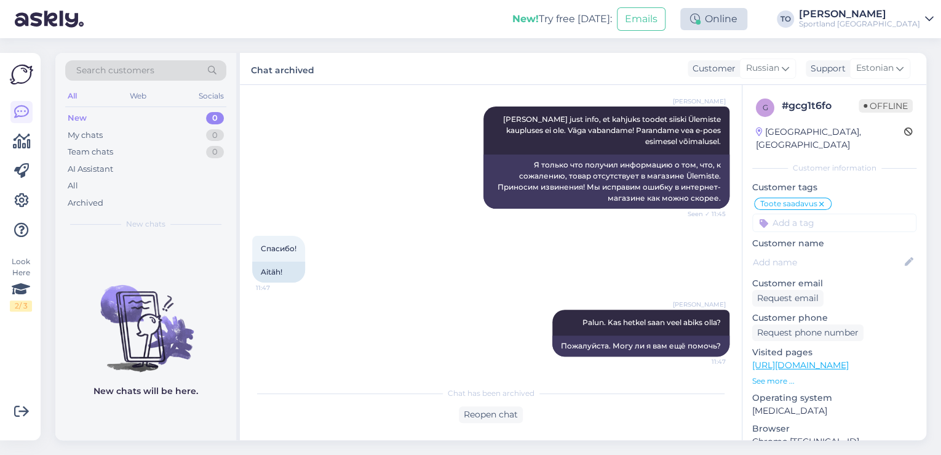
click at [747, 21] on div "Online" at bounding box center [713, 19] width 67 height 22
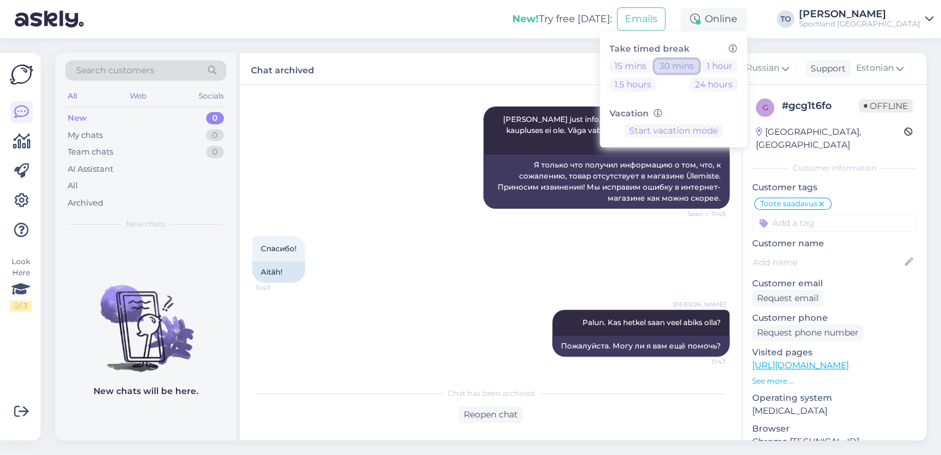
click at [699, 65] on button "30 mins" at bounding box center [676, 66] width 44 height 14
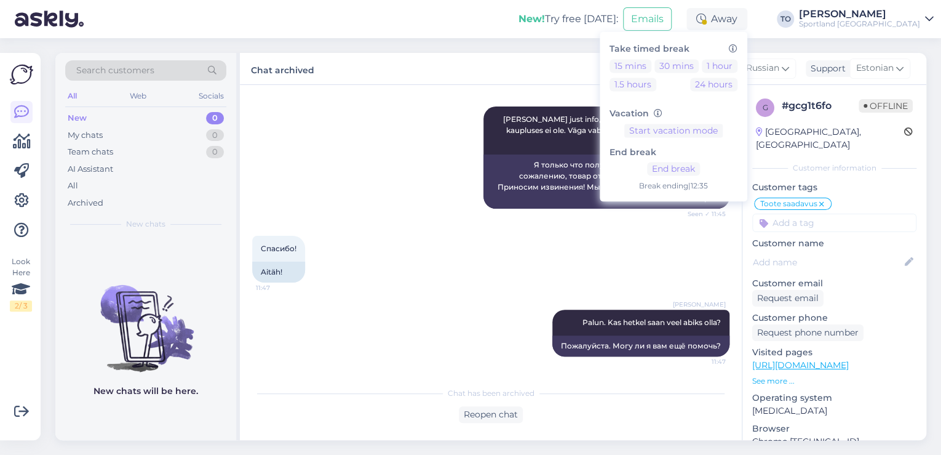
click at [891, 19] on div "Sportland [GEOGRAPHIC_DATA]" at bounding box center [859, 24] width 121 height 10
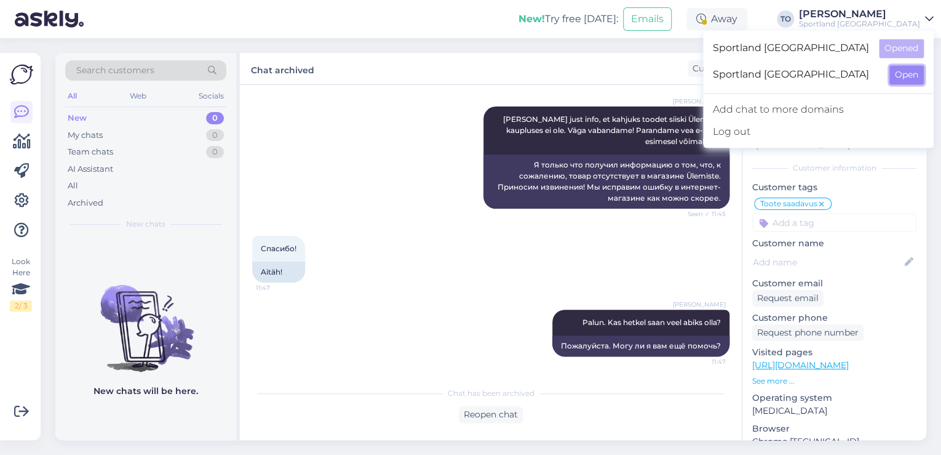
click at [895, 74] on button "Open" at bounding box center [906, 74] width 34 height 19
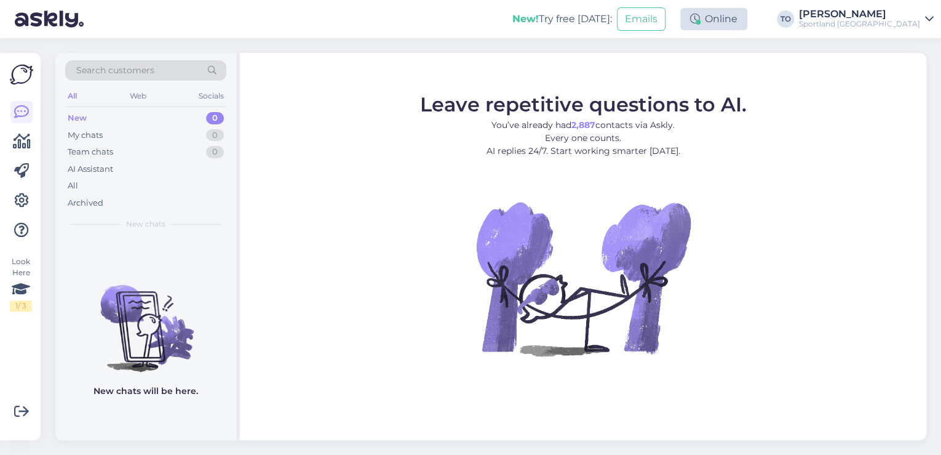
click at [747, 23] on div "Online" at bounding box center [713, 19] width 67 height 22
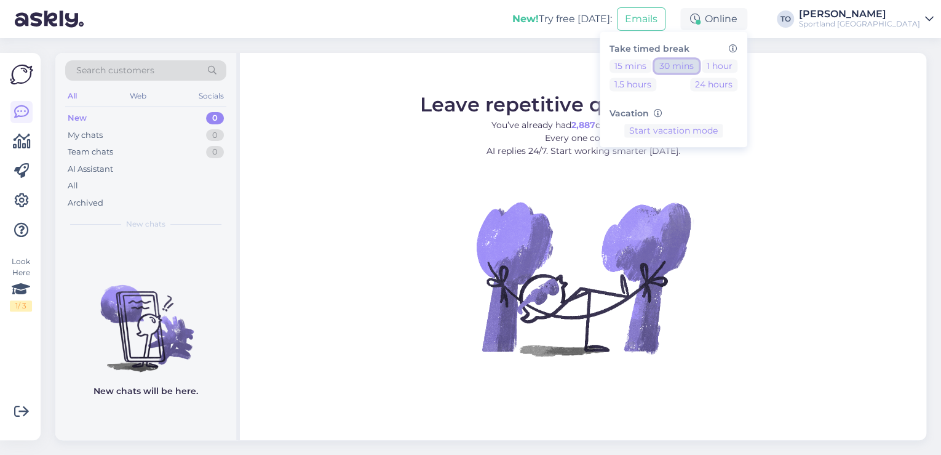
click at [699, 69] on button "30 mins" at bounding box center [676, 66] width 44 height 14
drag, startPoint x: 746, startPoint y: 172, endPoint x: 755, endPoint y: 167, distance: 11.0
click at [700, 172] on button "End break" at bounding box center [673, 169] width 53 height 14
click at [886, 20] on div "Sportland [GEOGRAPHIC_DATA]" at bounding box center [859, 24] width 121 height 10
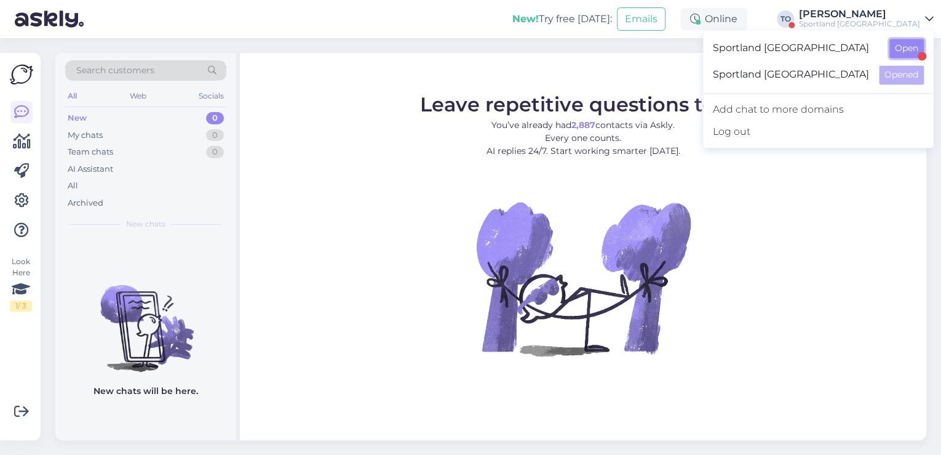
click at [908, 49] on button "Open" at bounding box center [906, 48] width 34 height 19
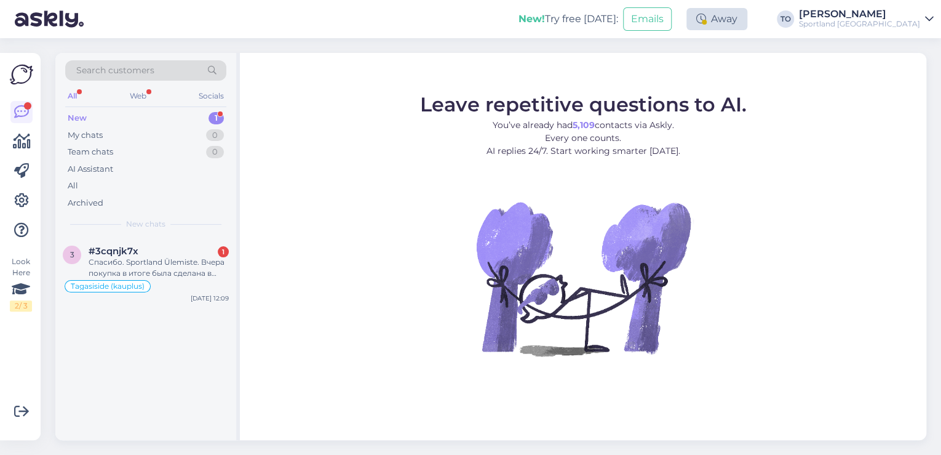
click at [747, 20] on div "Away" at bounding box center [716, 19] width 61 height 22
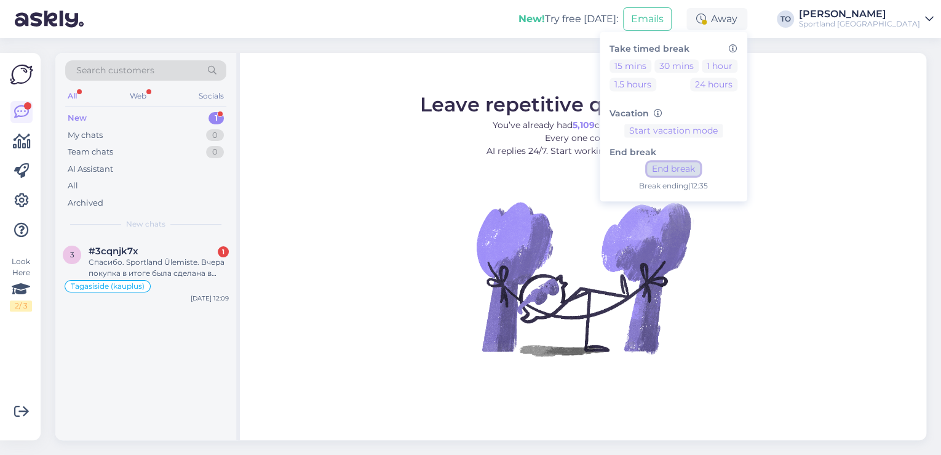
click at [700, 168] on button "End break" at bounding box center [673, 169] width 53 height 14
click at [170, 270] on div "Спасибо. Sportland Ülemiste. Вчера покупка в итоге была сделана в 20:40" at bounding box center [159, 267] width 140 height 22
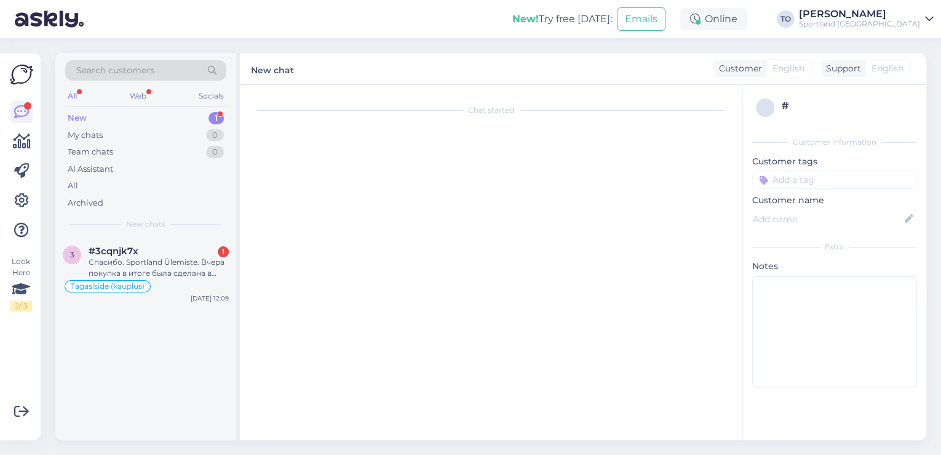
scroll to position [832, 0]
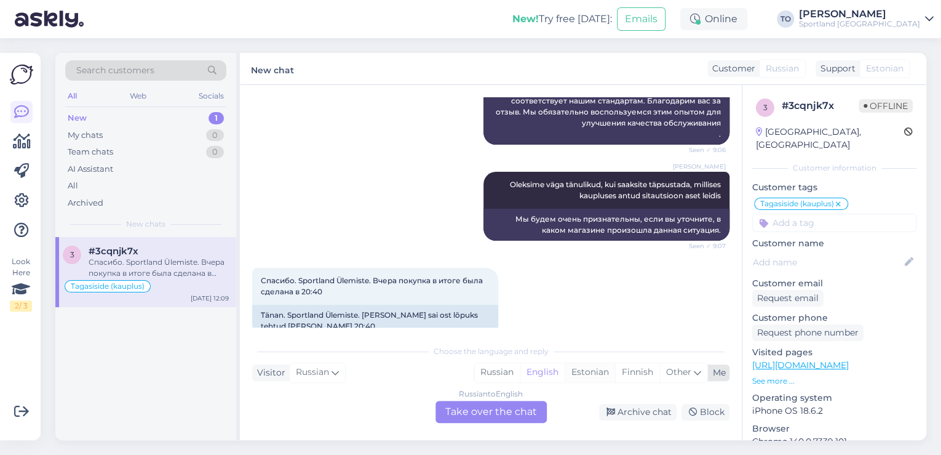
click at [593, 372] on div "Estonian" at bounding box center [590, 372] width 50 height 18
click at [496, 415] on div "Russian to Estonian Take over the chat" at bounding box center [490, 411] width 111 height 22
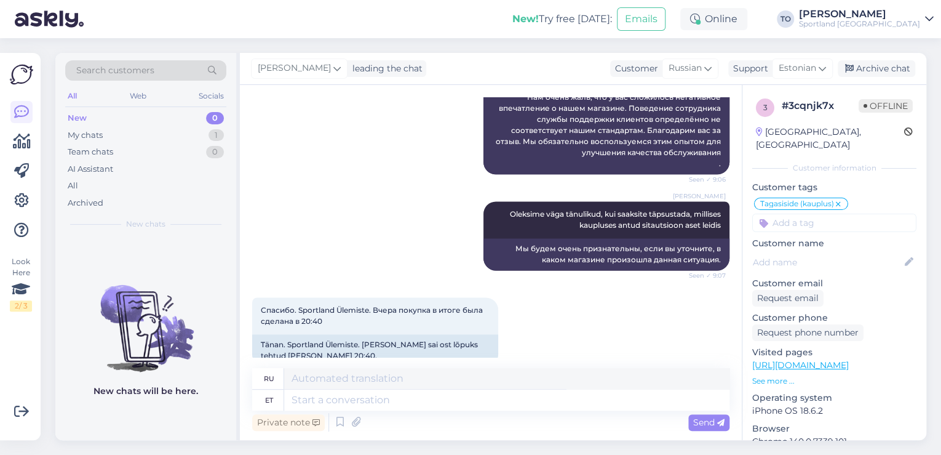
scroll to position [802, 0]
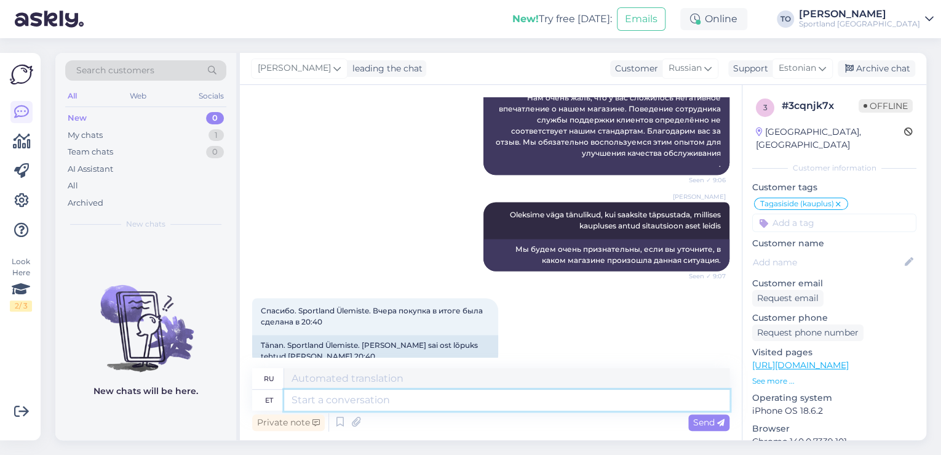
click at [442, 399] on textarea at bounding box center [506, 399] width 445 height 21
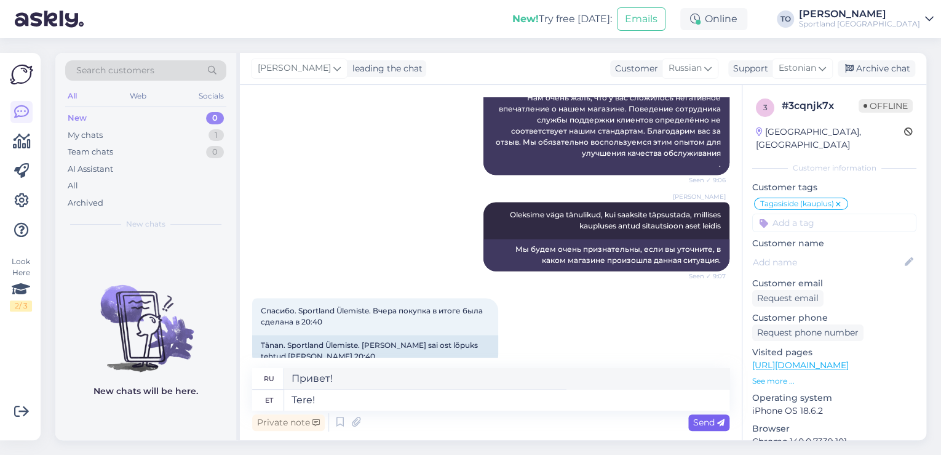
click at [710, 428] on div "Send" at bounding box center [708, 422] width 41 height 17
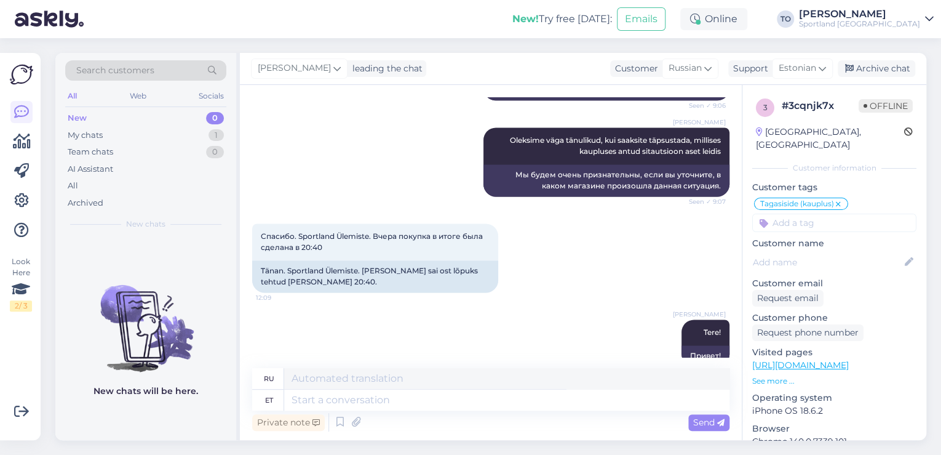
scroll to position [876, 0]
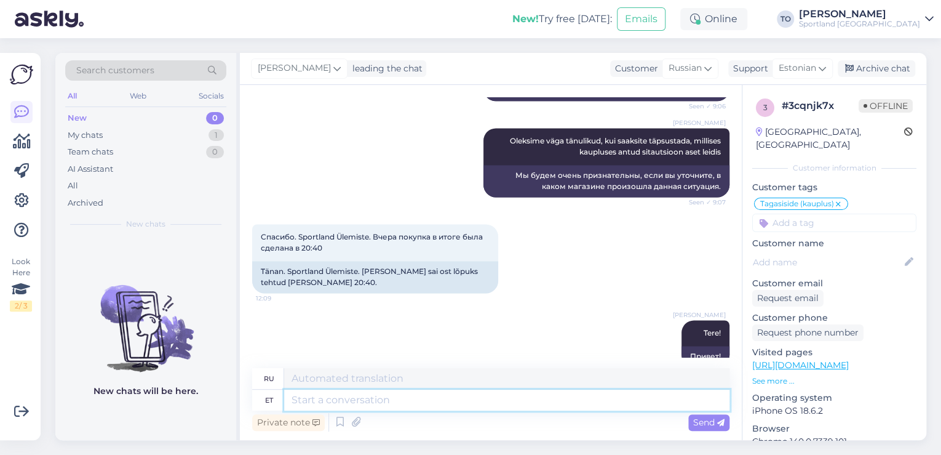
click at [475, 394] on textarea at bounding box center [506, 399] width 445 height 21
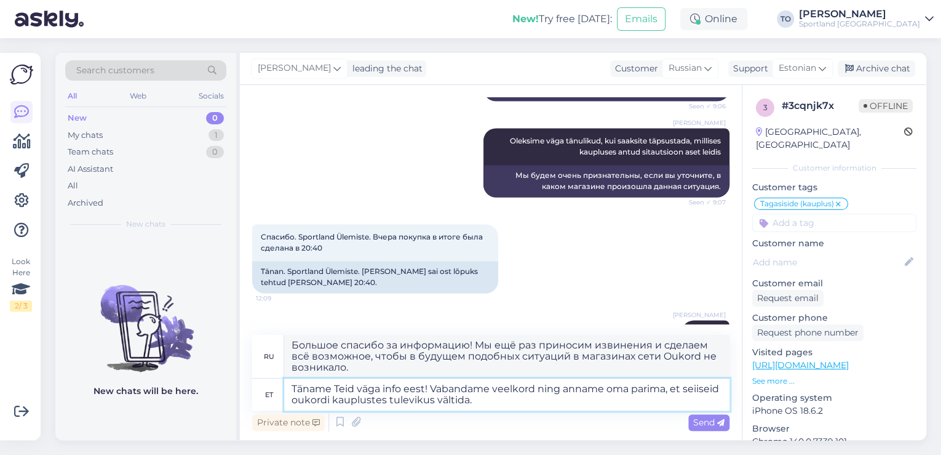
click at [698, 388] on textarea "Täname Teid väga info eest! Vabandame veelkord ning anname oma parima, et seiis…" at bounding box center [506, 394] width 445 height 32
click at [339, 400] on textarea "Täname Teid väga info eest! Vabandame veelkord ning anname oma parima, et selli…" at bounding box center [506, 394] width 445 height 32
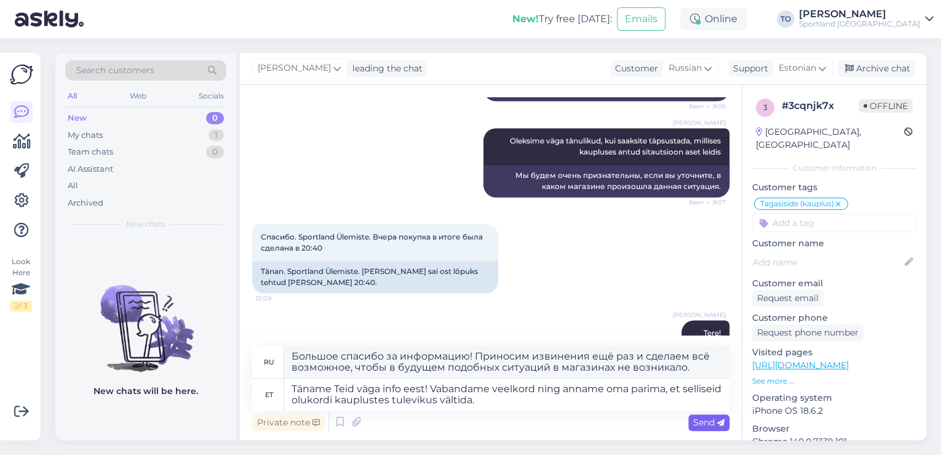
click at [699, 418] on span "Send" at bounding box center [708, 421] width 31 height 11
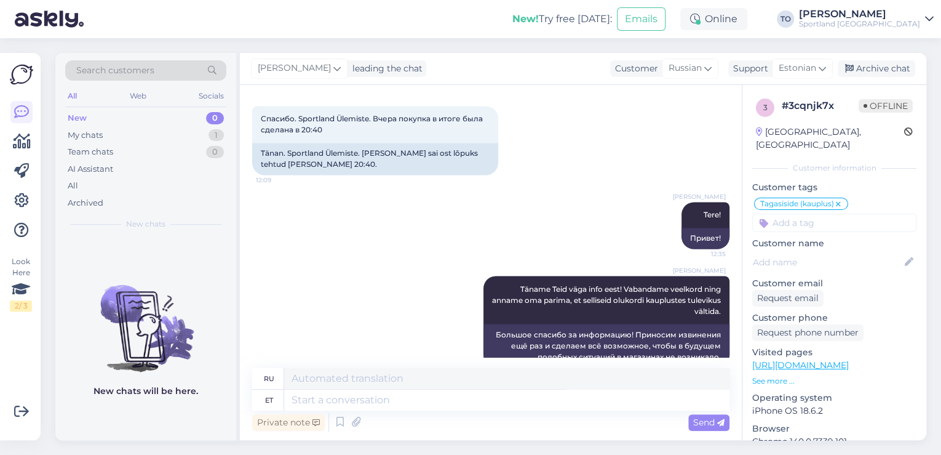
scroll to position [994, 0]
click at [891, 67] on div "Archive chat" at bounding box center [877, 68] width 78 height 17
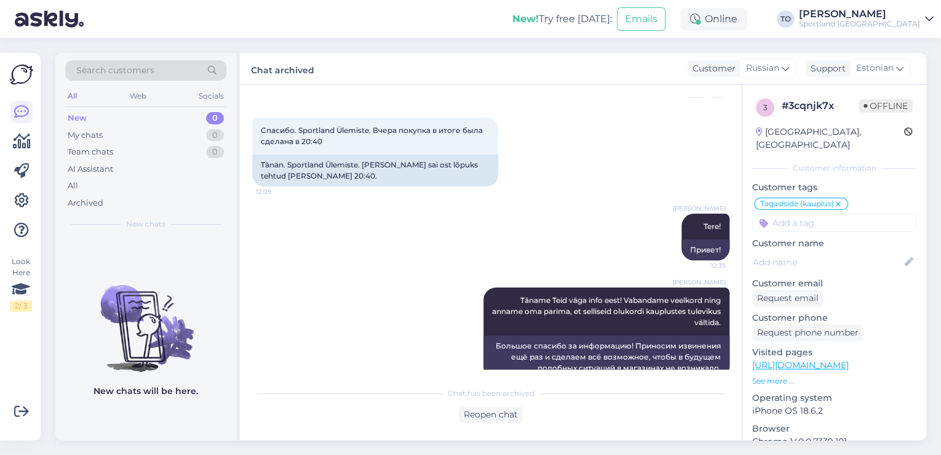
click at [883, 17] on div "[PERSON_NAME]" at bounding box center [859, 14] width 121 height 10
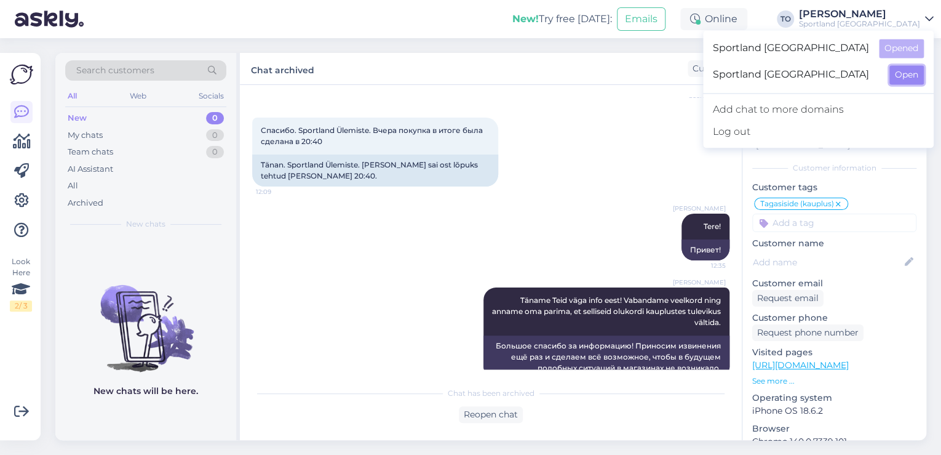
click at [890, 70] on button "Open" at bounding box center [906, 74] width 34 height 19
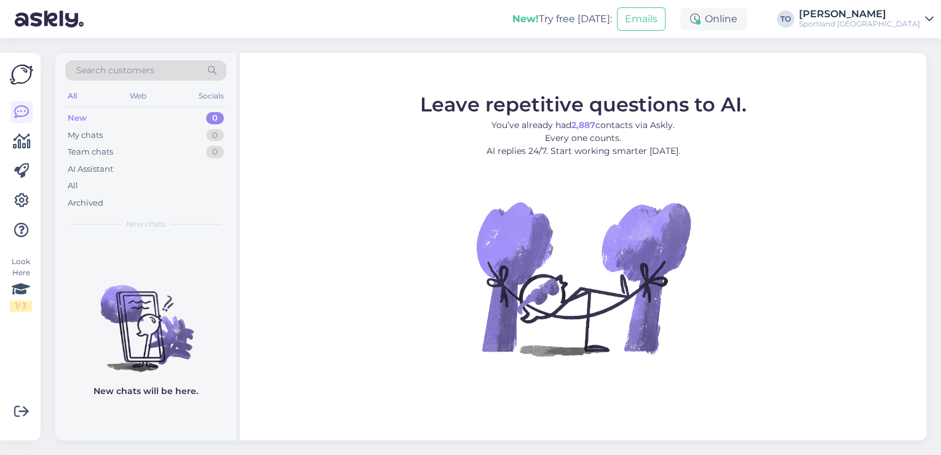
click at [925, 19] on icon at bounding box center [929, 19] width 9 height 10
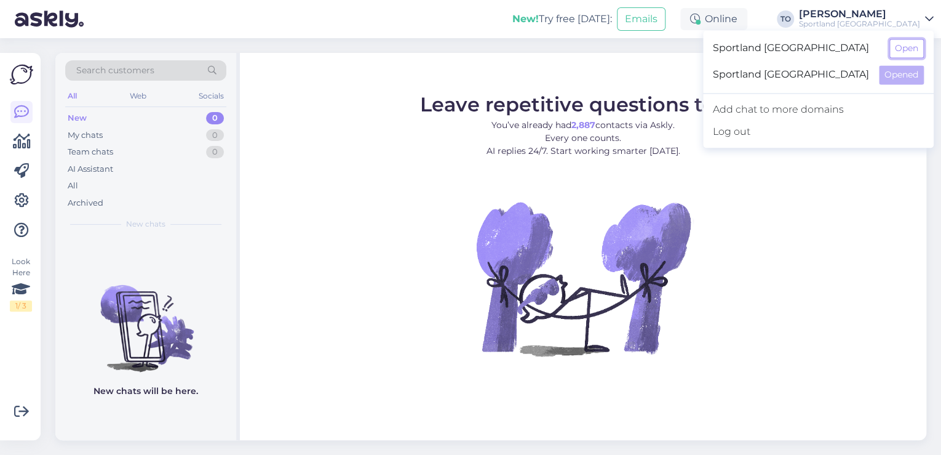
click at [922, 52] on button "Open" at bounding box center [906, 48] width 34 height 19
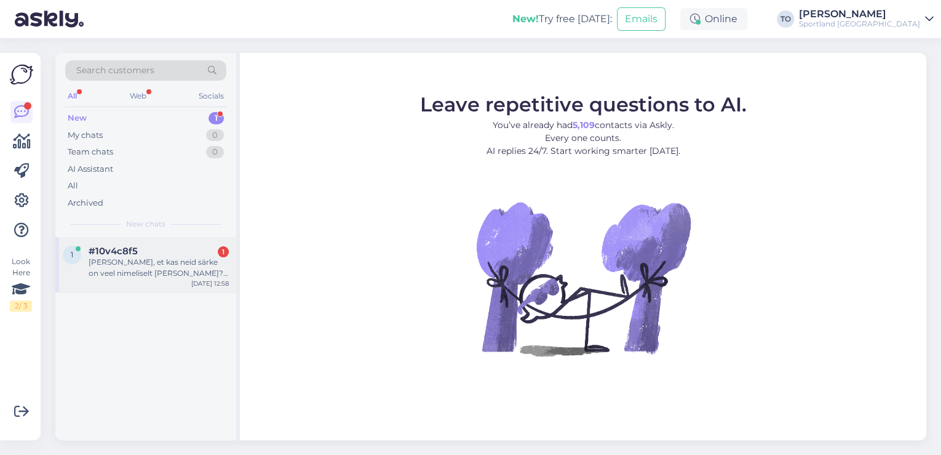
click at [121, 277] on div "[PERSON_NAME], et kas neid särke on veel nimeliselt [PERSON_NAME]? [URL][DOMAIN…" at bounding box center [159, 267] width 140 height 22
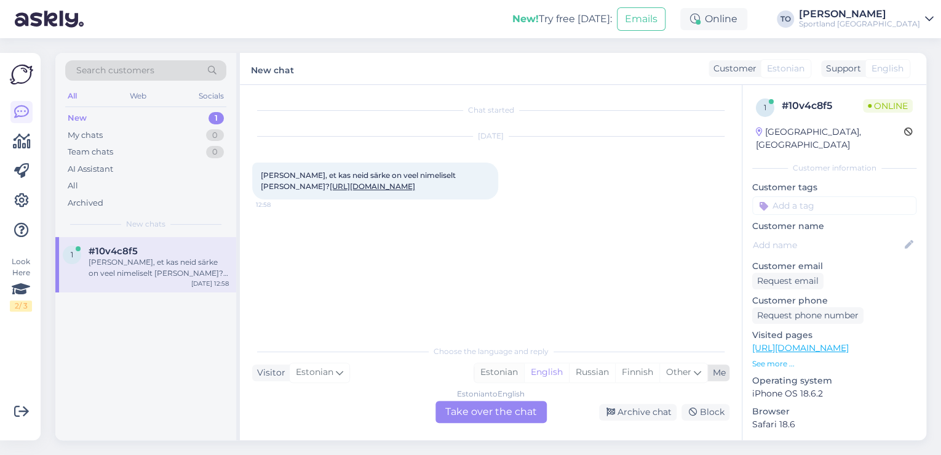
click at [502, 370] on div "Estonian" at bounding box center [499, 372] width 50 height 18
click at [495, 407] on div "Estonian to Estonian Take over the chat" at bounding box center [490, 411] width 111 height 22
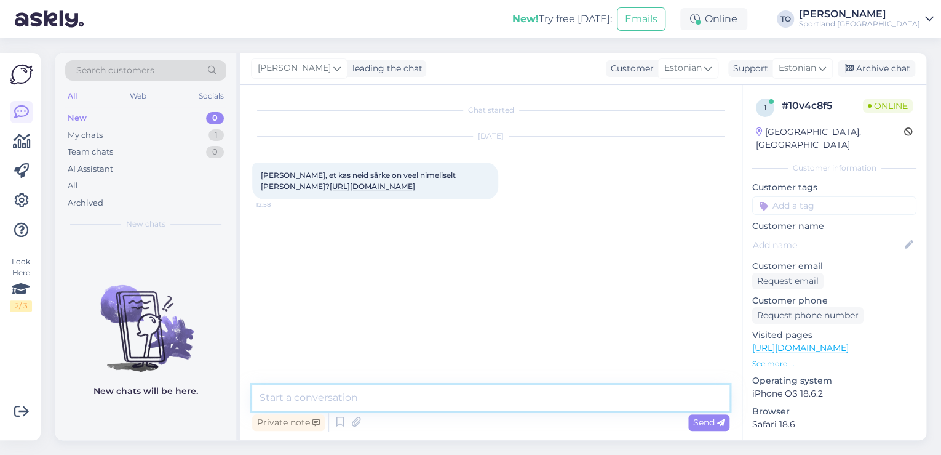
click at [459, 408] on textarea at bounding box center [490, 397] width 477 height 26
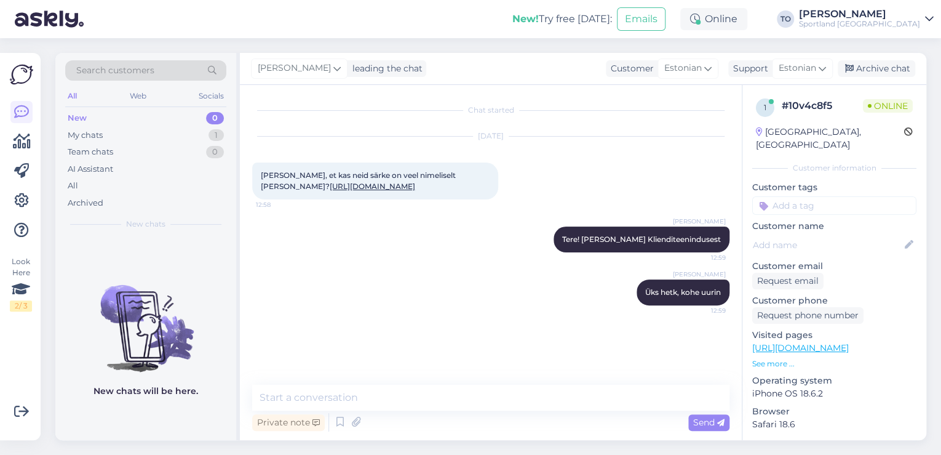
click at [362, 191] on div "[PERSON_NAME], et kas neid särke on veel nimeliselt [PERSON_NAME]? [URL][DOMAIN…" at bounding box center [375, 180] width 246 height 37
click at [372, 189] on link "[URL][DOMAIN_NAME]" at bounding box center [372, 185] width 85 height 9
click at [480, 389] on textarea at bounding box center [490, 397] width 477 height 26
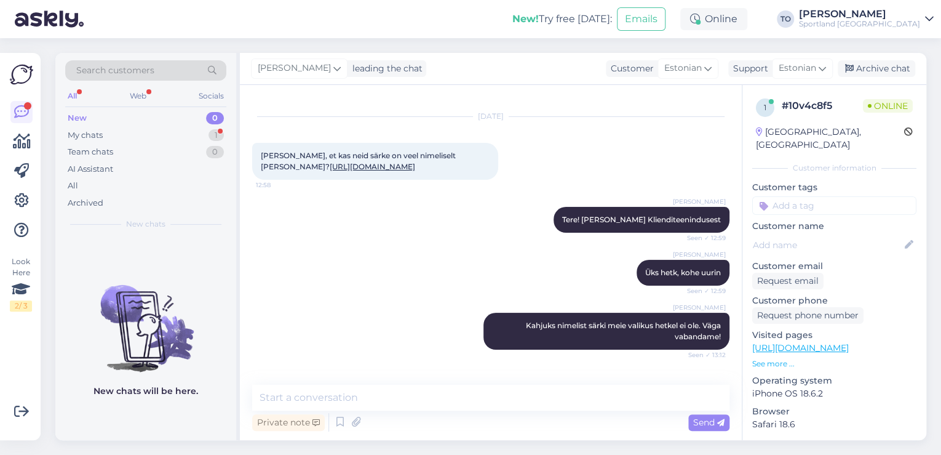
scroll to position [73, 0]
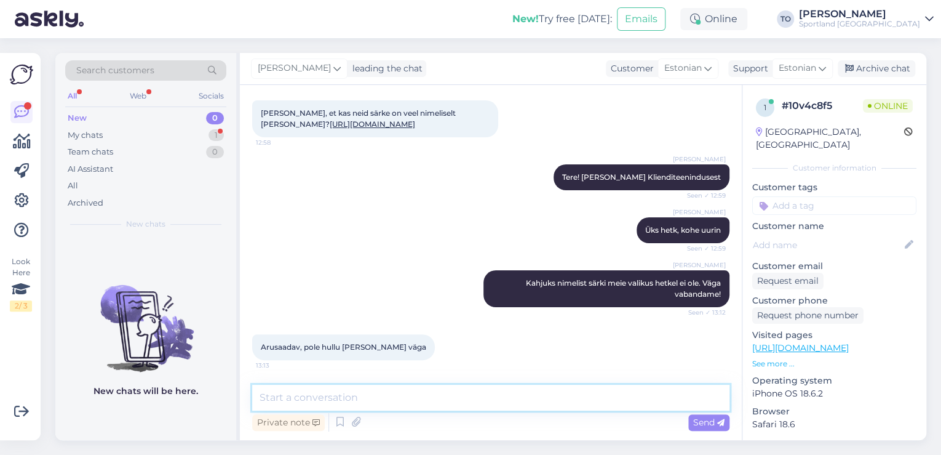
click at [340, 392] on textarea at bounding box center [490, 397] width 477 height 26
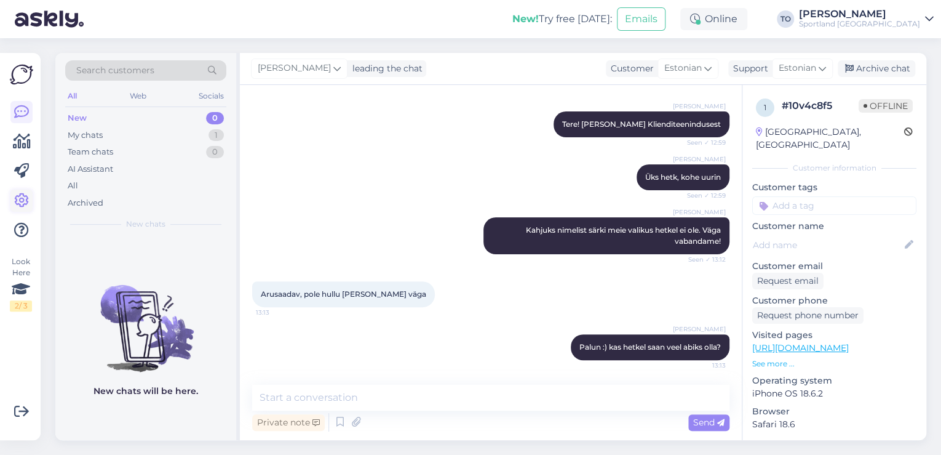
click at [26, 198] on icon at bounding box center [21, 200] width 15 height 15
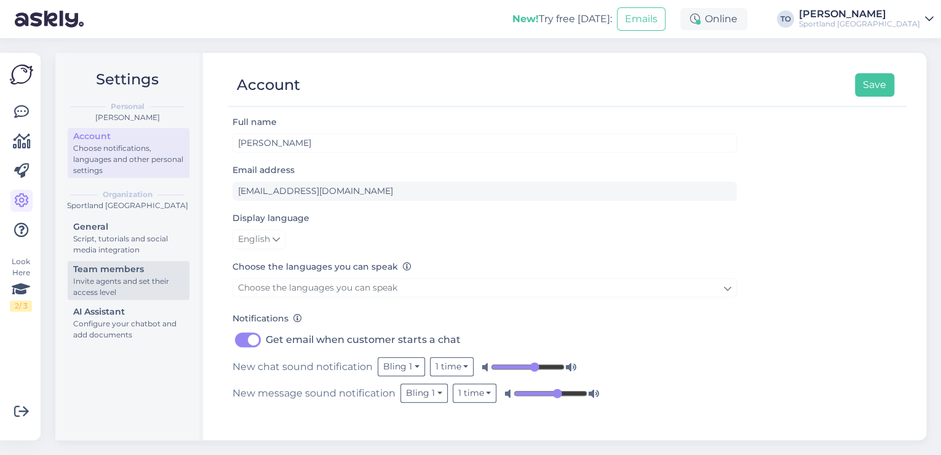
click at [122, 283] on div "Invite agents and set their access level" at bounding box center [128, 287] width 111 height 22
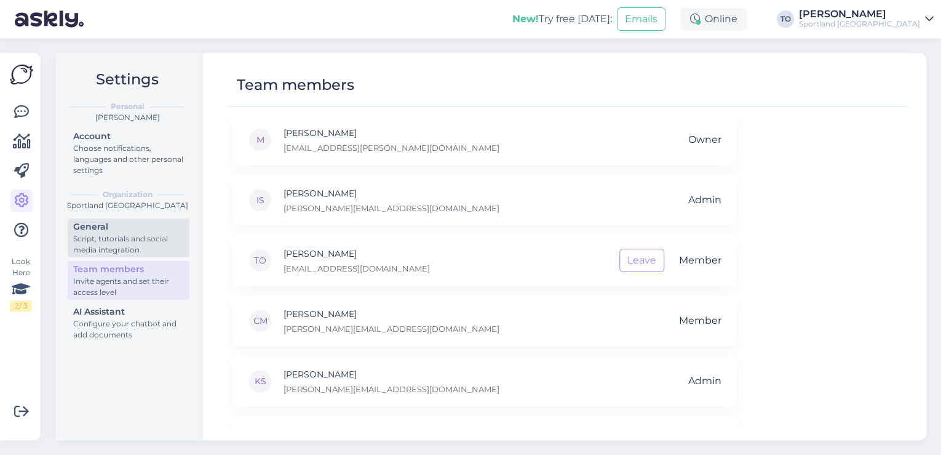
click at [120, 249] on div "Script, tutorials and social media integration" at bounding box center [128, 244] width 111 height 22
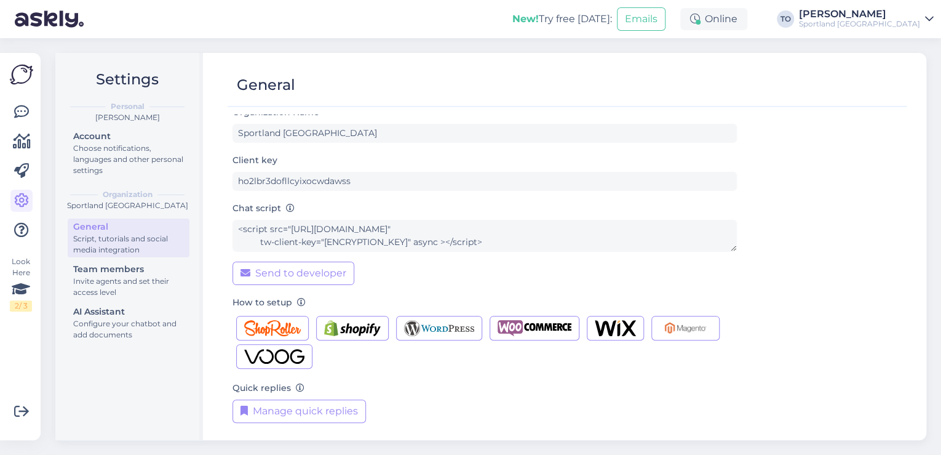
scroll to position [12, 0]
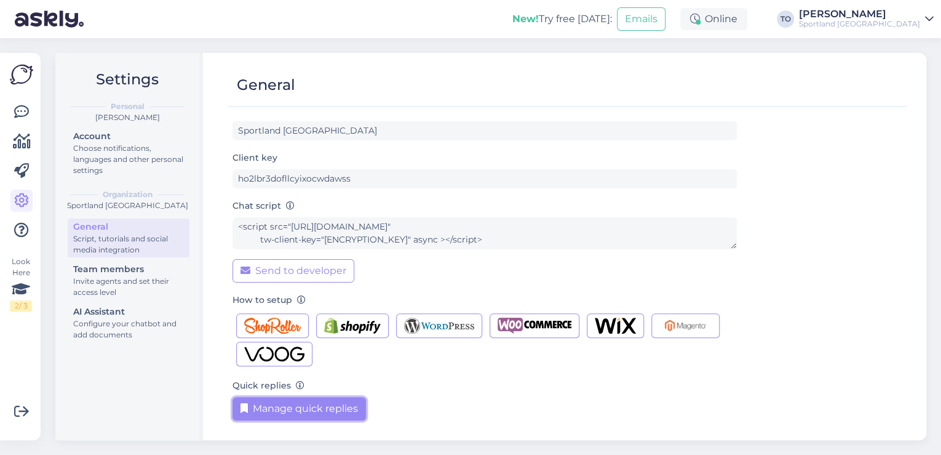
click at [330, 404] on button "Manage quick replies" at bounding box center [299, 408] width 133 height 23
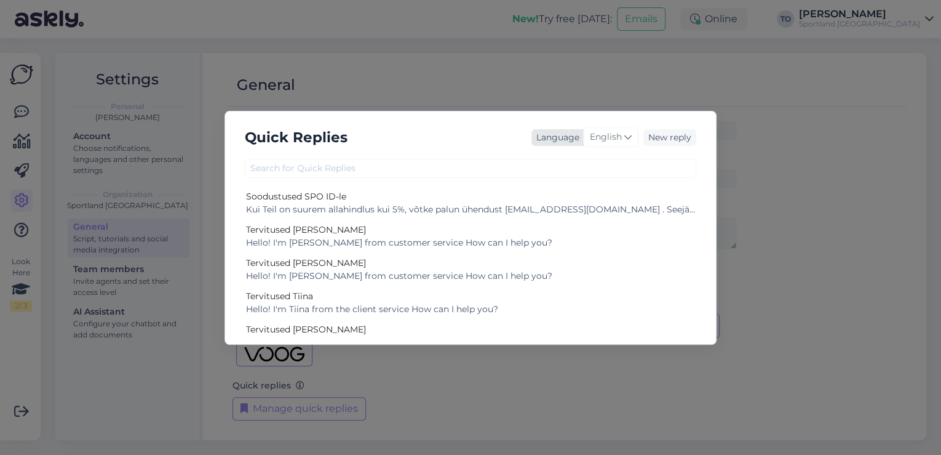
click at [610, 134] on span "English" at bounding box center [606, 137] width 32 height 14
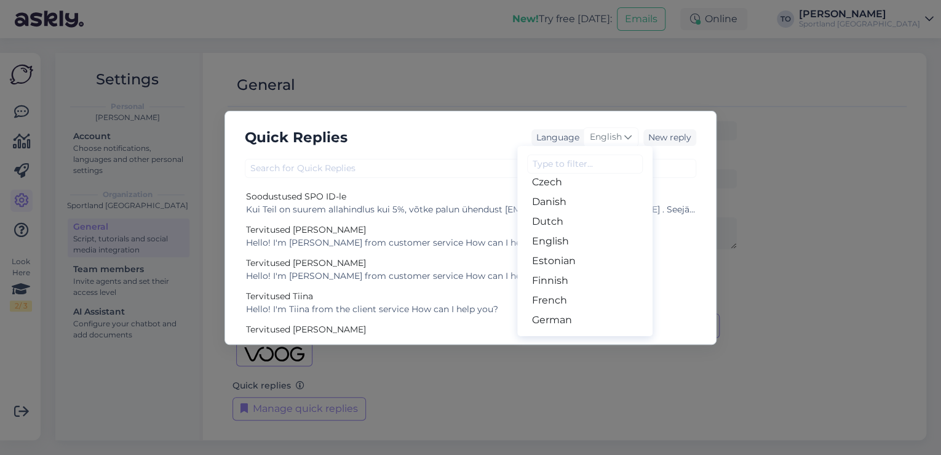
scroll to position [148, 0]
click at [593, 200] on link "Estonian" at bounding box center [584, 202] width 135 height 20
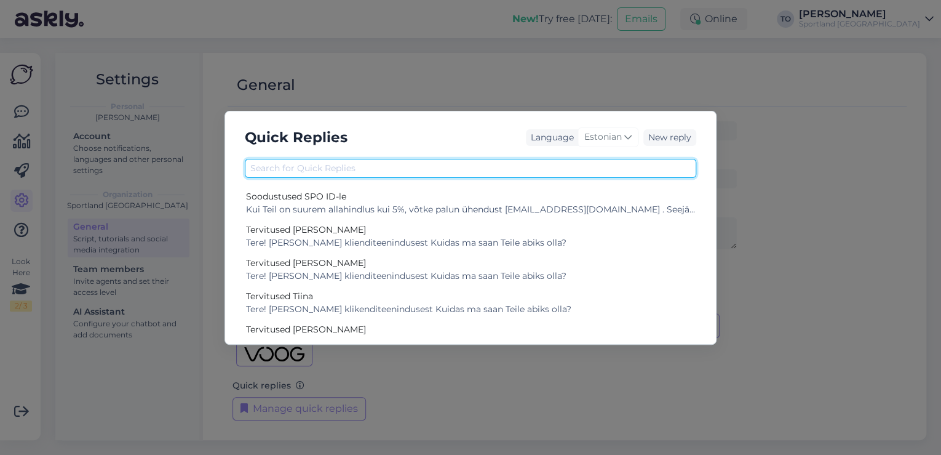
click at [539, 172] on input "text" at bounding box center [470, 168] width 451 height 19
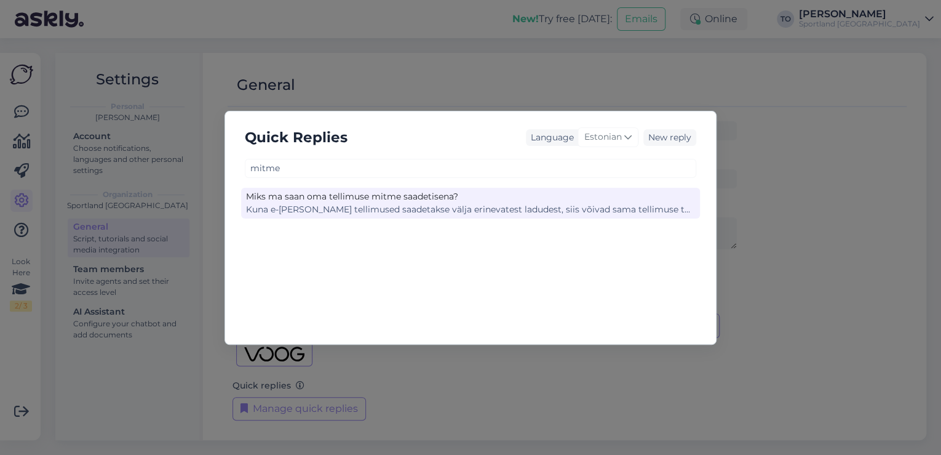
click at [529, 212] on div "Kuna e-[PERSON_NAME] tellimused saadetakse välja erinevatest ladudest, siis või…" at bounding box center [470, 209] width 449 height 13
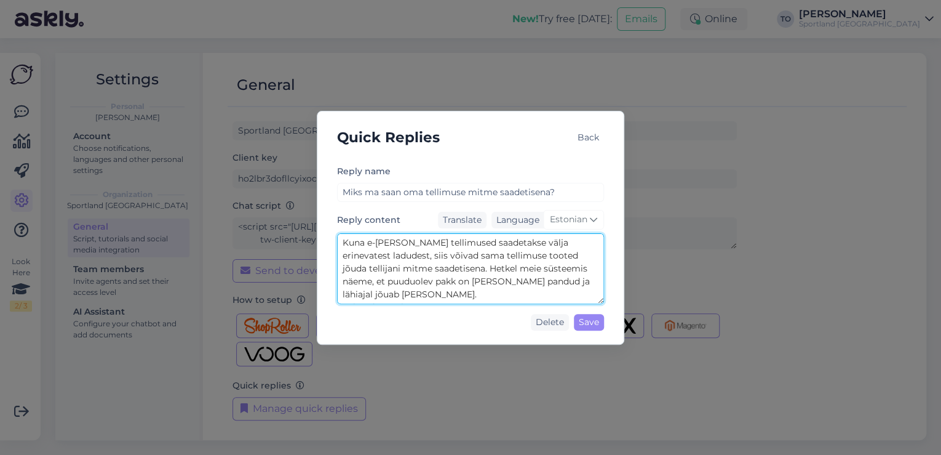
drag, startPoint x: 344, startPoint y: 244, endPoint x: 538, endPoint y: 309, distance: 204.4
click at [538, 309] on div "Reply name Miks ma saan oma tellimuse mitme saadetisena? Reply content Translat…" at bounding box center [470, 250] width 267 height 172
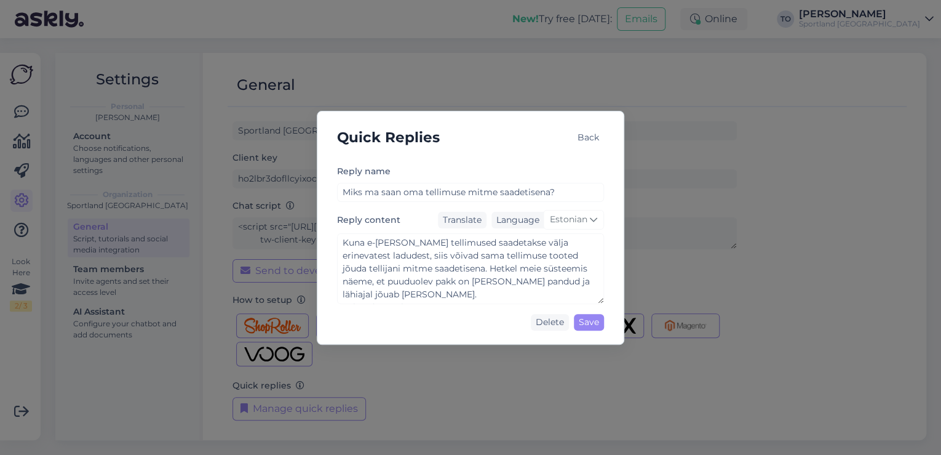
click at [591, 133] on div "Back" at bounding box center [588, 137] width 31 height 17
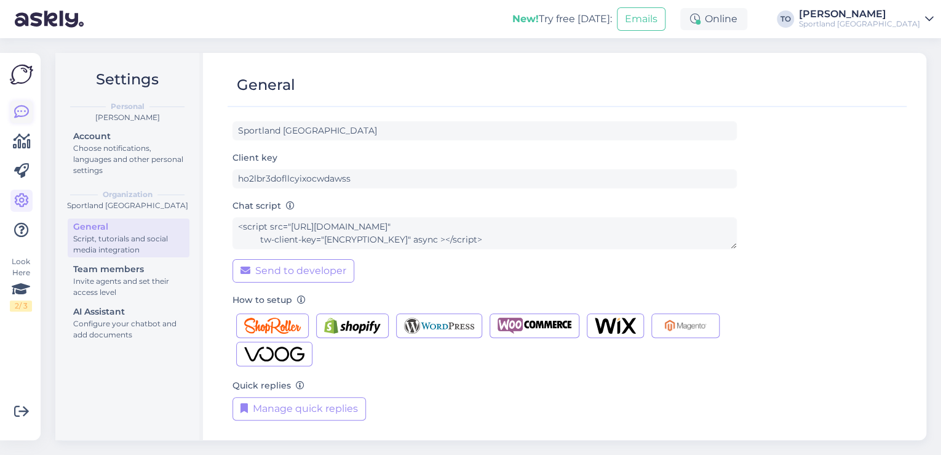
click at [30, 107] on link at bounding box center [21, 112] width 22 height 22
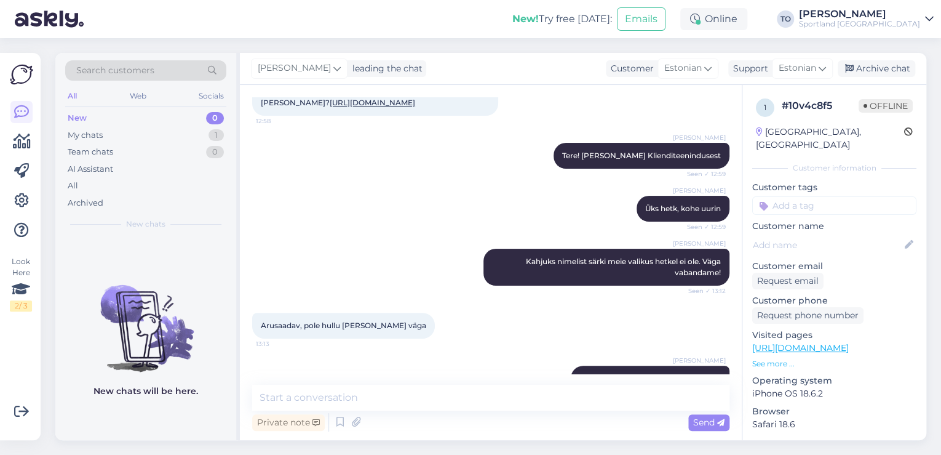
scroll to position [125, 0]
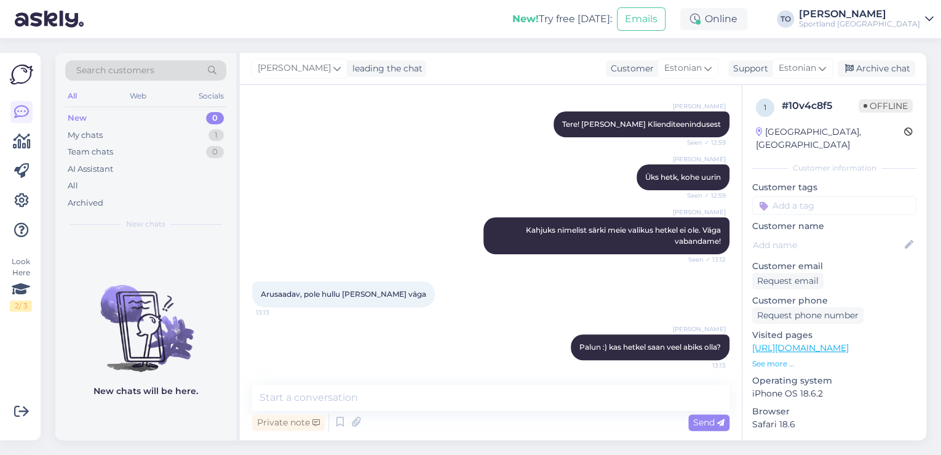
click at [785, 196] on input at bounding box center [834, 205] width 164 height 18
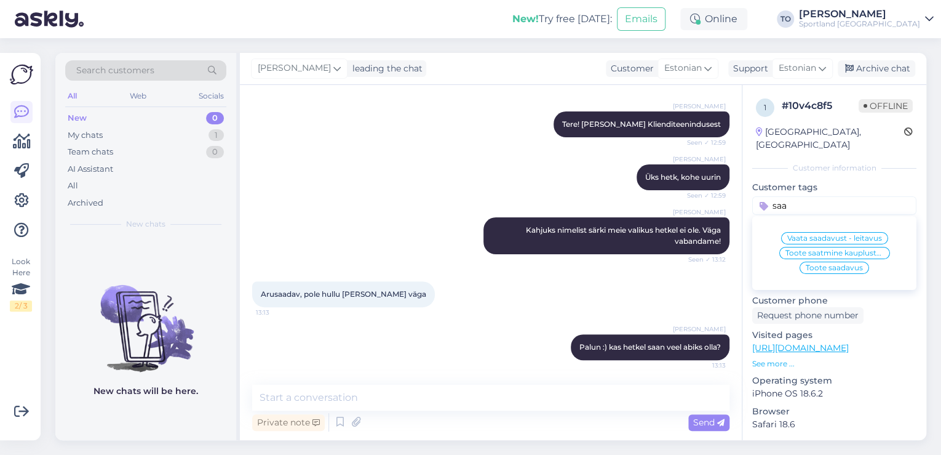
click at [814, 264] on span "Toote saadavus" at bounding box center [834, 267] width 57 height 7
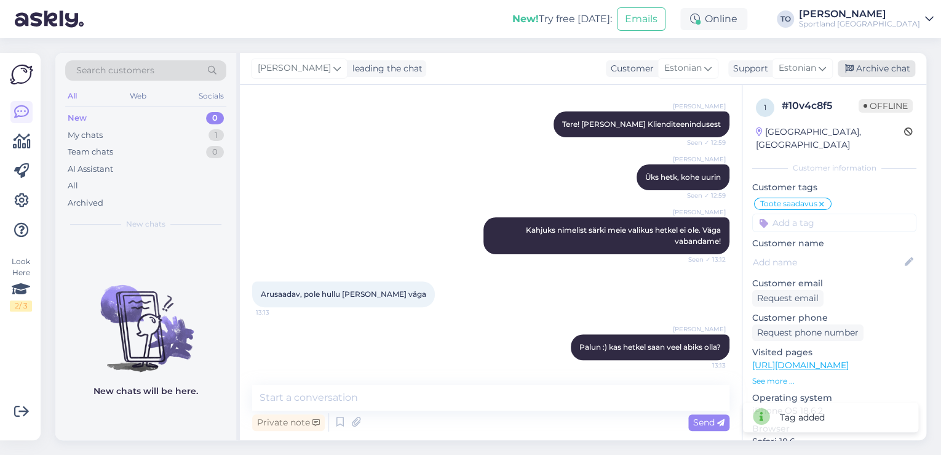
click at [869, 65] on div "Archive chat" at bounding box center [877, 68] width 78 height 17
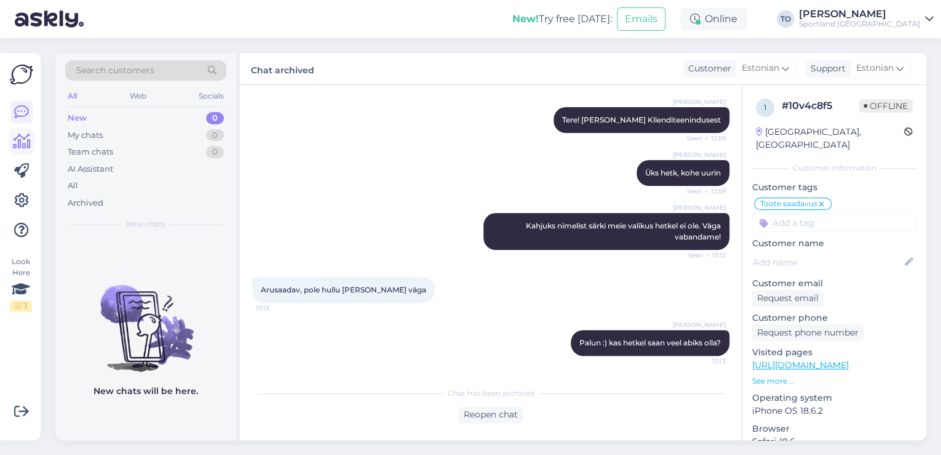
click at [23, 147] on icon at bounding box center [22, 141] width 18 height 15
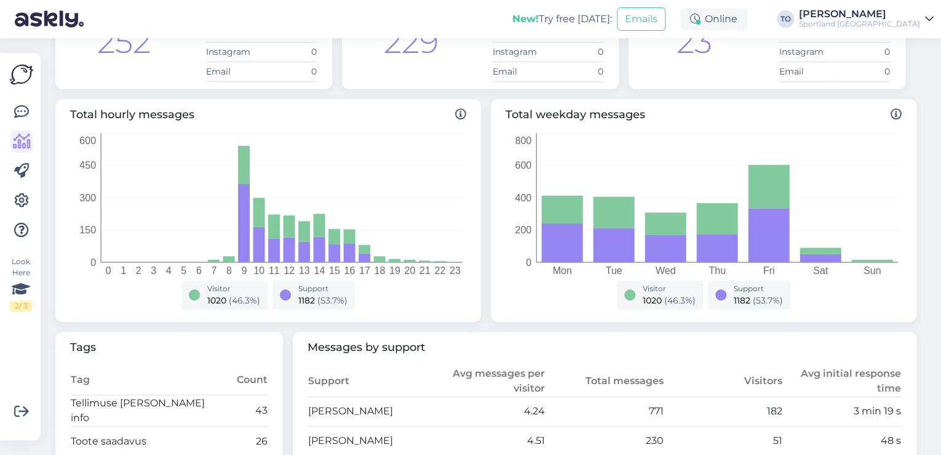
scroll to position [49, 0]
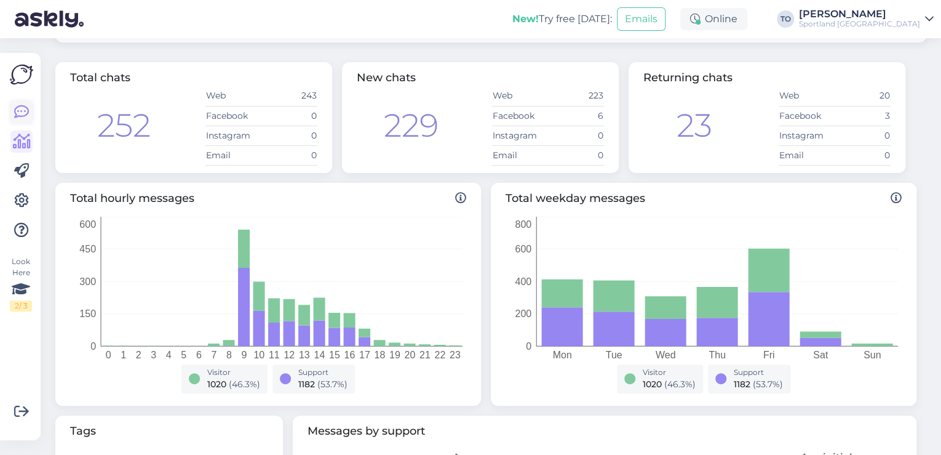
click at [21, 118] on icon at bounding box center [21, 112] width 15 height 15
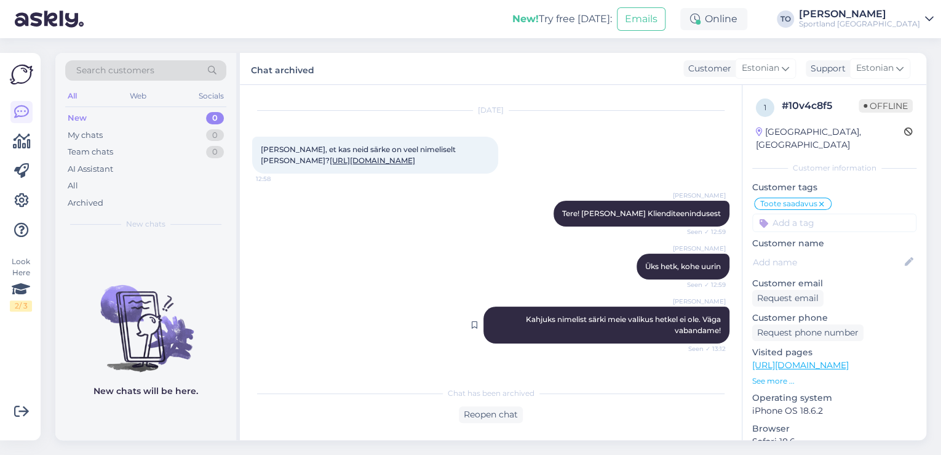
scroll to position [130, 0]
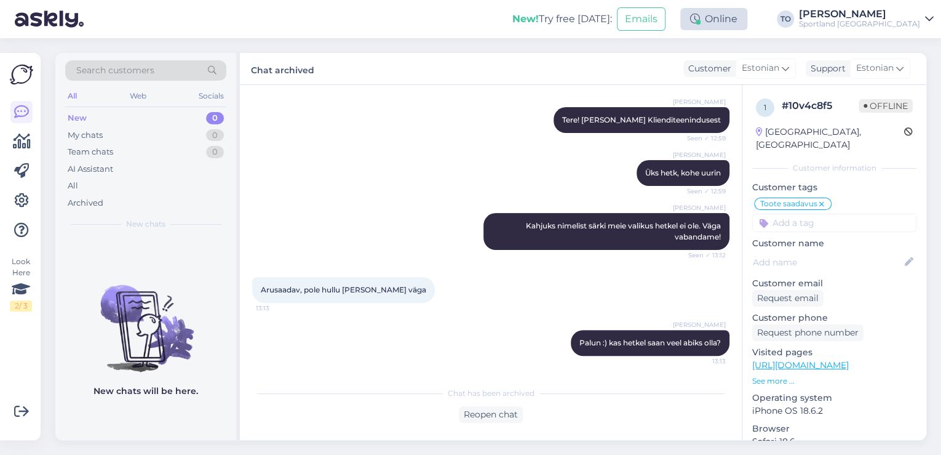
click at [747, 23] on div "Online" at bounding box center [713, 19] width 67 height 22
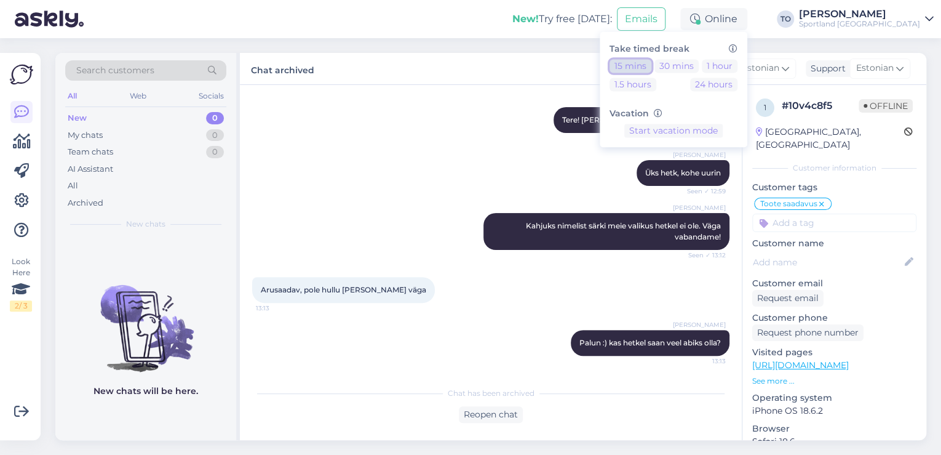
click at [651, 68] on button "15 mins" at bounding box center [631, 66] width 42 height 14
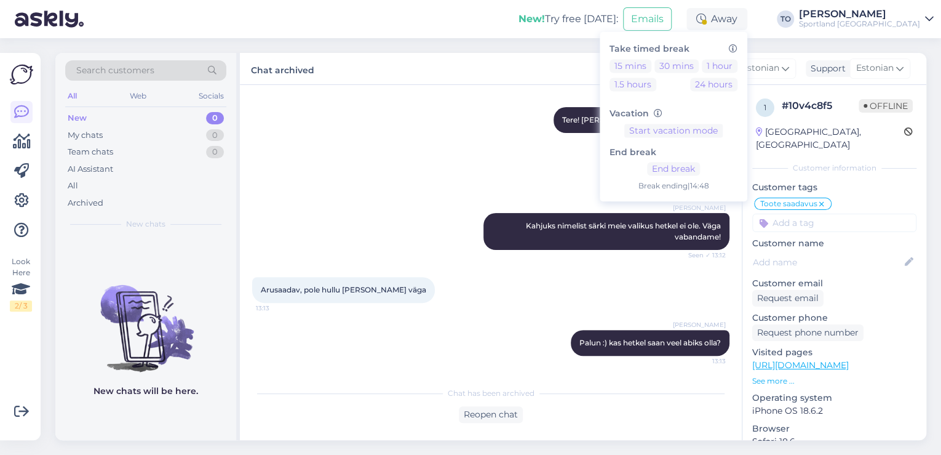
click at [899, 20] on div "Sportland [GEOGRAPHIC_DATA]" at bounding box center [859, 24] width 121 height 10
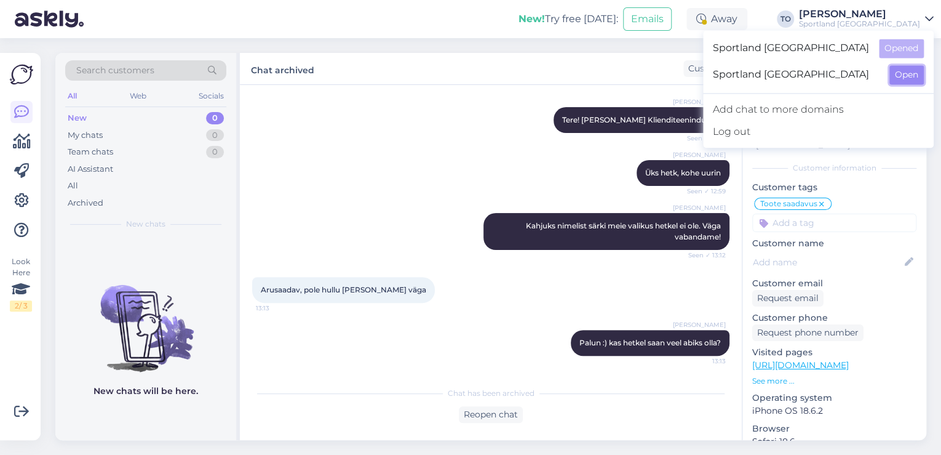
click at [902, 79] on button "Open" at bounding box center [906, 74] width 34 height 19
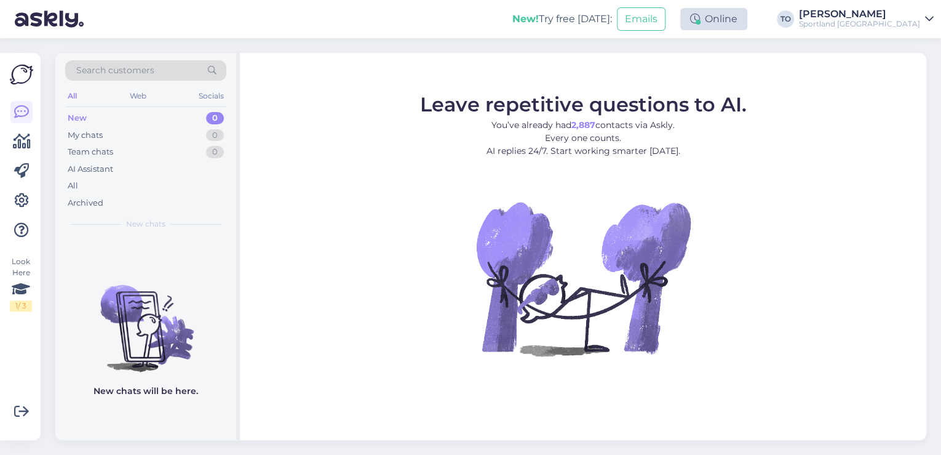
click at [700, 20] on icon at bounding box center [695, 19] width 10 height 10
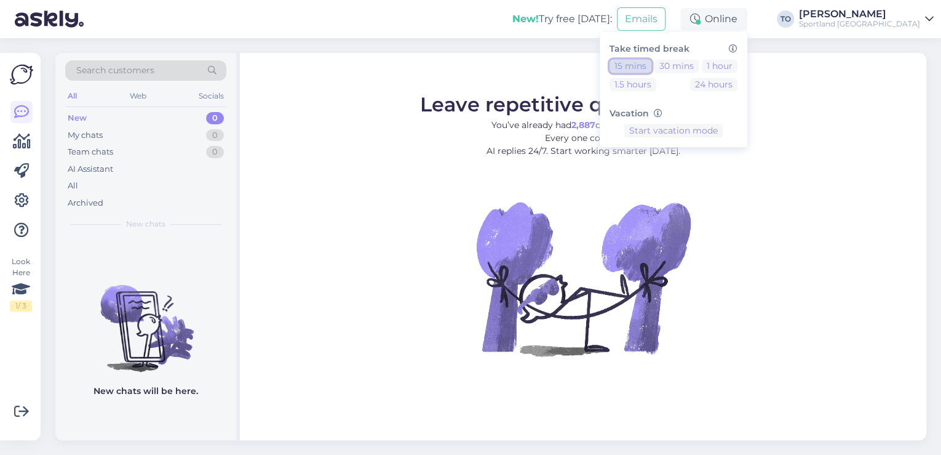
click at [651, 60] on button "15 mins" at bounding box center [631, 66] width 42 height 14
click at [700, 165] on button "End break" at bounding box center [673, 169] width 53 height 14
click at [905, 21] on div "Sportland [GEOGRAPHIC_DATA]" at bounding box center [859, 24] width 121 height 10
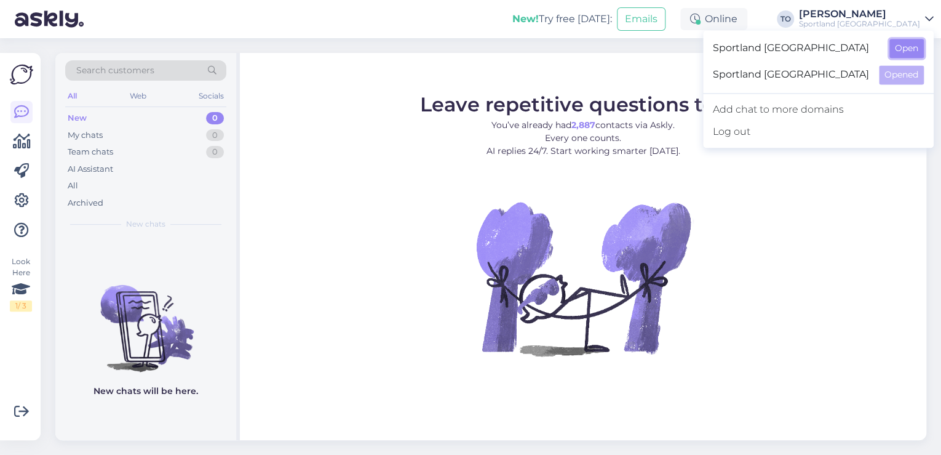
click at [908, 54] on button "Open" at bounding box center [906, 48] width 34 height 19
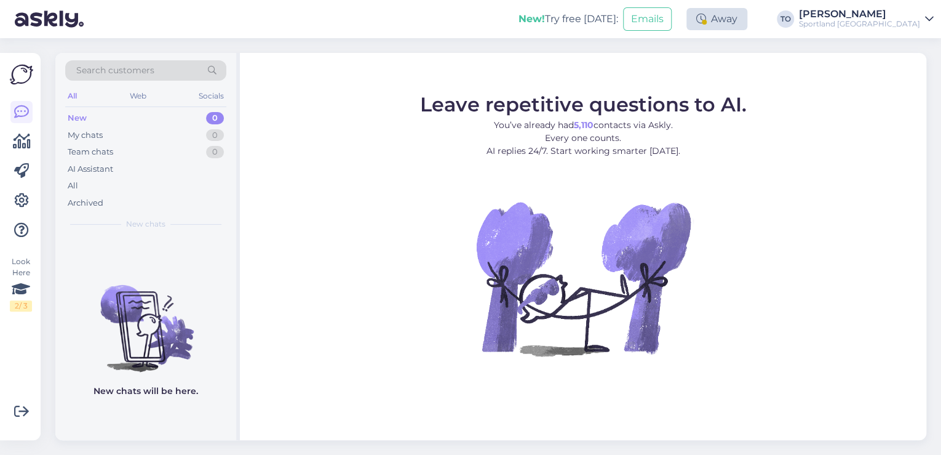
click at [706, 22] on icon at bounding box center [701, 19] width 10 height 10
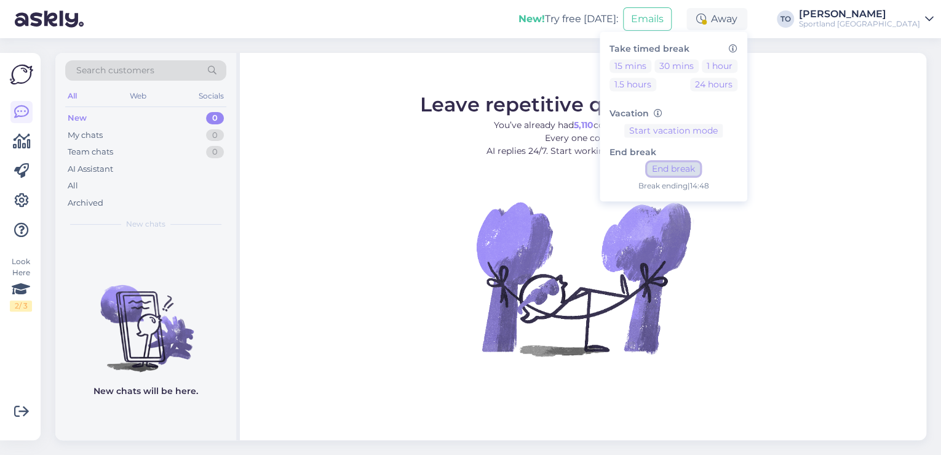
click at [700, 169] on button "End break" at bounding box center [673, 169] width 53 height 14
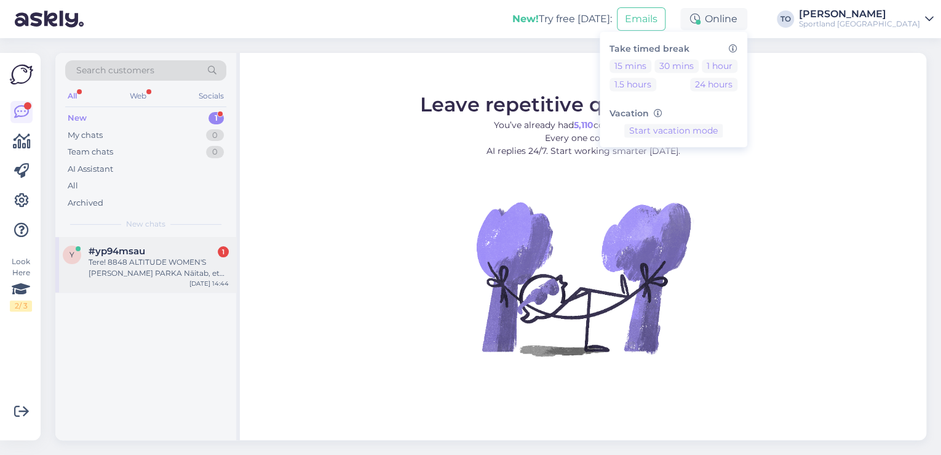
click at [165, 255] on div "#yp94msau 1" at bounding box center [159, 250] width 140 height 11
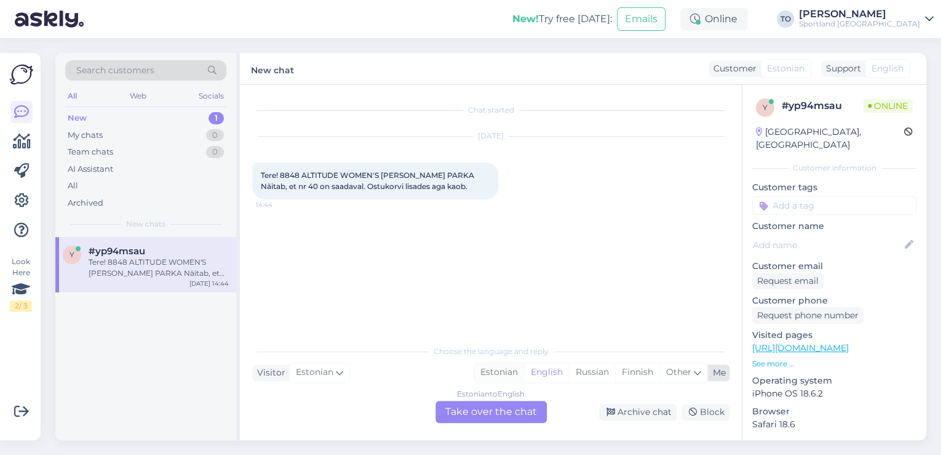
click at [499, 370] on div "Estonian" at bounding box center [499, 372] width 50 height 18
click at [503, 415] on div "Estonian to Estonian Take over the chat" at bounding box center [490, 411] width 111 height 22
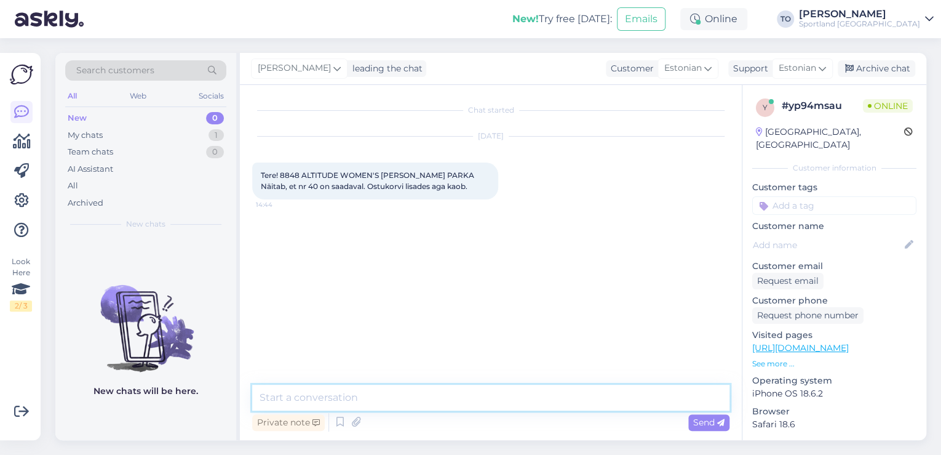
click at [476, 404] on textarea at bounding box center [490, 397] width 477 height 26
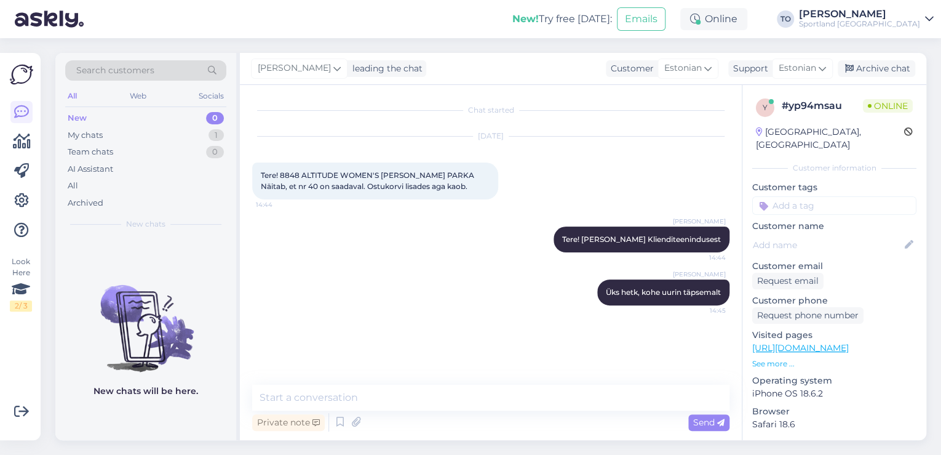
click at [769, 342] on link "[URL][DOMAIN_NAME]" at bounding box center [800, 347] width 97 height 11
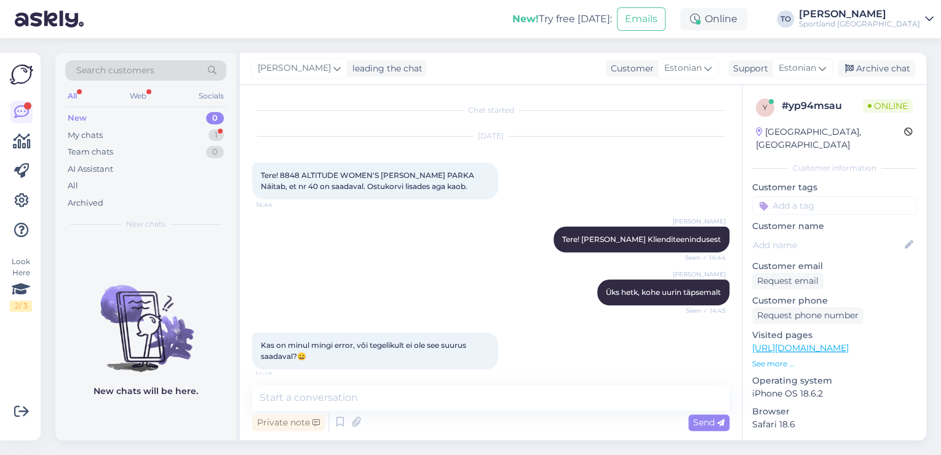
scroll to position [9, 0]
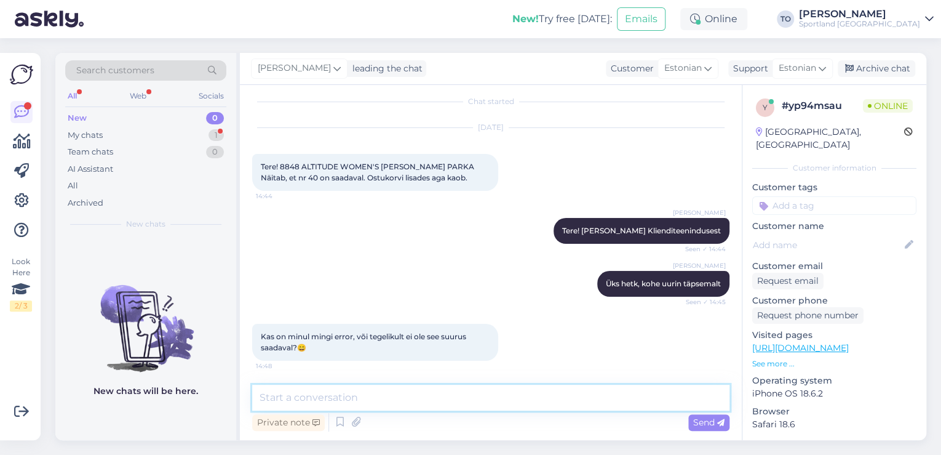
click at [488, 399] on textarea at bounding box center [490, 397] width 477 height 26
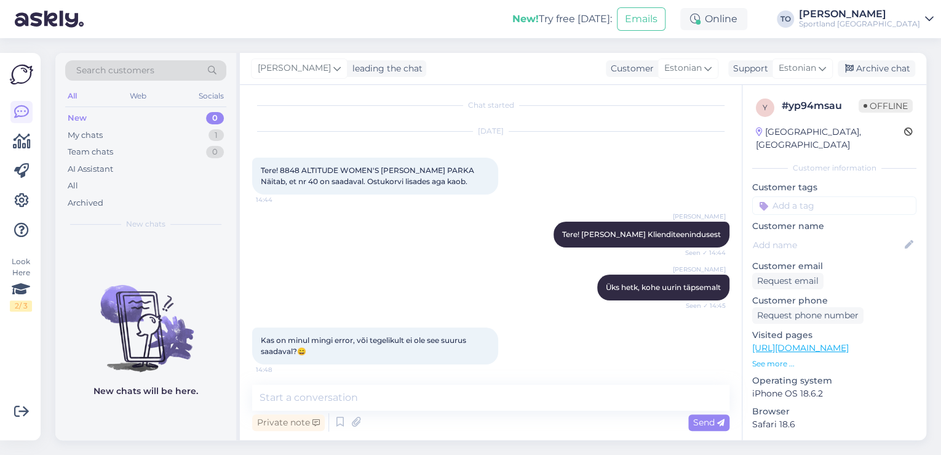
scroll to position [0, 0]
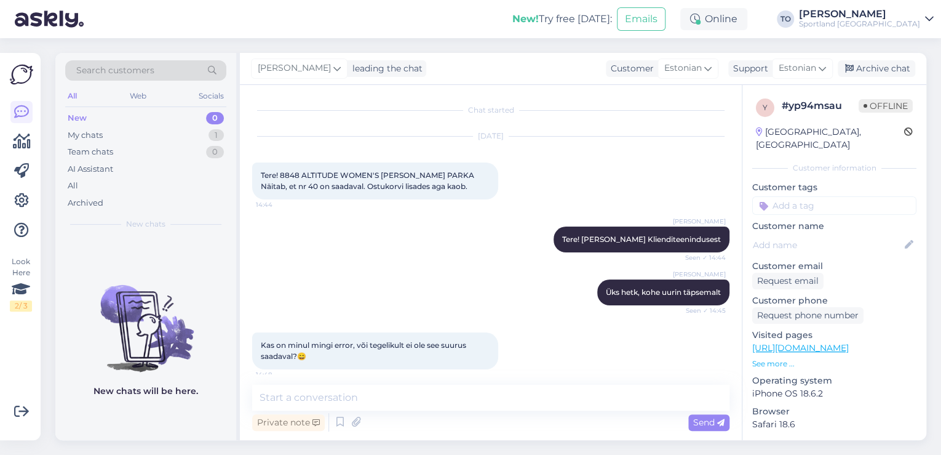
click at [849, 342] on link "[URL][DOMAIN_NAME]" at bounding box center [800, 347] width 97 height 11
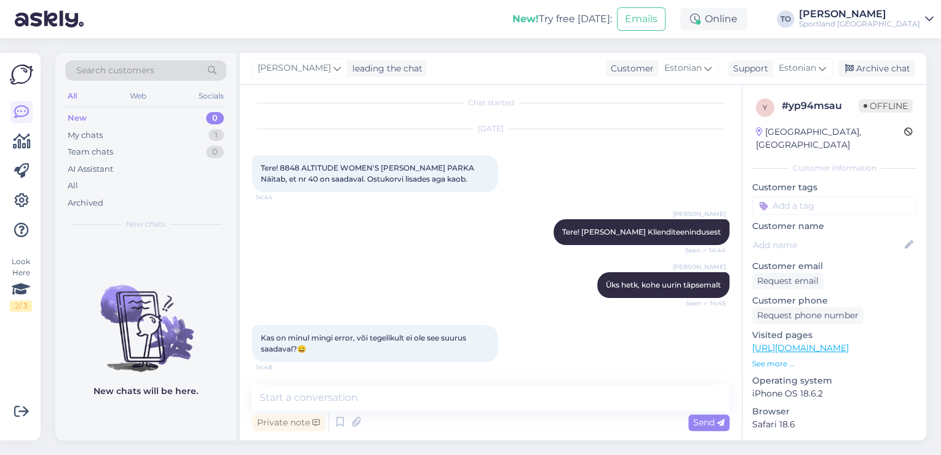
scroll to position [9, 0]
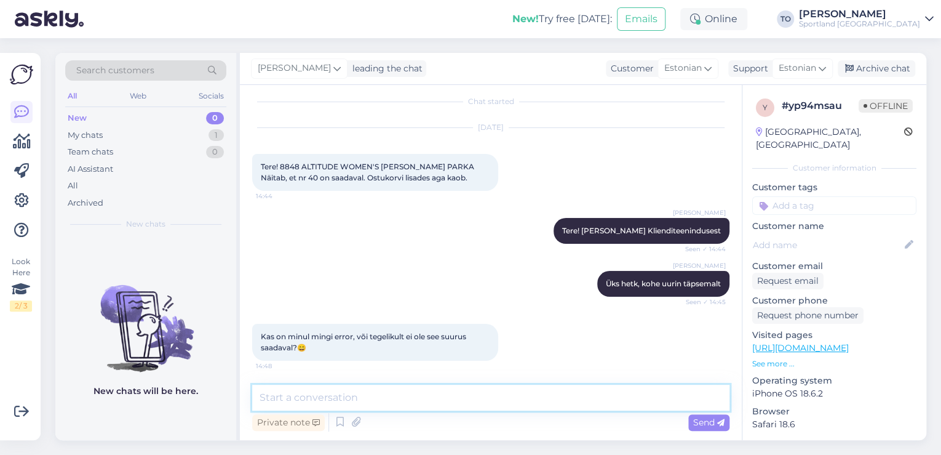
click at [350, 391] on textarea at bounding box center [490, 397] width 477 height 26
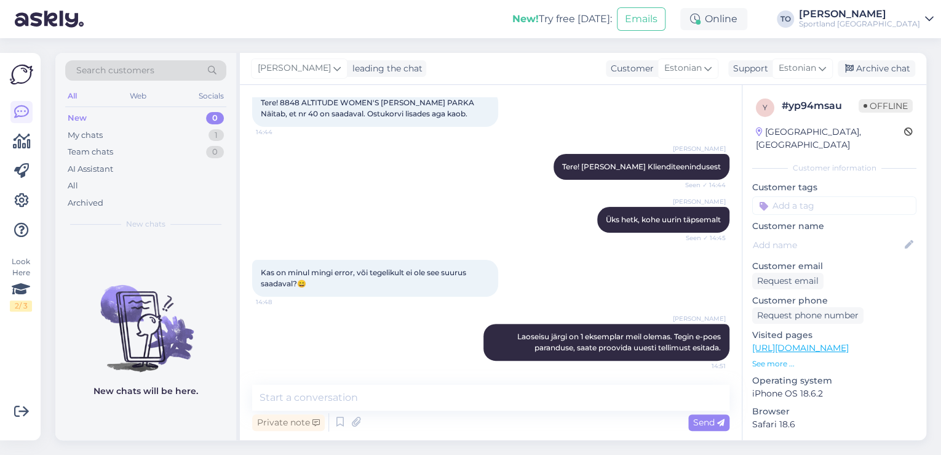
click at [836, 197] on input at bounding box center [834, 205] width 164 height 18
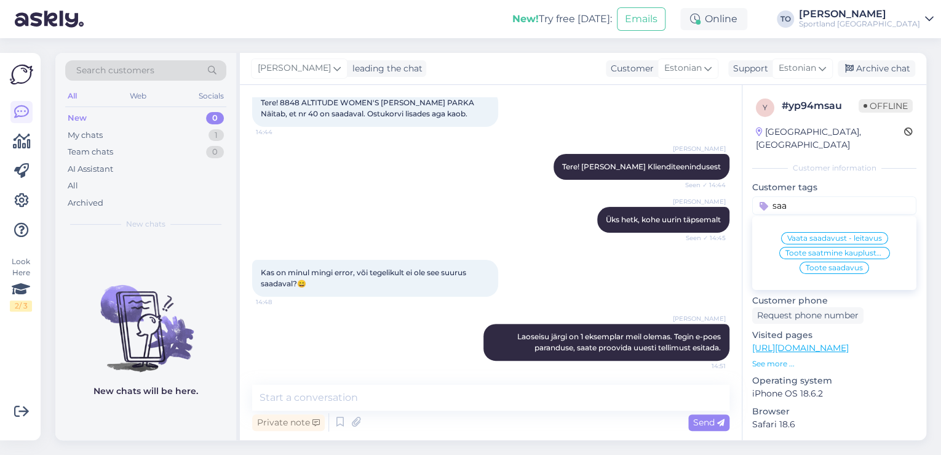
click at [825, 261] on div "Toote saadavus" at bounding box center [835, 267] width 70 height 12
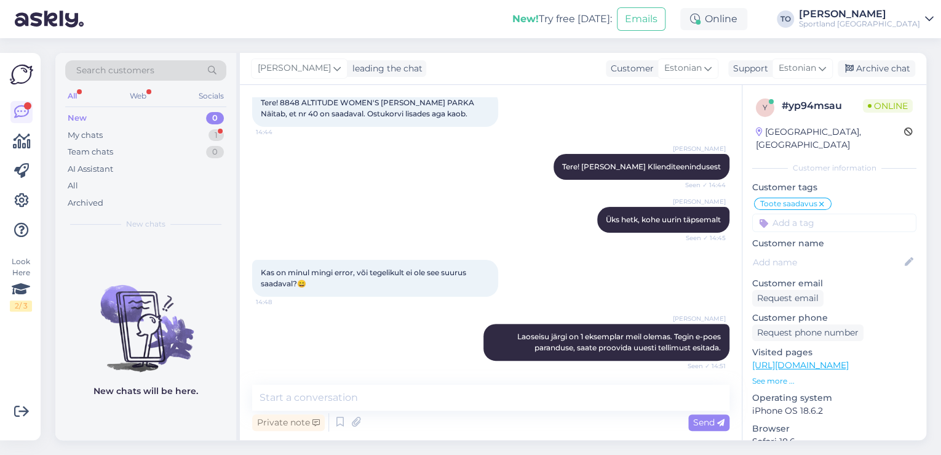
scroll to position [125, 0]
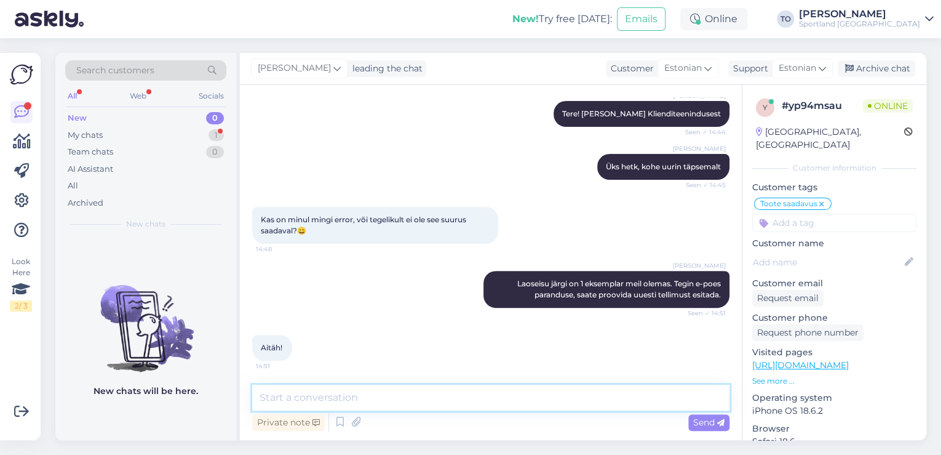
click at [325, 391] on textarea at bounding box center [490, 397] width 477 height 26
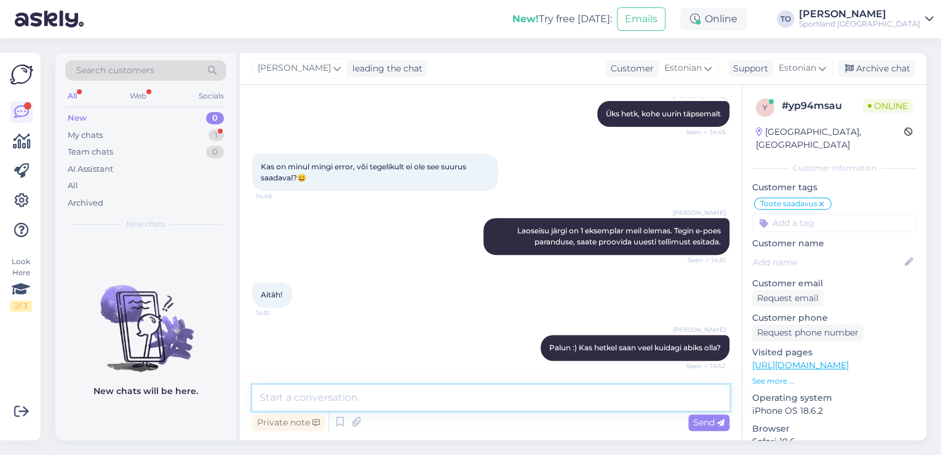
scroll to position [231, 0]
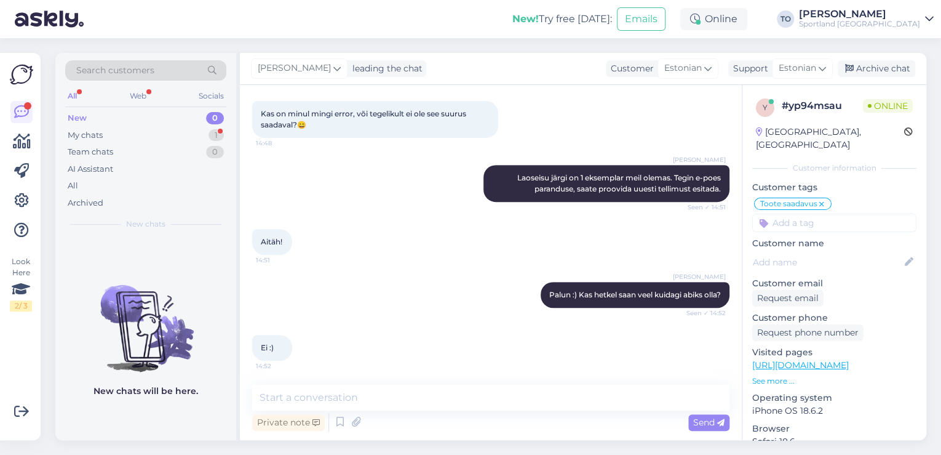
click at [496, 378] on div "Chat started [DATE] Tere! 8848 ALTITUDE WOMEN'S [PERSON_NAME] PARKA Näitab, et …" at bounding box center [491, 262] width 502 height 355
click at [495, 395] on textarea at bounding box center [490, 397] width 477 height 26
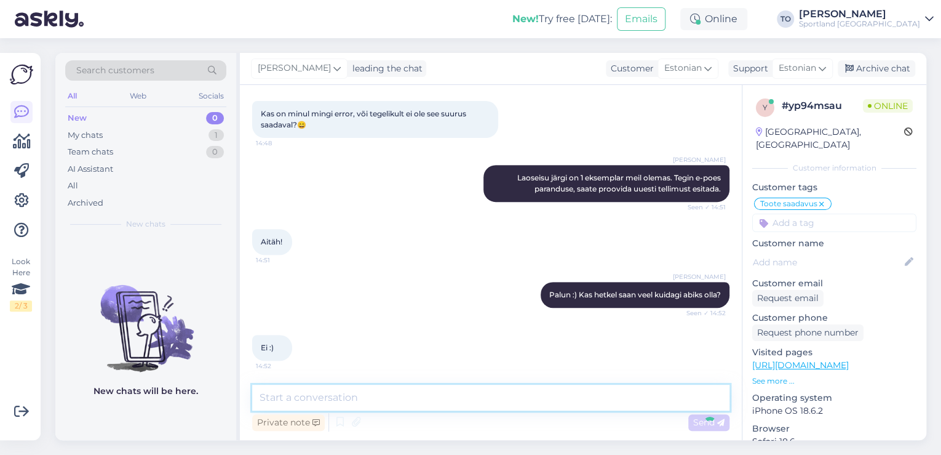
scroll to position [284, 0]
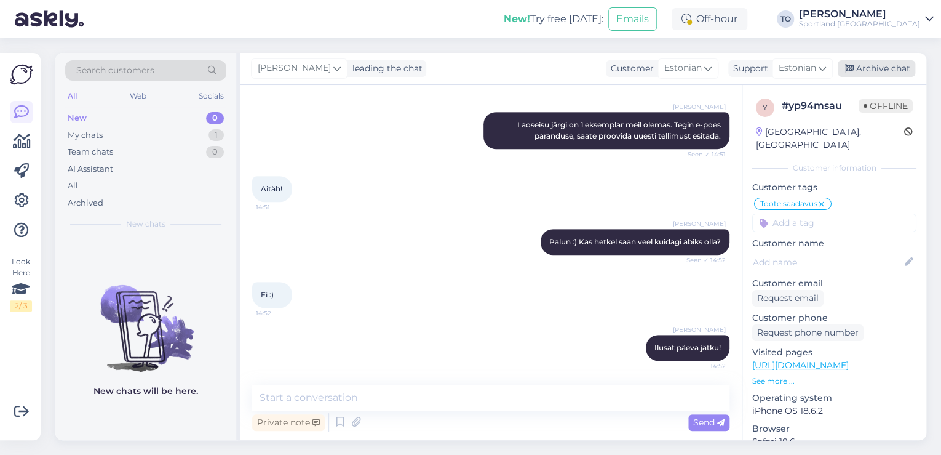
click at [874, 66] on div "Archive chat" at bounding box center [877, 68] width 78 height 17
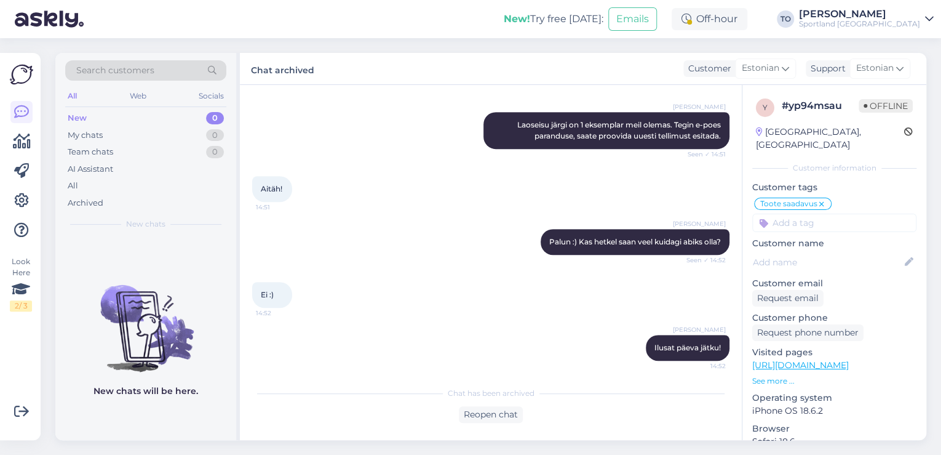
click at [895, 25] on div "Sportland [GEOGRAPHIC_DATA]" at bounding box center [859, 24] width 121 height 10
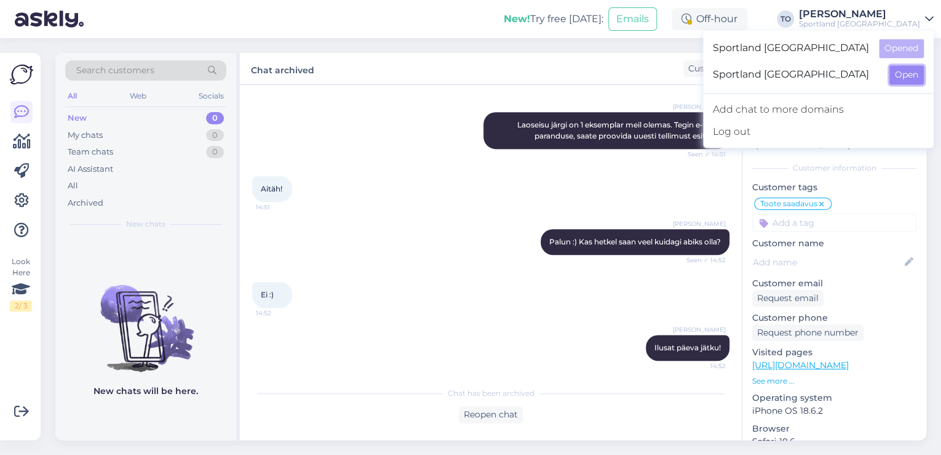
click at [910, 71] on button "Open" at bounding box center [906, 74] width 34 height 19
